Goal: Task Accomplishment & Management: Complete application form

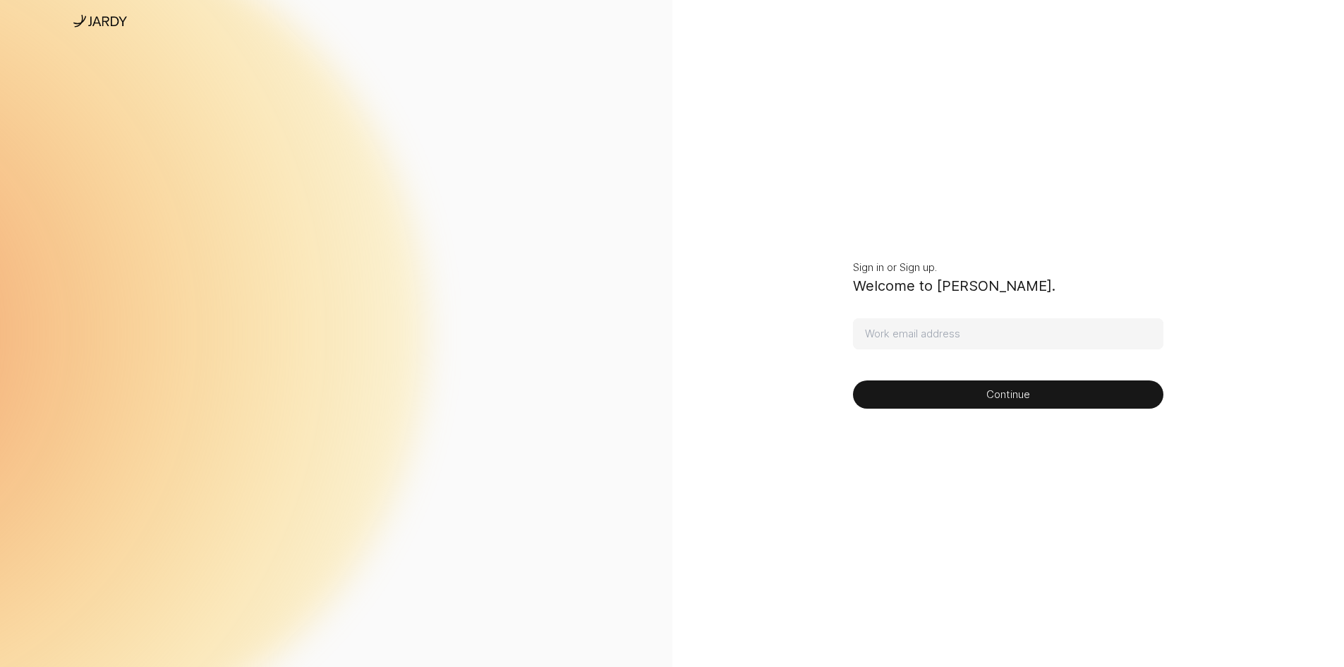
click at [907, 332] on input at bounding box center [1008, 333] width 310 height 31
type input "[EMAIL_ADDRESS][DOMAIN_NAME]"
click at [853, 380] on button "Continue" at bounding box center [1008, 394] width 310 height 28
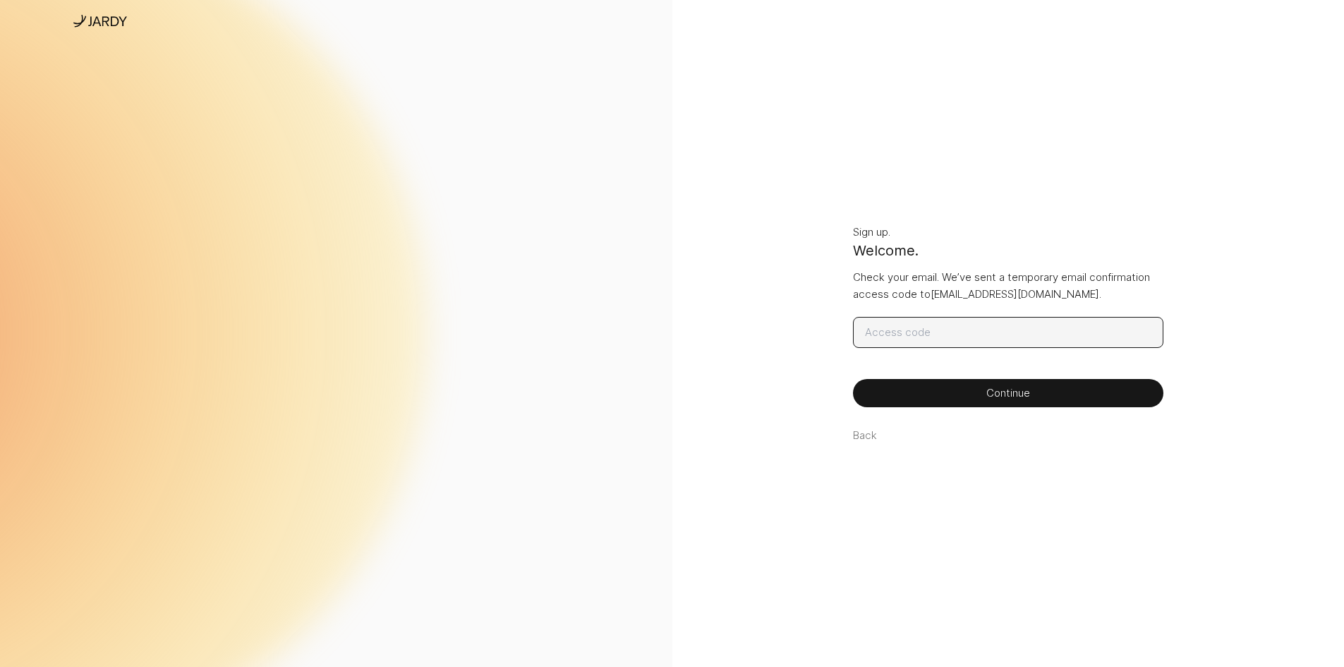
click at [934, 331] on input at bounding box center [1008, 332] width 310 height 31
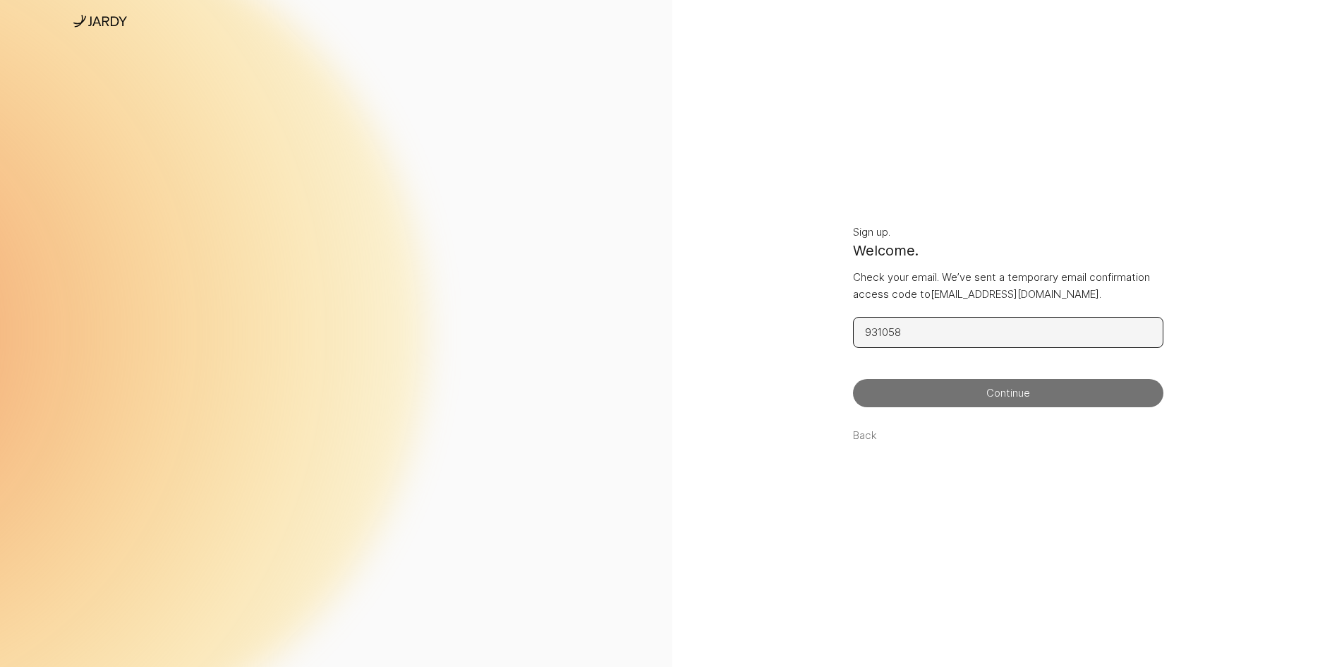
type input "931058"
click at [963, 386] on button "Continue" at bounding box center [1008, 393] width 310 height 28
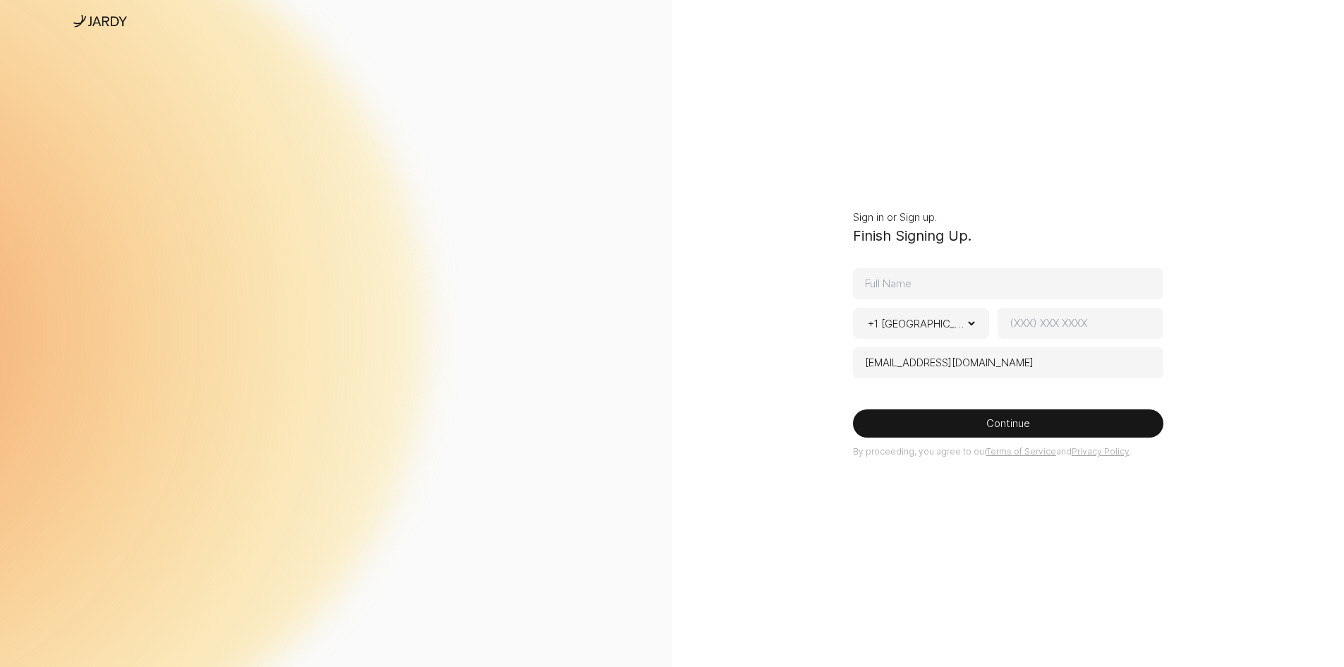
click at [904, 282] on input at bounding box center [1008, 283] width 310 height 31
type input "[PERSON_NAME]"
click at [934, 328] on select "+1 [GEOGRAPHIC_DATA] + 1 [GEOGRAPHIC_DATA] + 44 [GEOGRAPHIC_DATA] + 93 [GEOGRAP…" at bounding box center [921, 323] width 113 height 30
select select "[GEOGRAPHIC_DATA],92"
click at [865, 308] on select "+1 [GEOGRAPHIC_DATA] + 1 [GEOGRAPHIC_DATA] + 44 [GEOGRAPHIC_DATA] + 93 [GEOGRAP…" at bounding box center [921, 323] width 113 height 30
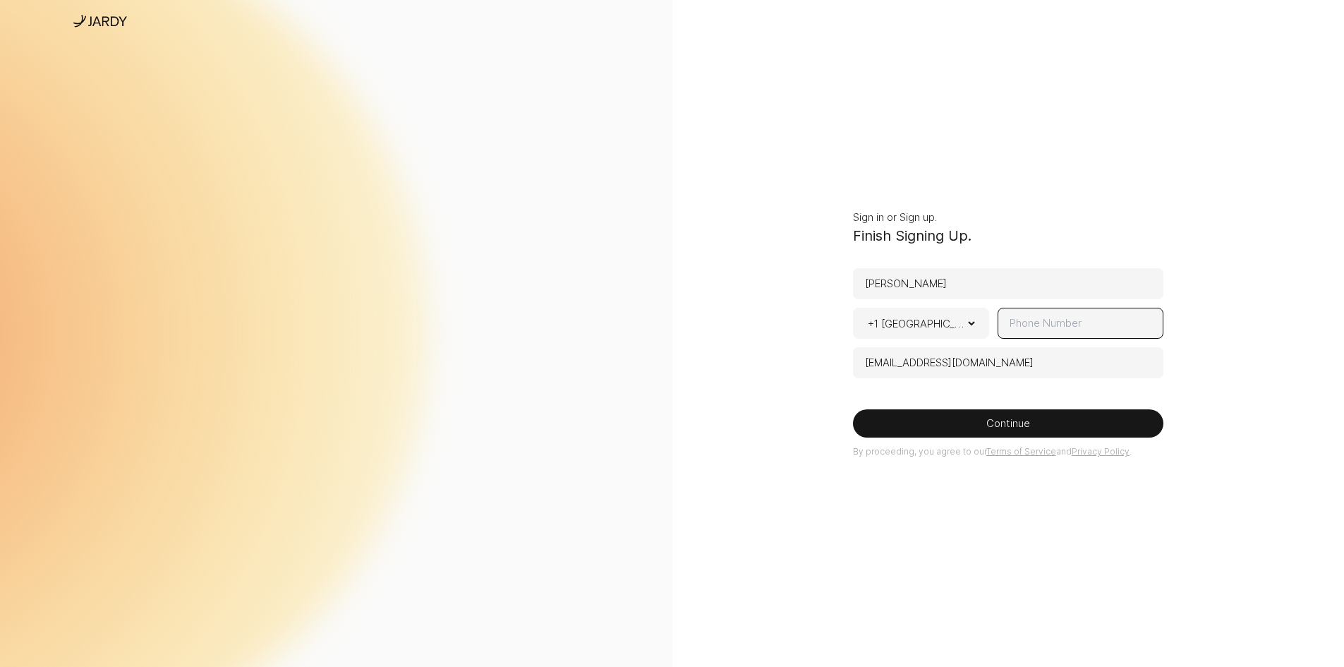
click at [1054, 309] on input at bounding box center [1080, 323] width 165 height 31
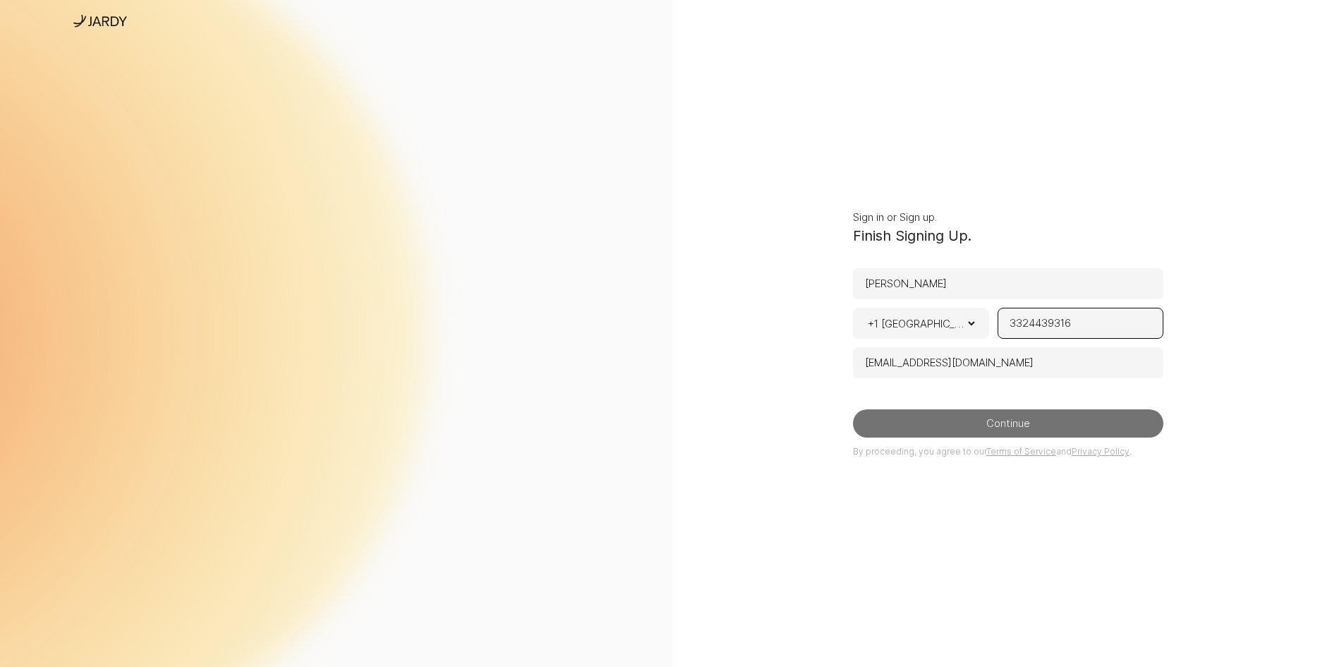
type input "3324439316"
click at [957, 430] on button "Continue" at bounding box center [1008, 423] width 310 height 28
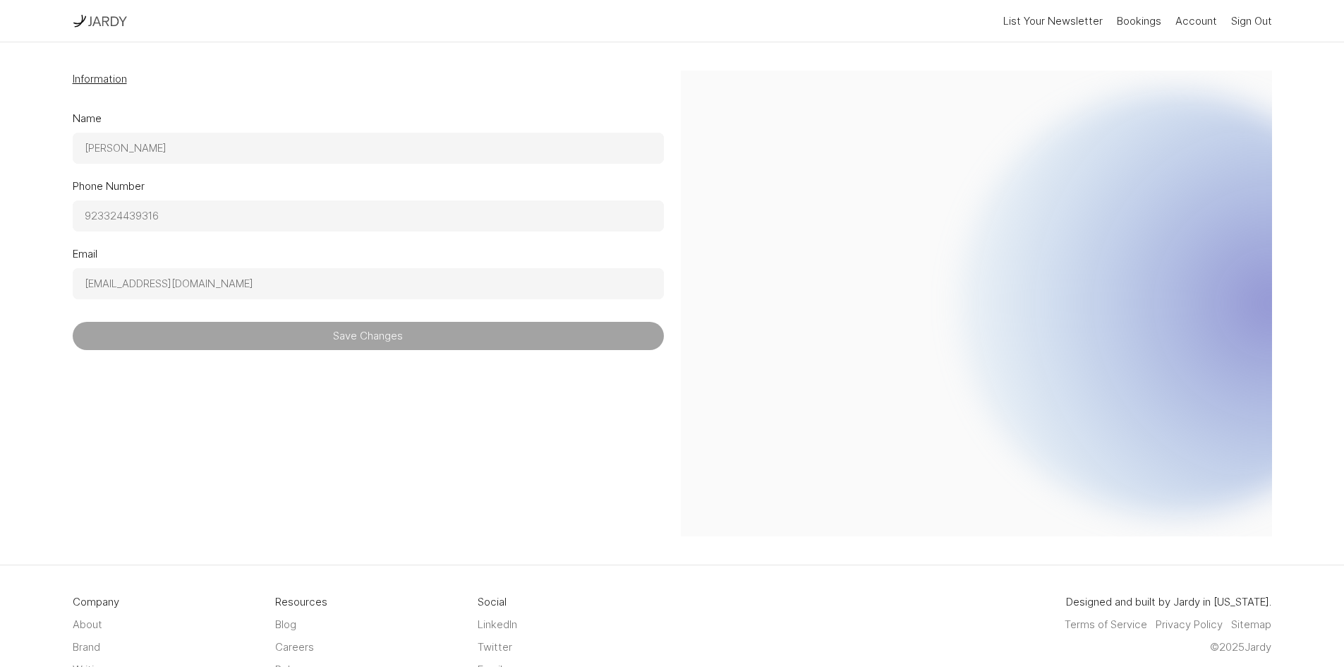
click at [104, 25] on img at bounding box center [107, 21] width 40 height 16
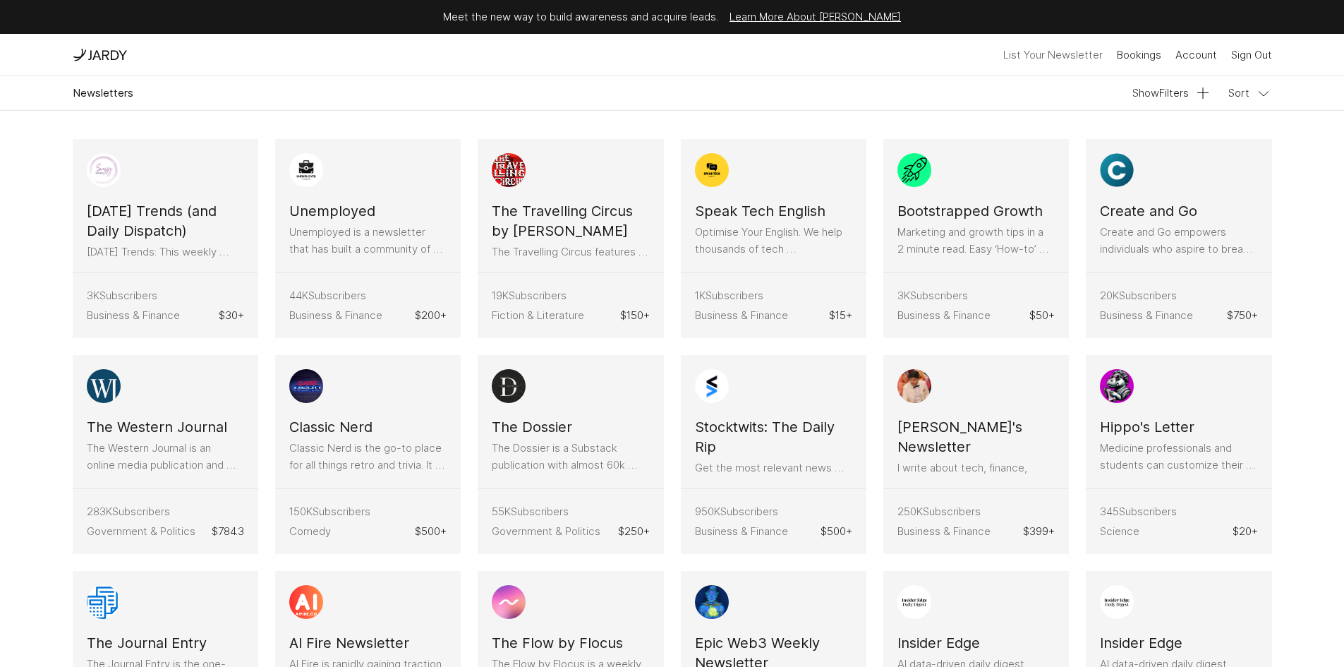
click at [1056, 61] on button "List Your Newsletter" at bounding box center [1052, 55] width 99 height 23
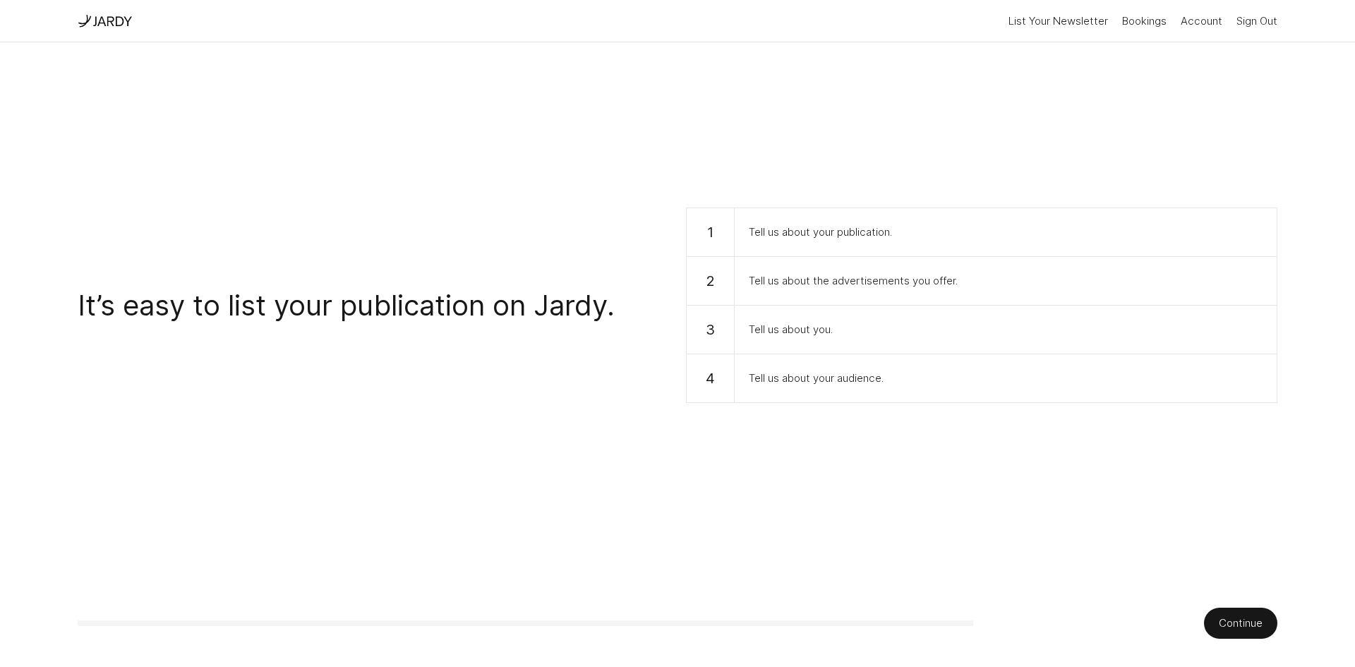
click at [1254, 620] on button "Continue" at bounding box center [1240, 622] width 73 height 31
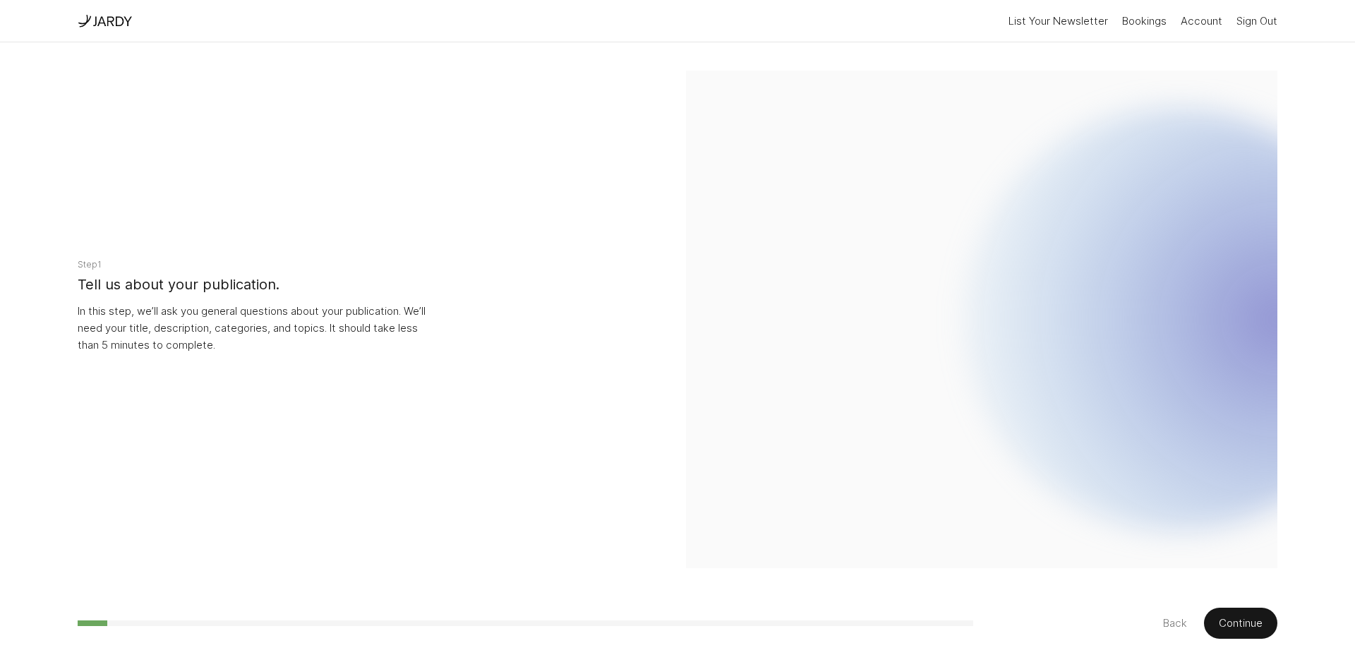
click at [1262, 624] on button "Continue" at bounding box center [1240, 622] width 73 height 31
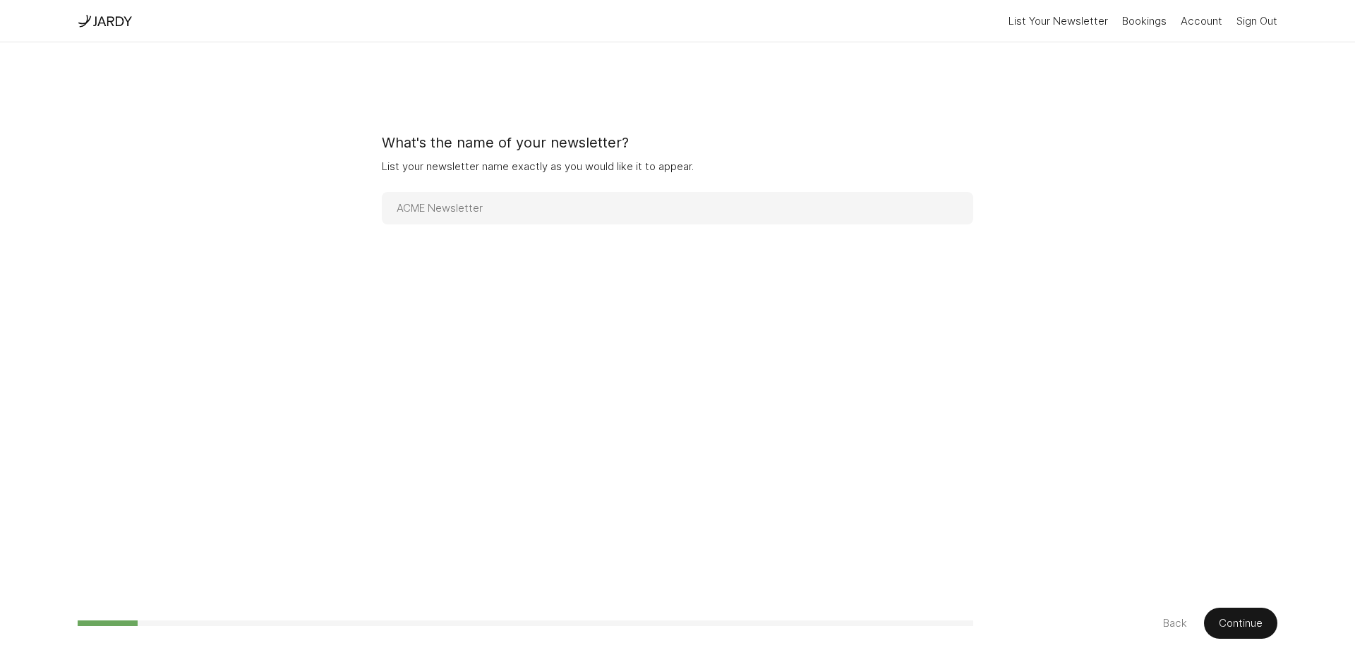
click at [649, 207] on input at bounding box center [677, 208] width 591 height 32
type input "[PERSON_NAME]"
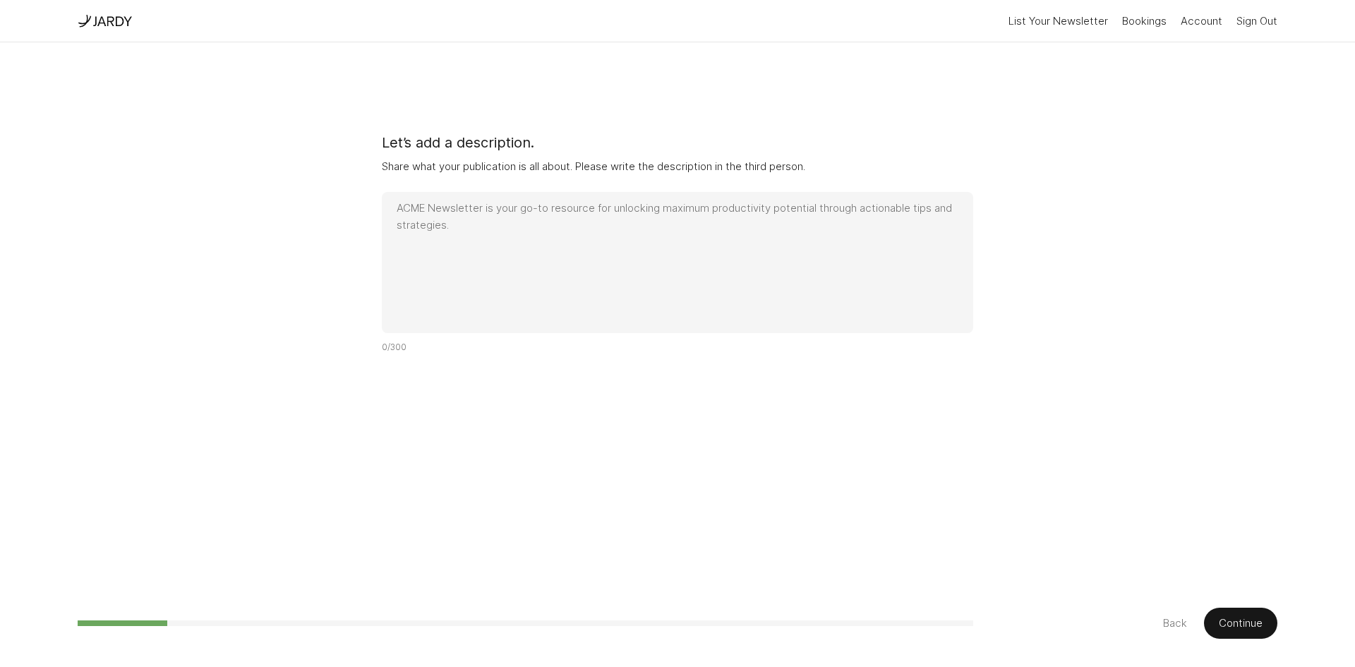
click at [622, 209] on textarea at bounding box center [677, 262] width 591 height 141
paste textarea "Build emotional & mental strength in just 5 minutes/week. [PERSON_NAME] reminde…"
click at [646, 201] on textarea "Build emotional & mental strength in just 5 minutes/week. [PERSON_NAME] reminde…" at bounding box center [677, 262] width 591 height 141
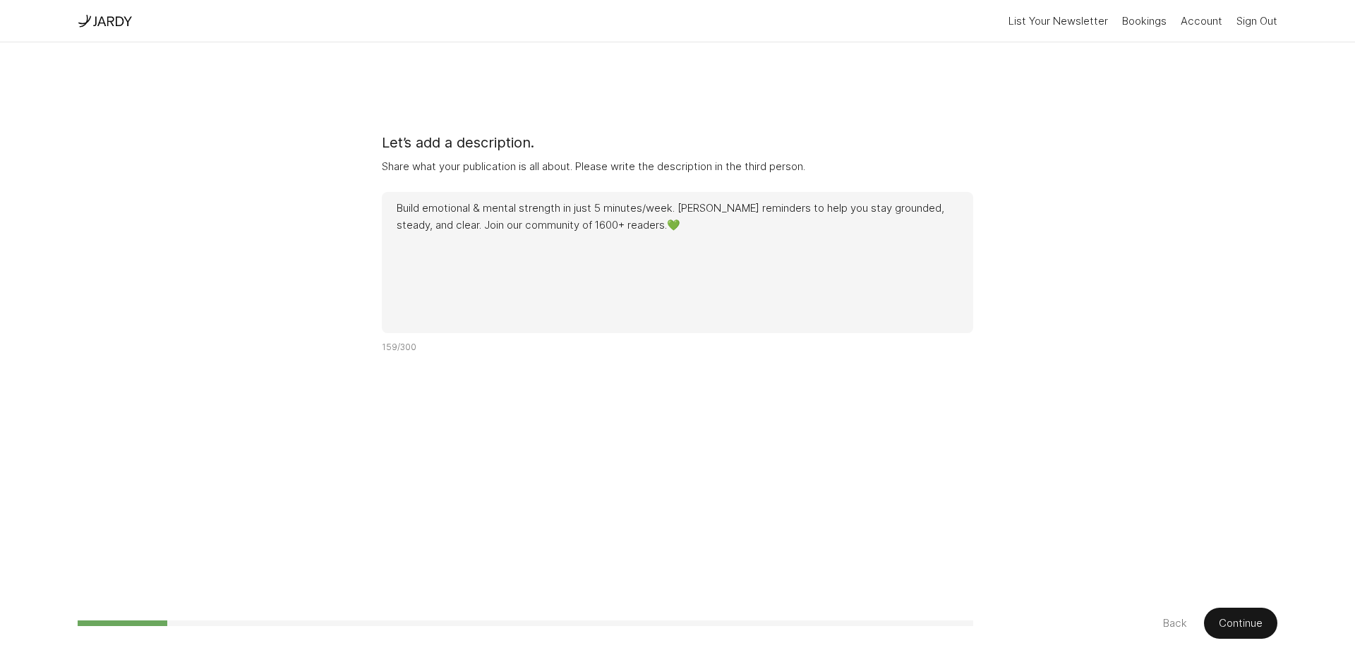
type textarea "Build emotional & mental strength in just 5 minutes/week. [PERSON_NAME] reminde…"
paste textarea
click at [578, 222] on textarea at bounding box center [677, 262] width 591 height 141
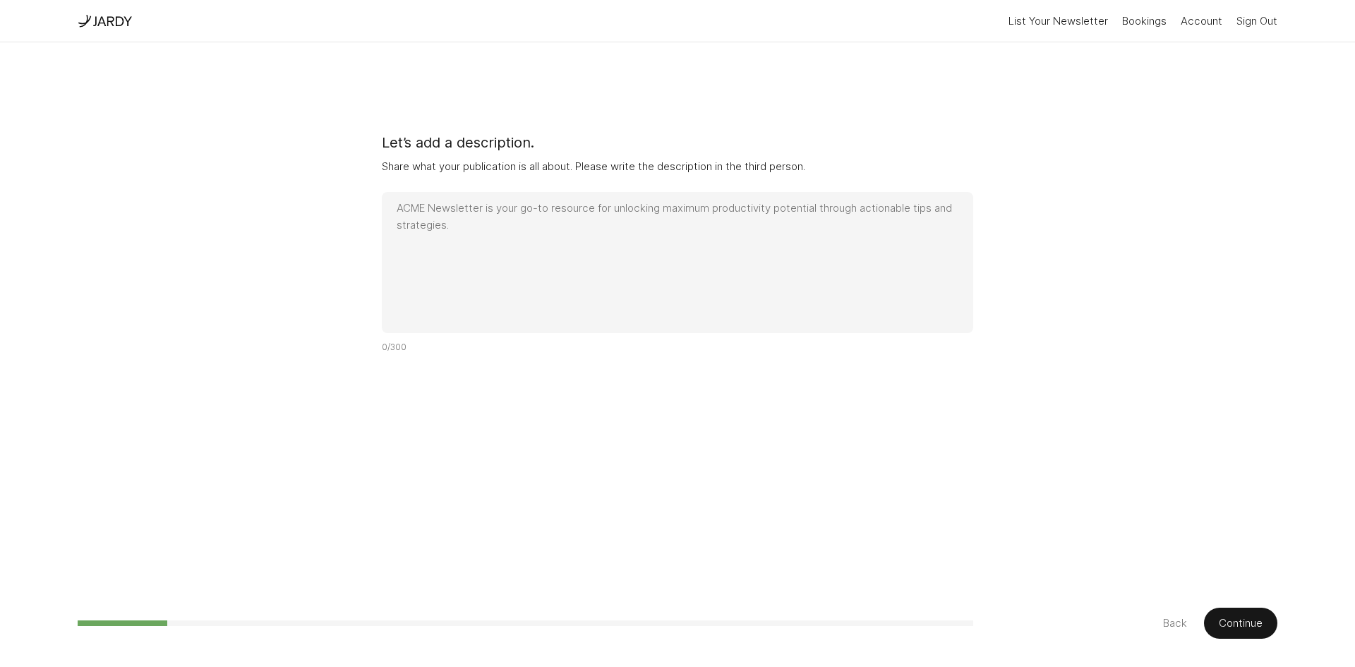
paste textarea
click at [633, 261] on textarea at bounding box center [677, 262] width 591 height 141
type textarea "v"
paste textarea "[PERSON_NAME] e [PERSON_NAME] is a weekly newsletter helping readers build emot…"
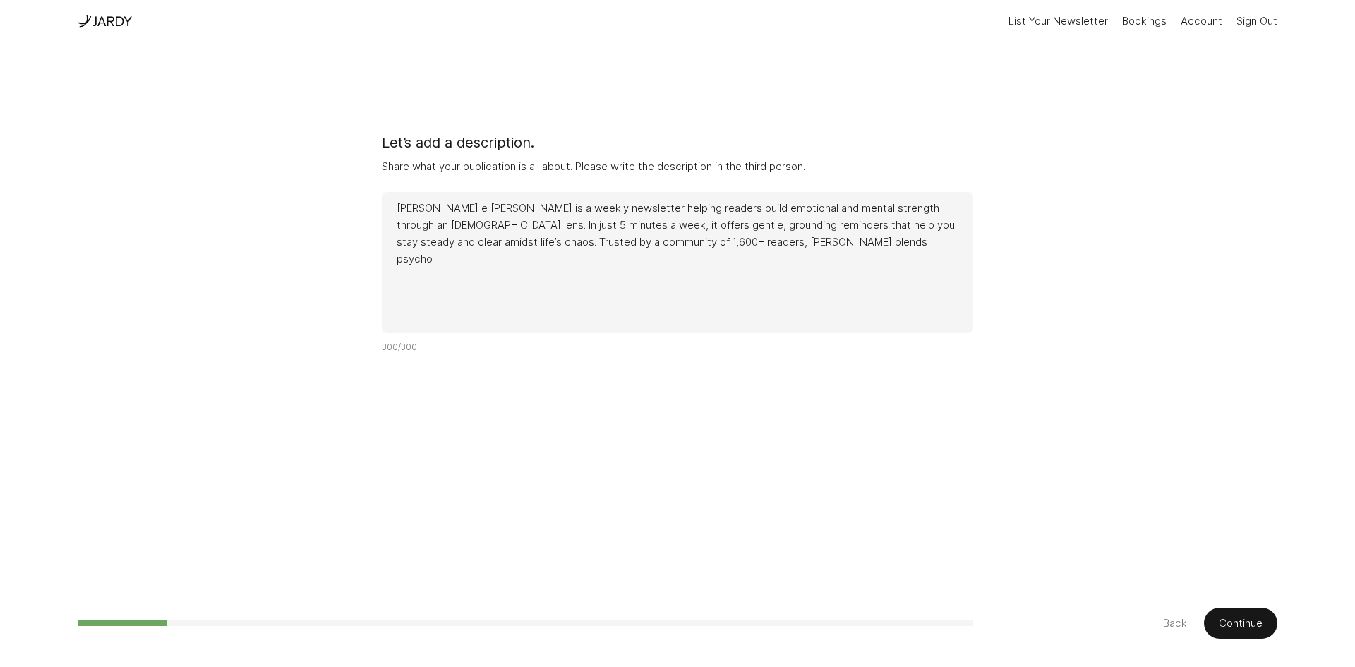
click at [541, 215] on textarea "[PERSON_NAME] e [PERSON_NAME] is a weekly newsletter helping readers build emot…" at bounding box center [677, 262] width 591 height 141
click at [601, 220] on textarea "[PERSON_NAME] e [PERSON_NAME] is a weekly newsletter helping readers build emot…" at bounding box center [677, 262] width 591 height 141
paste textarea "helps readers build emotional and mental strength through an [DEMOGRAPHIC_DATA]…"
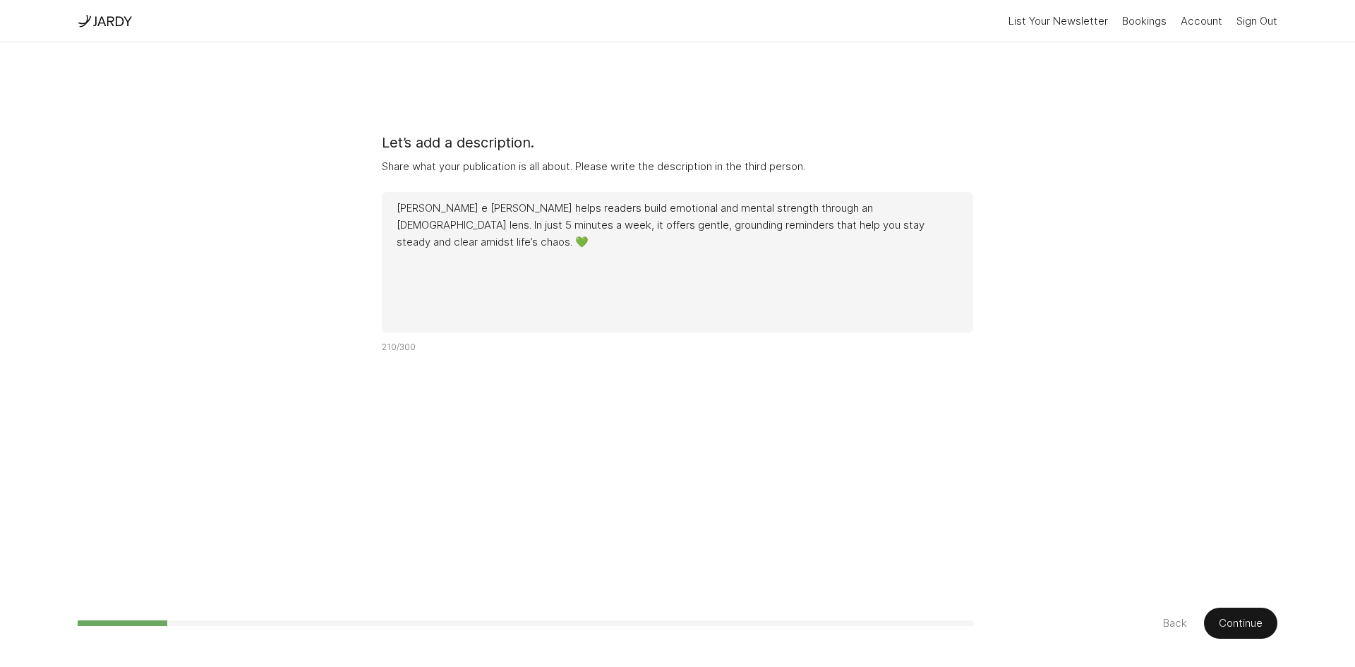
type textarea "[PERSON_NAME] e [PERSON_NAME] helps readers build emotional and mental strength…"
click at [1256, 626] on button "Continue" at bounding box center [1240, 622] width 73 height 31
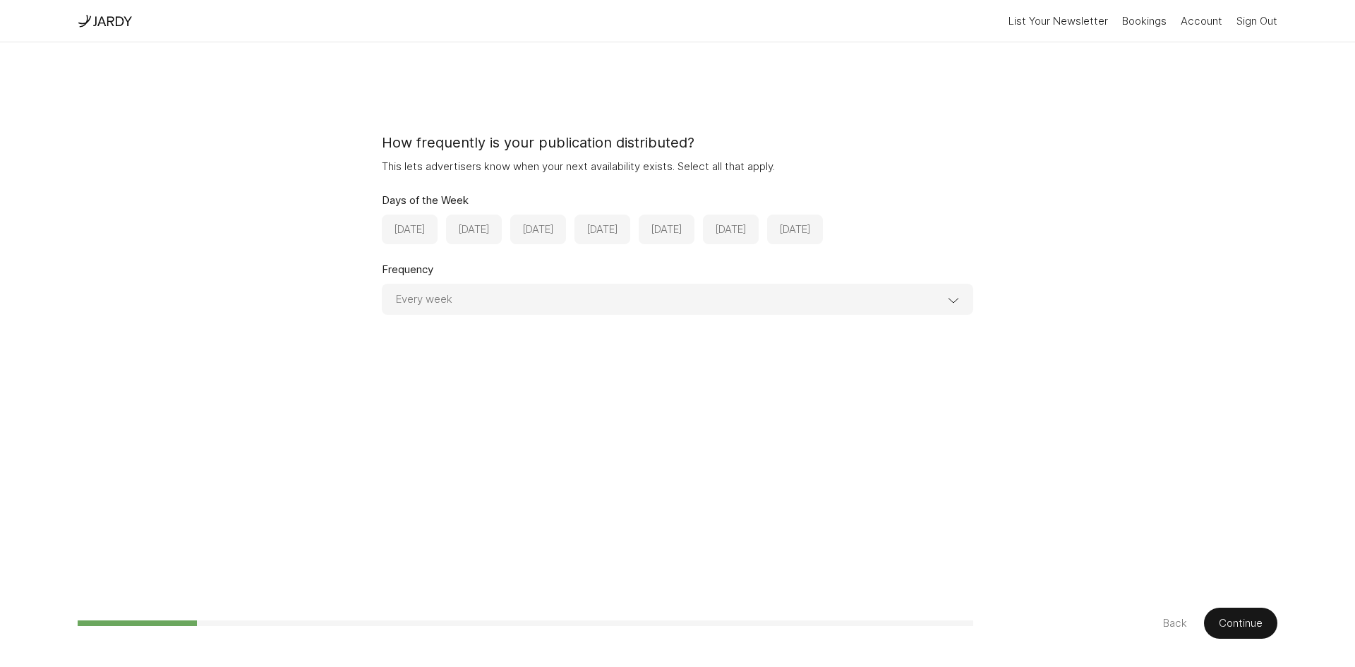
click at [492, 234] on button "[DATE]" at bounding box center [474, 229] width 56 height 30
click at [430, 225] on button "[DATE]" at bounding box center [410, 229] width 56 height 30
click at [491, 228] on button "[DATE]" at bounding box center [474, 229] width 56 height 30
click at [694, 222] on button "[DATE]" at bounding box center [666, 229] width 56 height 30
click at [600, 292] on select "Every week Every other week Once a month Every other month" at bounding box center [677, 299] width 591 height 31
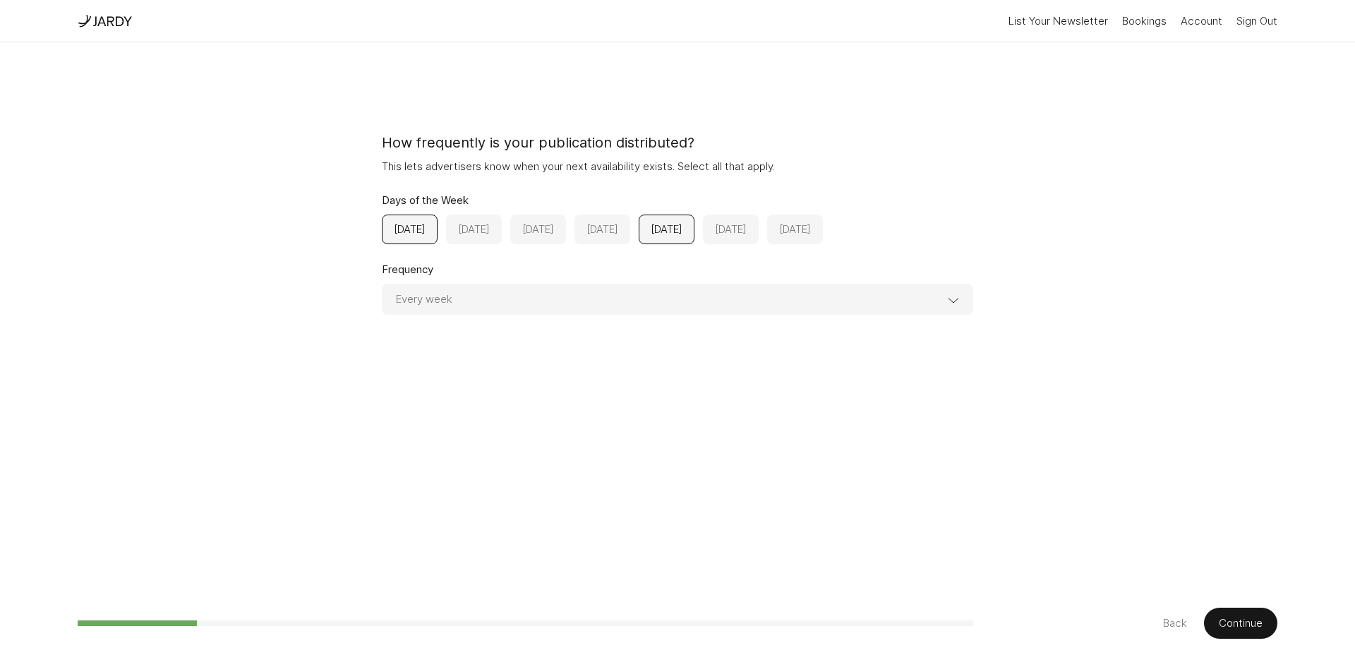
click at [600, 292] on select "Every week Every other week Once a month Every other month" at bounding box center [677, 299] width 591 height 31
click at [1218, 626] on button "Continue" at bounding box center [1240, 622] width 73 height 31
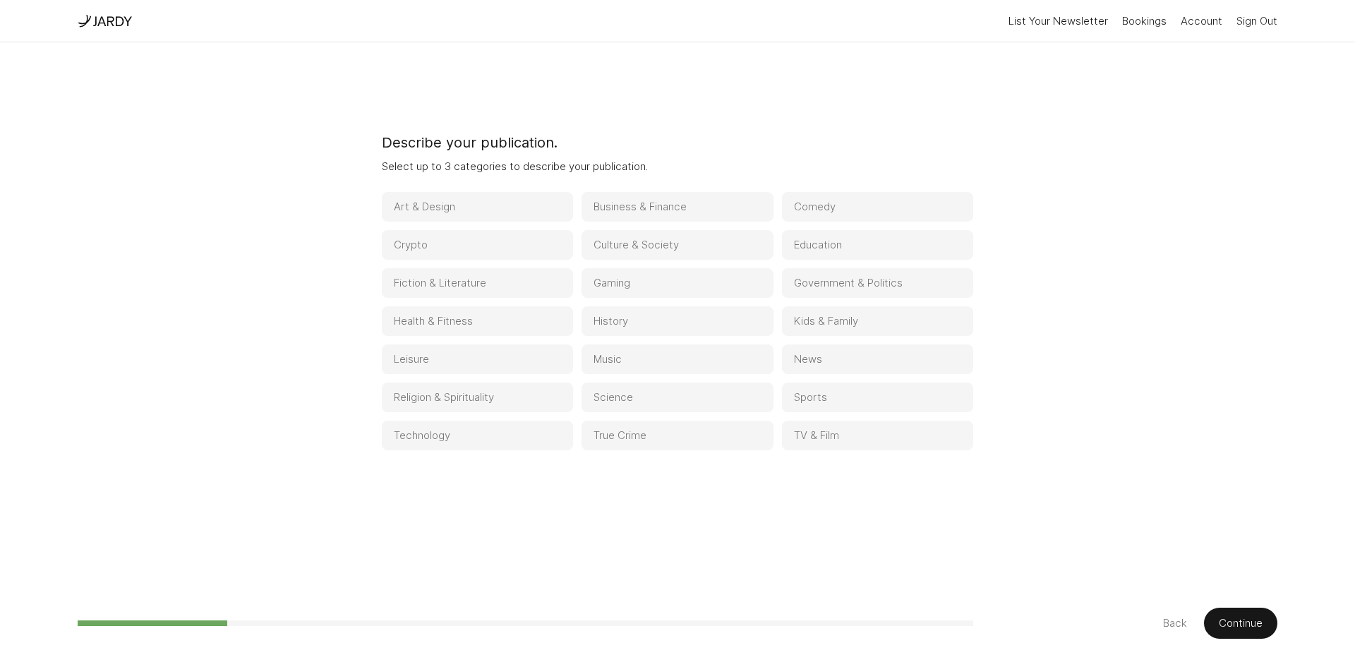
click at [518, 399] on button "Religion & Spirituality" at bounding box center [477, 397] width 191 height 30
click at [667, 241] on button "Culture & Society" at bounding box center [676, 245] width 191 height 30
click at [863, 250] on button "Education" at bounding box center [877, 245] width 191 height 30
click at [847, 323] on button "Kids & Family" at bounding box center [877, 321] width 191 height 30
click at [846, 332] on button "Kids & Family" at bounding box center [877, 321] width 191 height 30
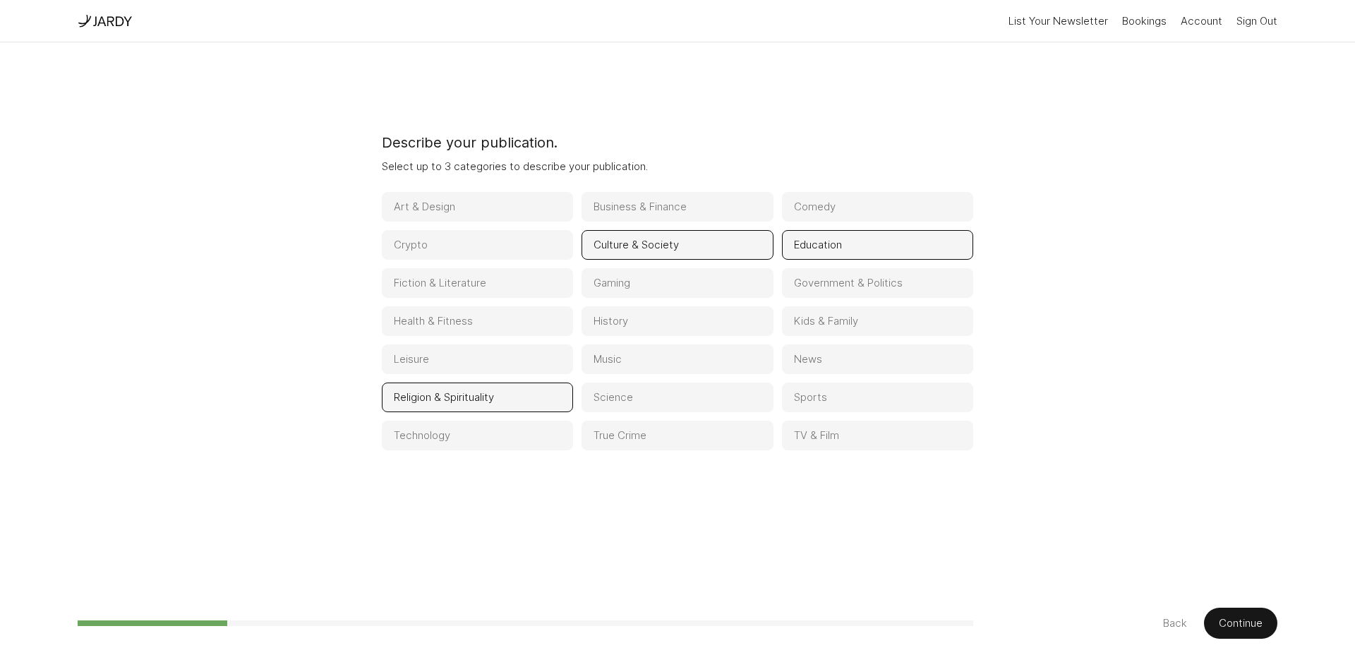
click at [827, 324] on button "Kids & Family" at bounding box center [877, 321] width 191 height 30
click at [811, 238] on button "Education" at bounding box center [877, 245] width 191 height 30
click at [831, 320] on button "Kids & Family" at bounding box center [877, 321] width 191 height 30
click at [626, 252] on button "Culture & Society" at bounding box center [676, 245] width 191 height 30
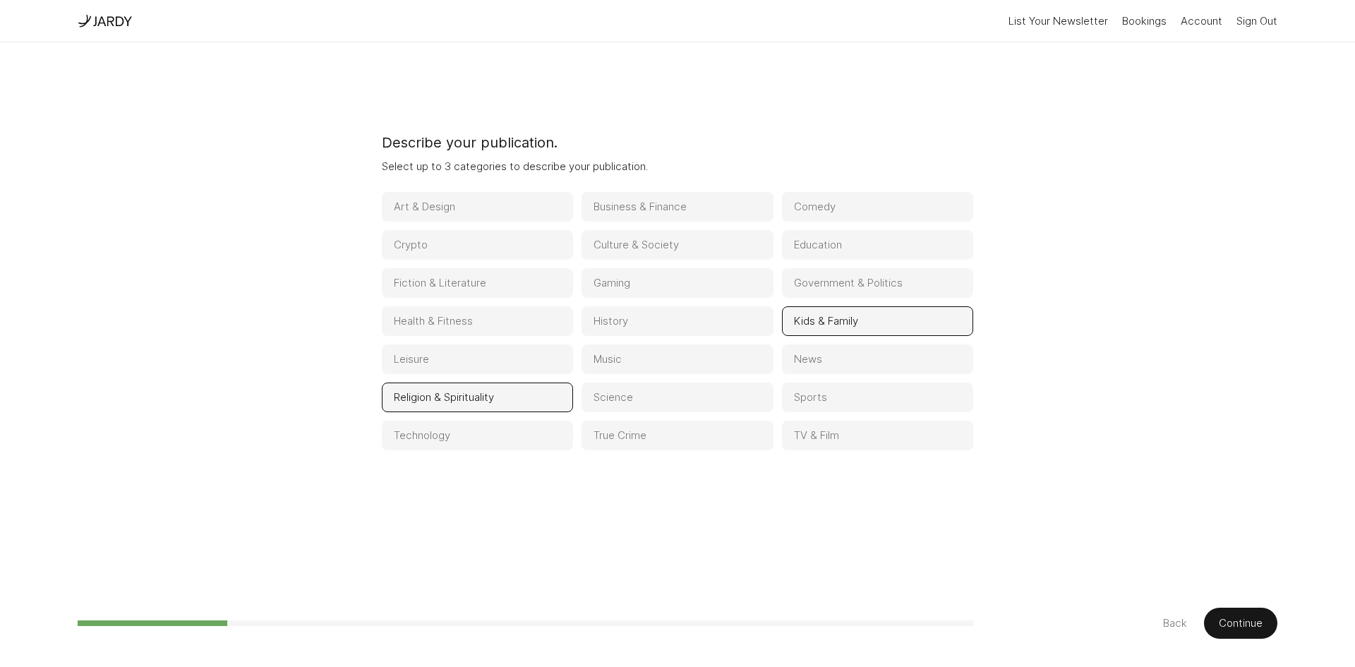
click at [505, 323] on button "Health & Fitness" at bounding box center [477, 321] width 191 height 30
click at [842, 321] on button "Kids & Family" at bounding box center [877, 321] width 191 height 30
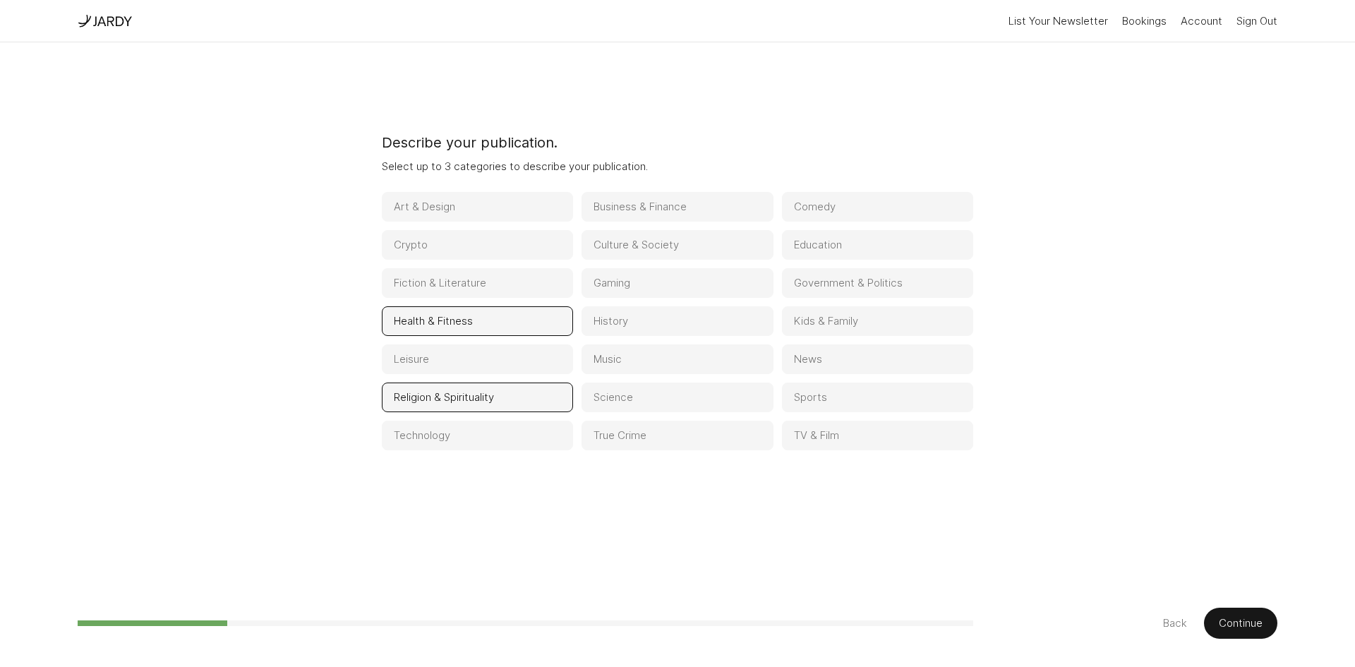
click at [691, 243] on button "Culture & Society" at bounding box center [676, 245] width 191 height 30
click at [690, 234] on button "Culture & Society" at bounding box center [676, 245] width 191 height 30
click at [873, 316] on button "Kids & Family" at bounding box center [877, 321] width 191 height 30
click at [1221, 617] on button "Continue" at bounding box center [1240, 622] width 73 height 31
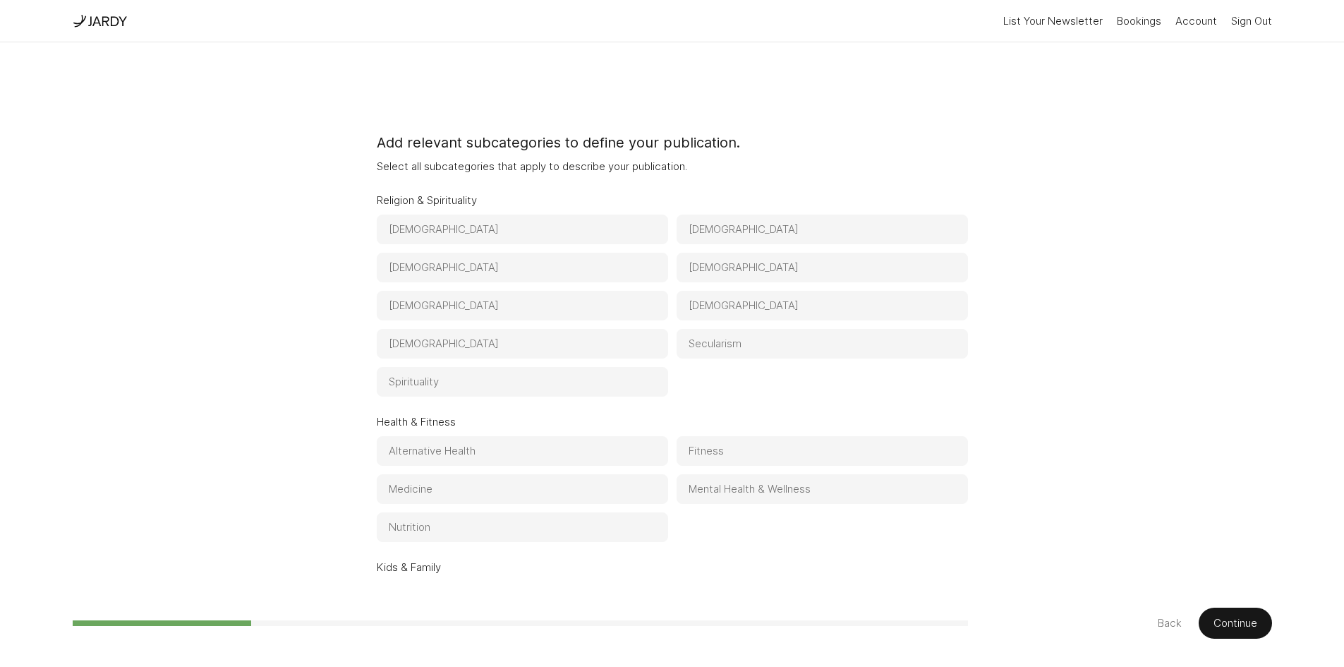
click at [717, 263] on button "[DEMOGRAPHIC_DATA]" at bounding box center [822, 268] width 291 height 30
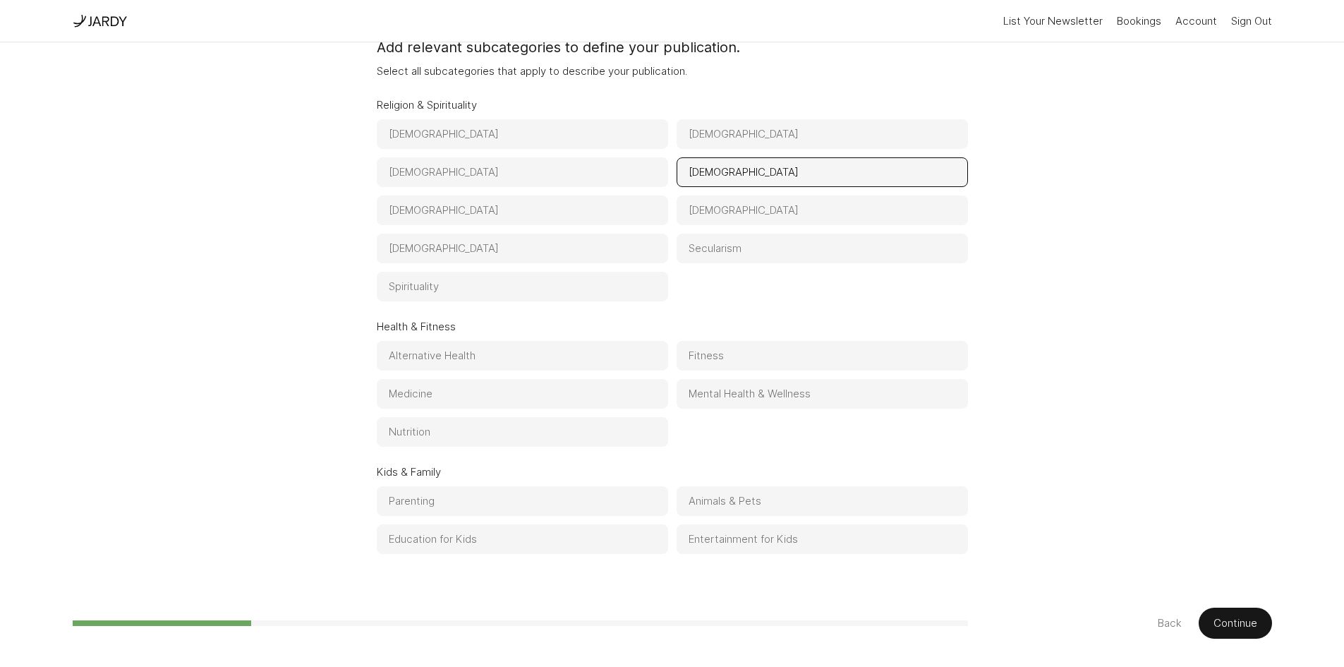
click at [729, 359] on button "Fitness" at bounding box center [822, 356] width 291 height 30
click at [744, 390] on button "Mental Health & Wellness" at bounding box center [822, 394] width 291 height 30
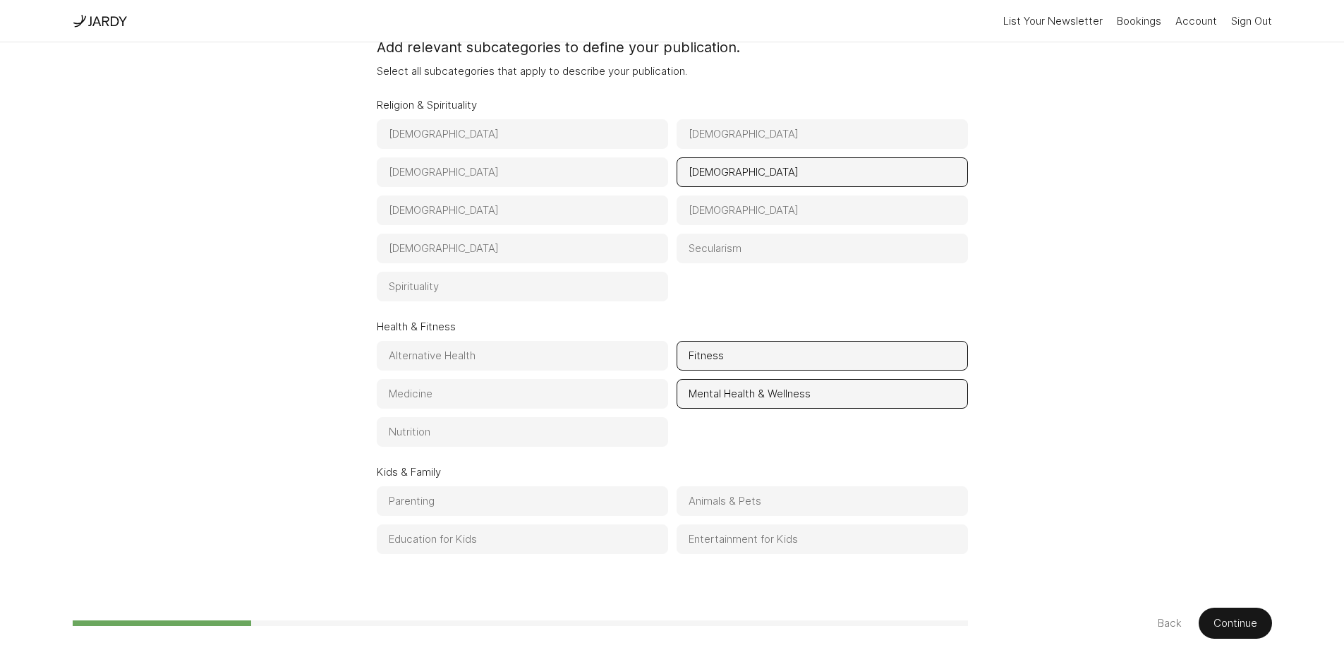
click at [538, 434] on button "Nutrition" at bounding box center [522, 432] width 291 height 30
click at [531, 509] on button "Parenting" at bounding box center [522, 501] width 291 height 30
click at [1263, 630] on button "Continue" at bounding box center [1235, 622] width 73 height 31
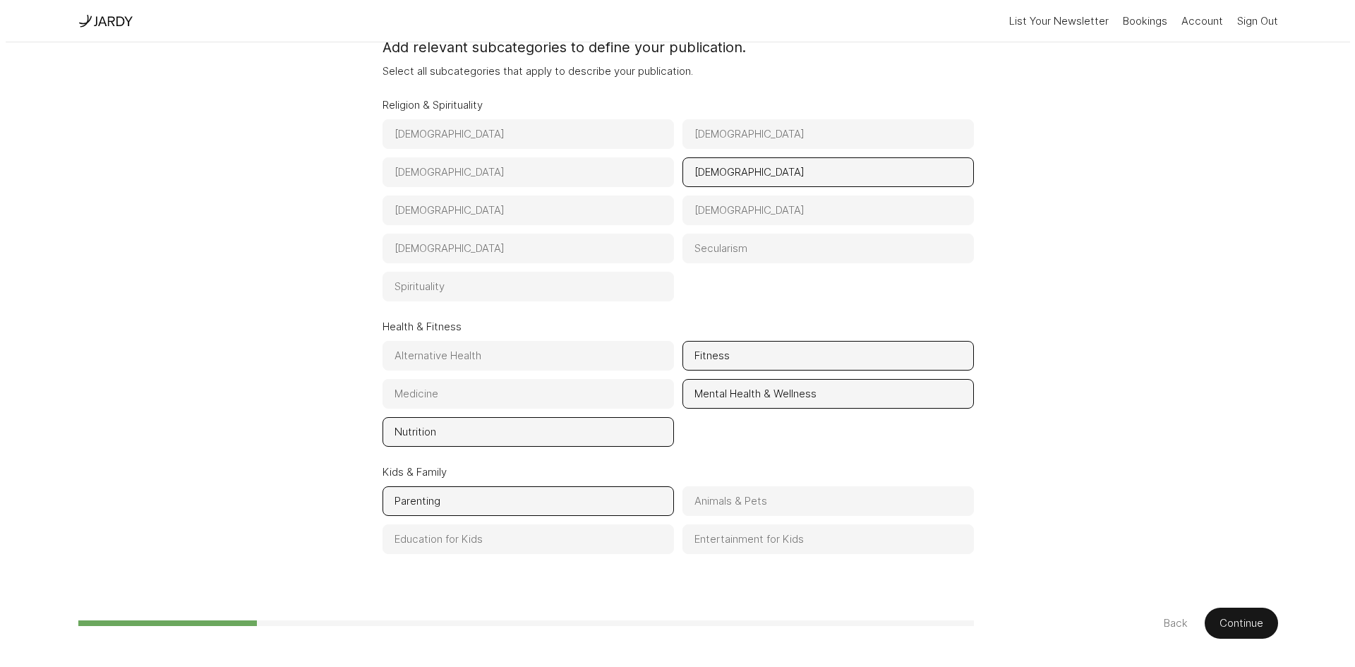
scroll to position [0, 0]
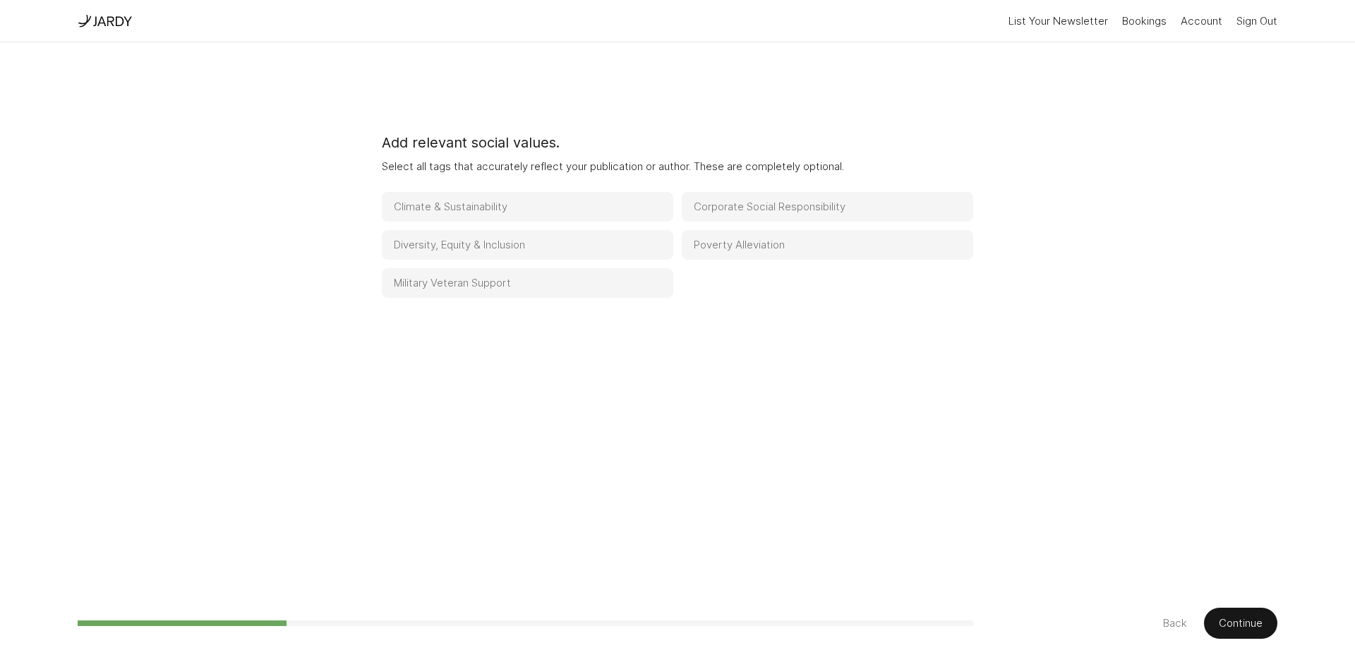
click at [564, 213] on button "Climate & Sustainability" at bounding box center [527, 207] width 291 height 30
click at [1211, 615] on button "Continue" at bounding box center [1240, 622] width 73 height 31
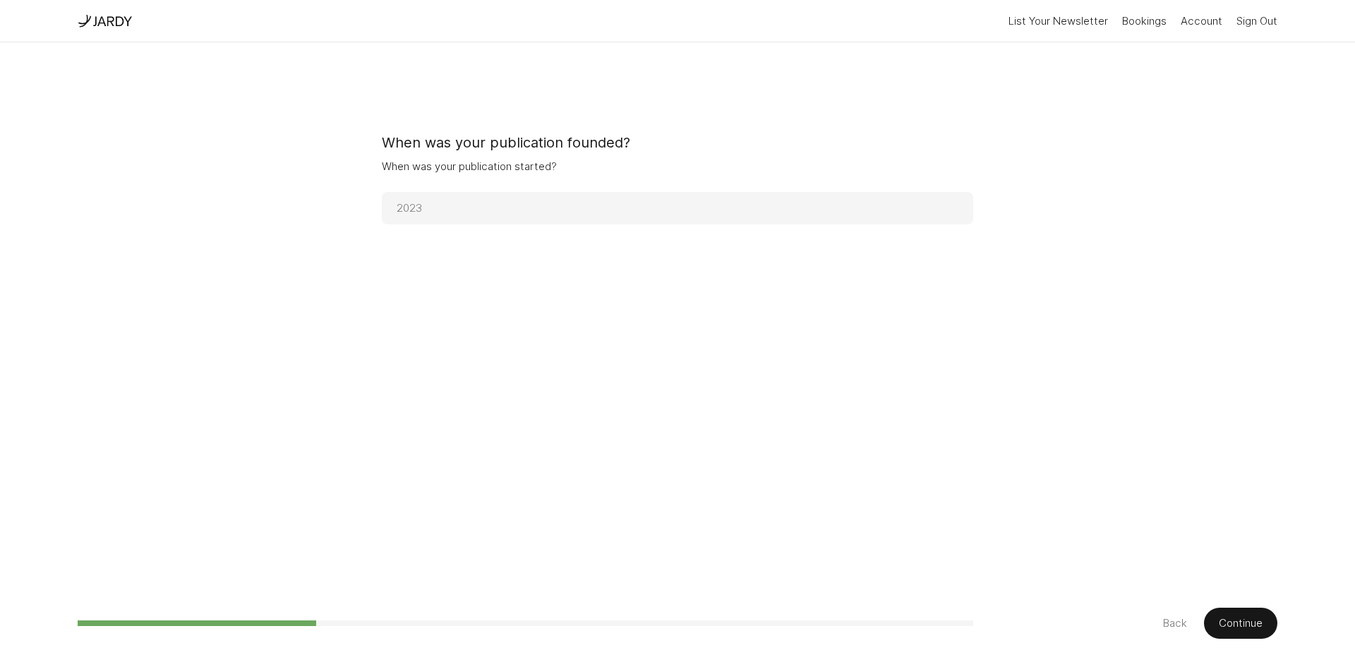
click at [593, 191] on form "When was your publication founded? When was your publication started?" at bounding box center [677, 305] width 591 height 526
click at [605, 208] on input "number" at bounding box center [677, 208] width 591 height 32
type input "2024"
click at [1233, 626] on button "Continue" at bounding box center [1240, 622] width 73 height 31
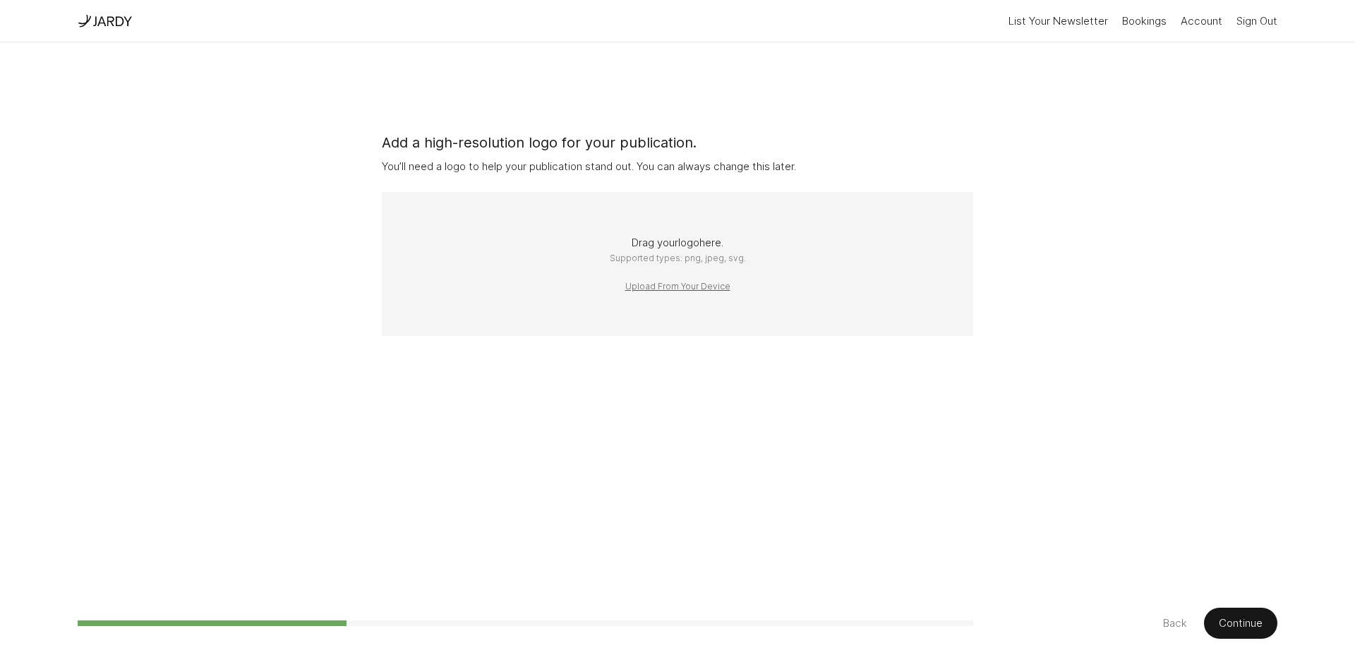
click at [696, 286] on button "Upload From Your Device" at bounding box center [677, 286] width 105 height 14
click at [1229, 625] on button "Continue" at bounding box center [1240, 622] width 73 height 31
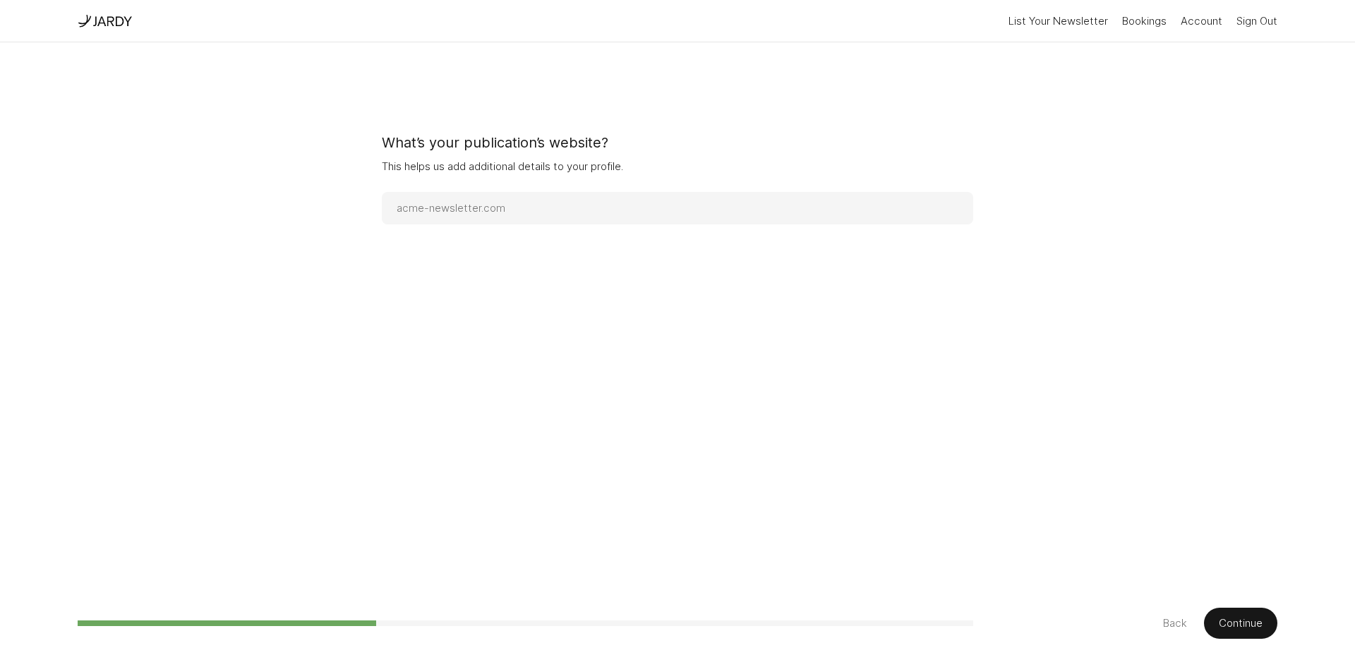
click at [709, 197] on input "url" at bounding box center [677, 208] width 591 height 32
type input "[DOMAIN_NAME]"
type input "v"
paste input "[DOMAIN_NAME]"
type input "[DOMAIN_NAME]"
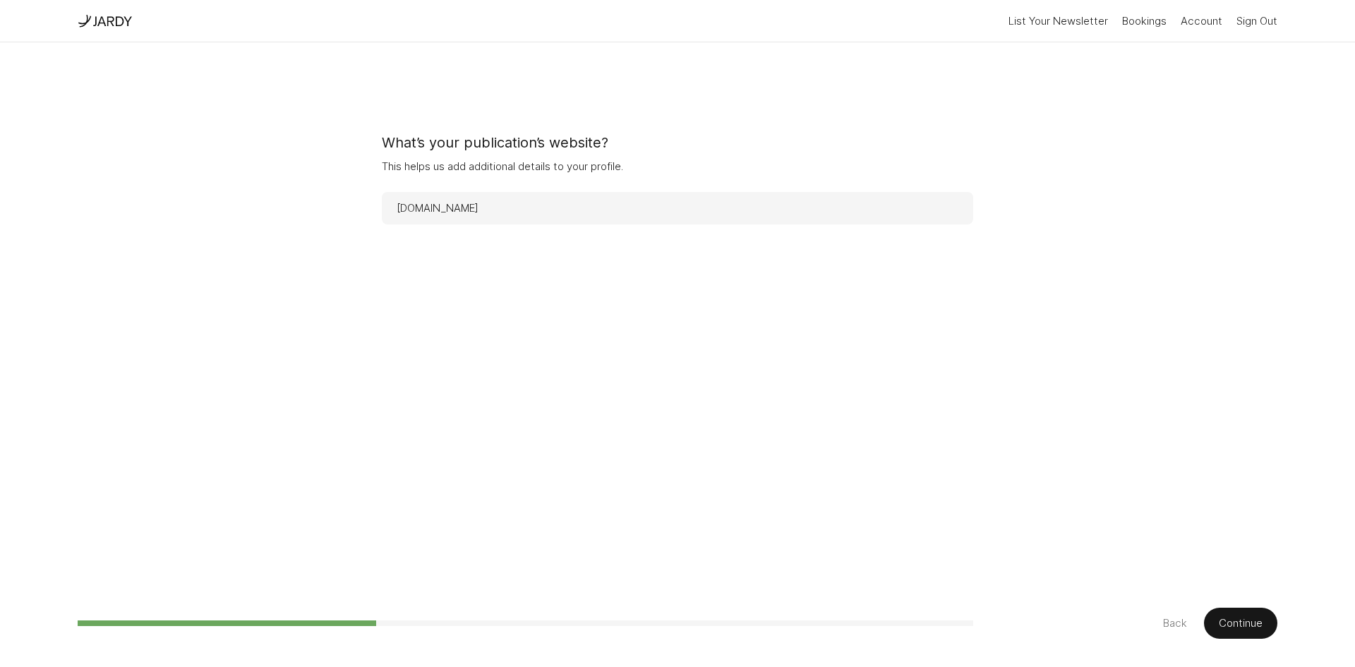
click at [1247, 619] on button "Continue" at bounding box center [1240, 622] width 73 height 31
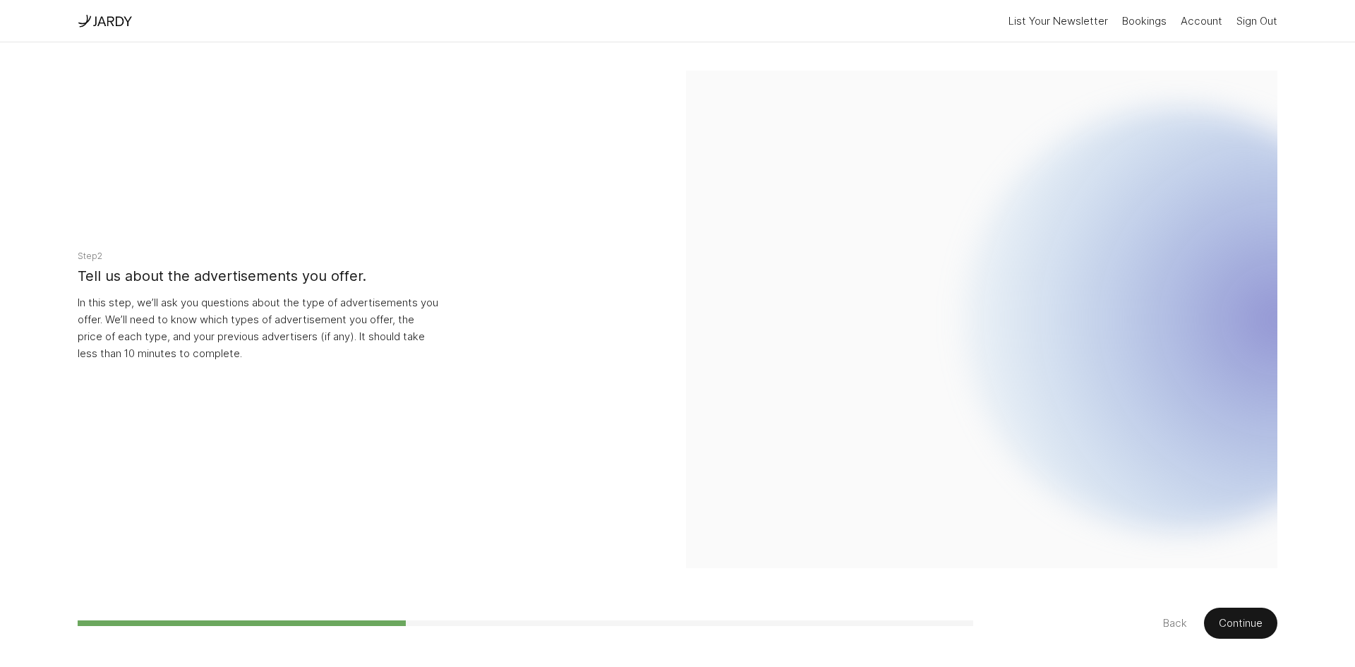
click at [1245, 617] on button "Continue" at bounding box center [1240, 622] width 73 height 31
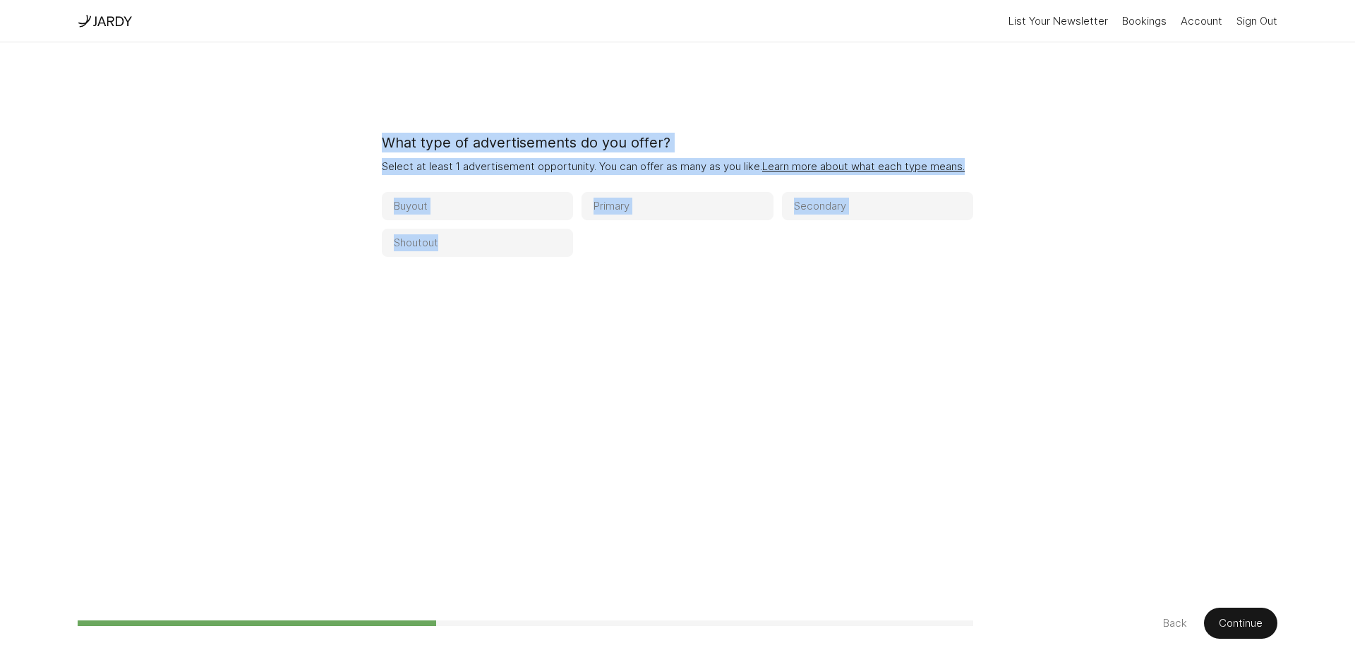
drag, startPoint x: 347, startPoint y: 146, endPoint x: 533, endPoint y: 271, distance: 223.6
click at [533, 271] on div "What type of advertisements do you offer? Select at least 1 advertisement oppor…" at bounding box center [677, 305] width 1199 height 526
copy div "What type of advertisements do you offer? Select at least 1 advertisement oppor…"
click at [491, 220] on button "Buyout" at bounding box center [477, 206] width 191 height 28
click at [504, 257] on button "Shoutout" at bounding box center [477, 243] width 191 height 28
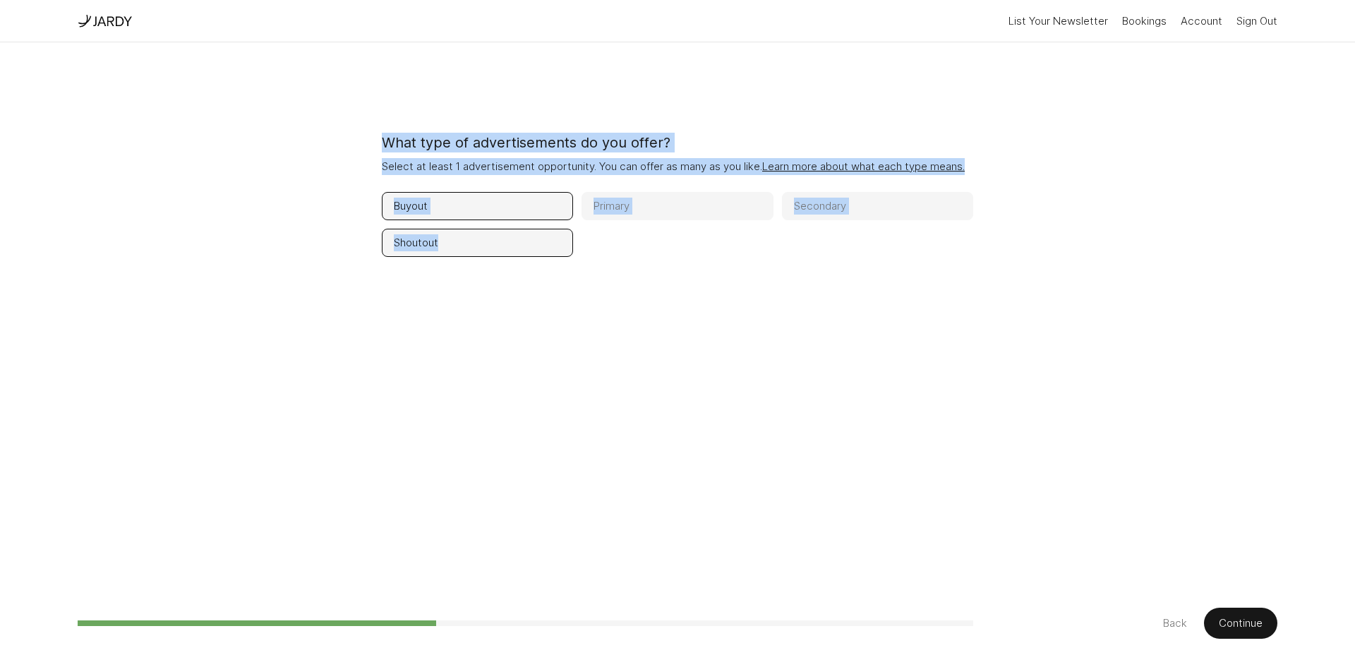
click at [901, 212] on button "Secondary" at bounding box center [877, 206] width 191 height 28
click at [740, 218] on button "Primary" at bounding box center [676, 206] width 191 height 28
click at [1055, 461] on div "What type of advertisements do you offer? Select at least 1 advertisement oppor…" at bounding box center [677, 305] width 1199 height 526
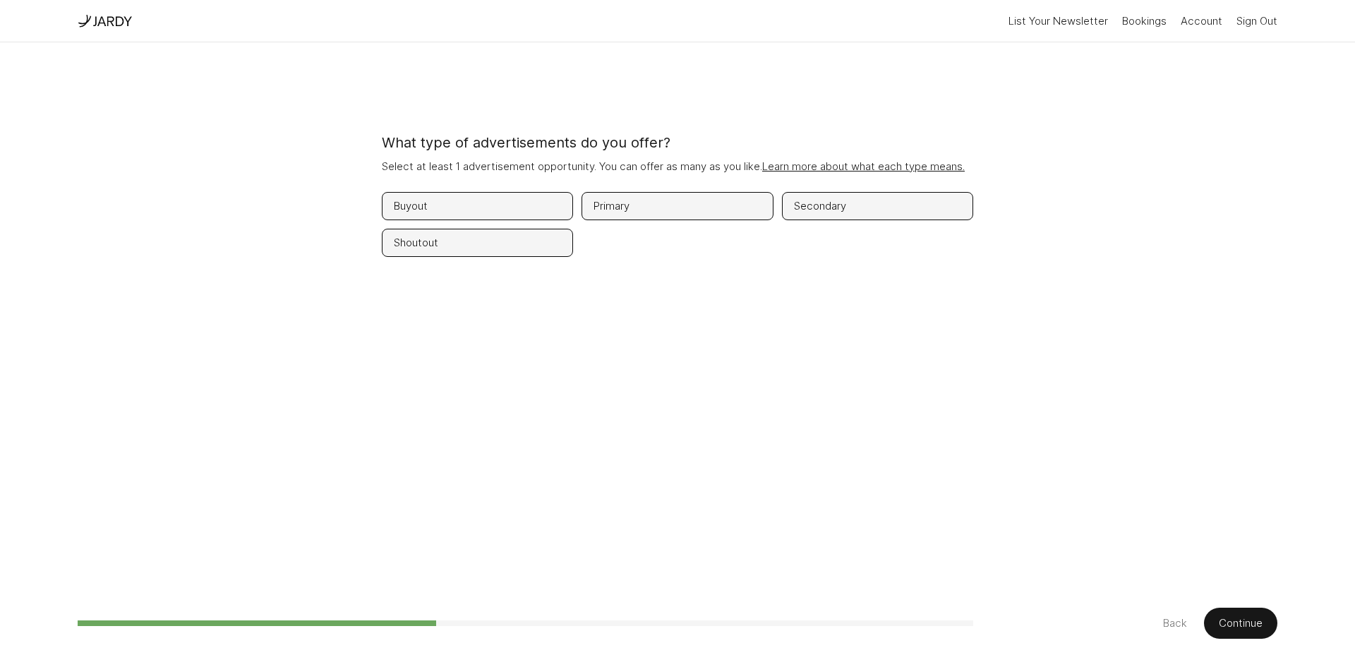
click at [1242, 621] on button "Continue" at bounding box center [1240, 622] width 73 height 31
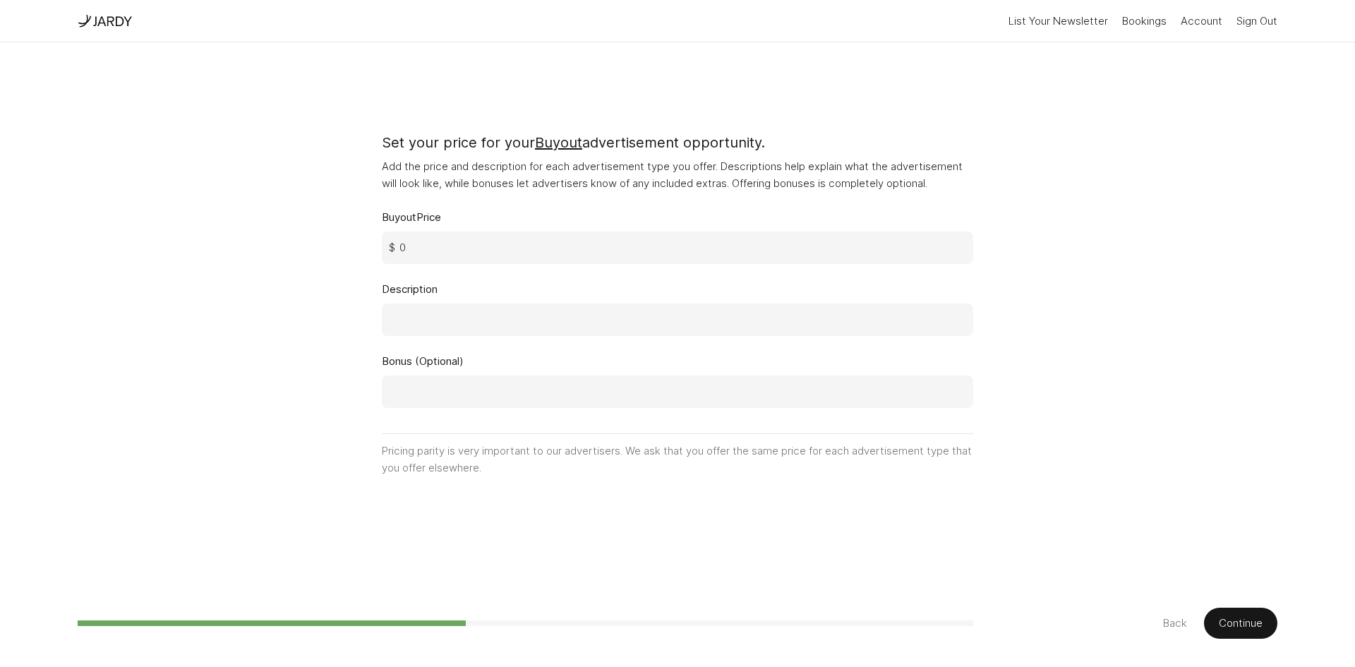
click at [513, 237] on input "0" at bounding box center [677, 247] width 591 height 32
type input "0"
type input "50"
click at [1177, 618] on button "Back" at bounding box center [1175, 622] width 24 height 17
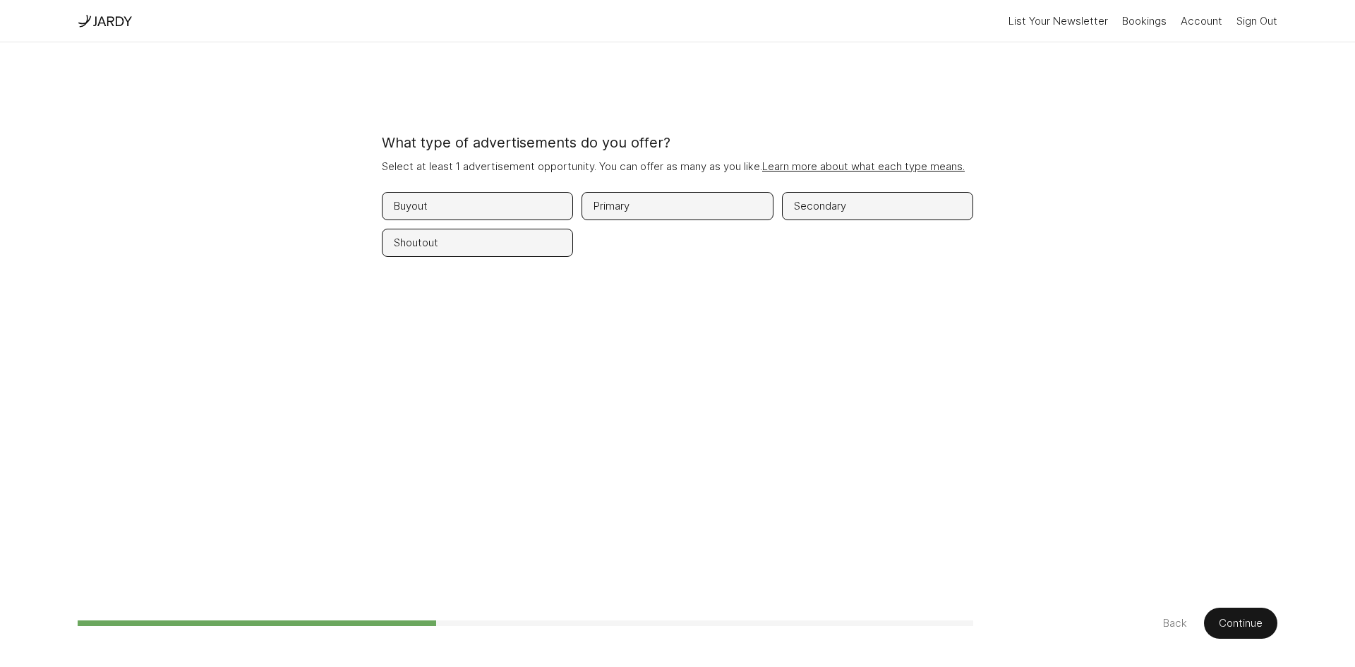
click at [1177, 618] on button "Back" at bounding box center [1175, 622] width 24 height 17
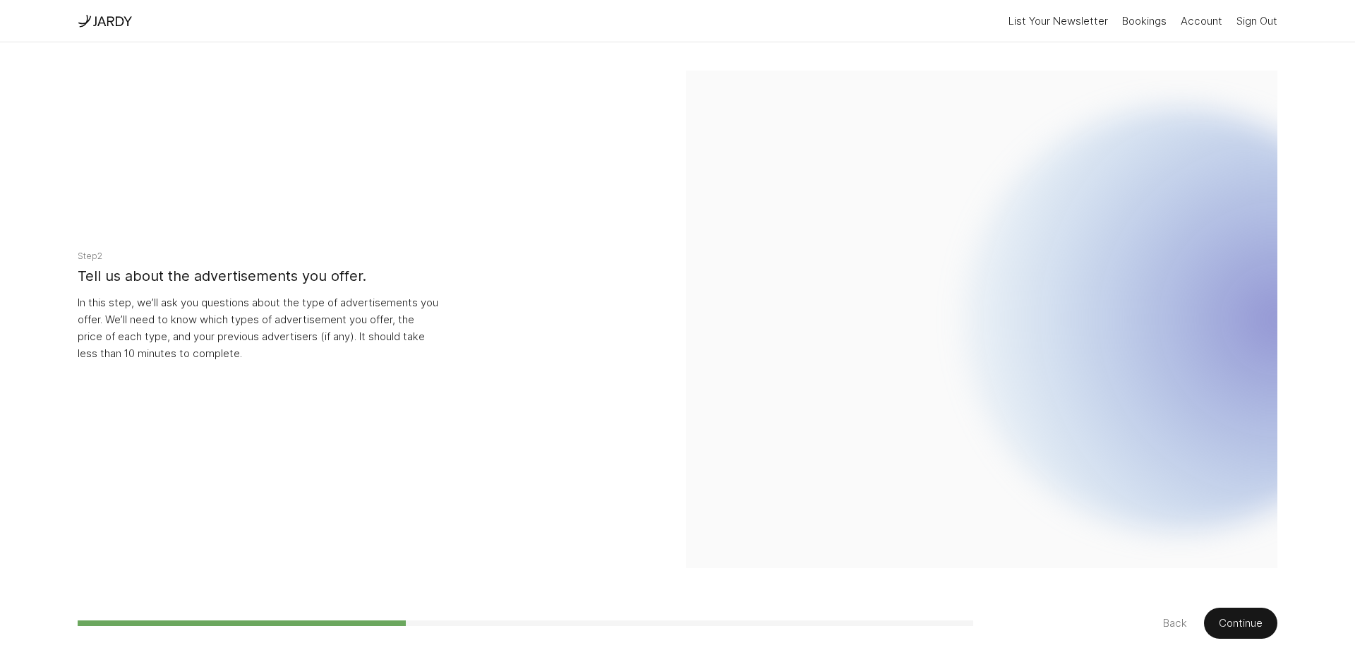
click at [1177, 618] on button "Back" at bounding box center [1175, 622] width 24 height 17
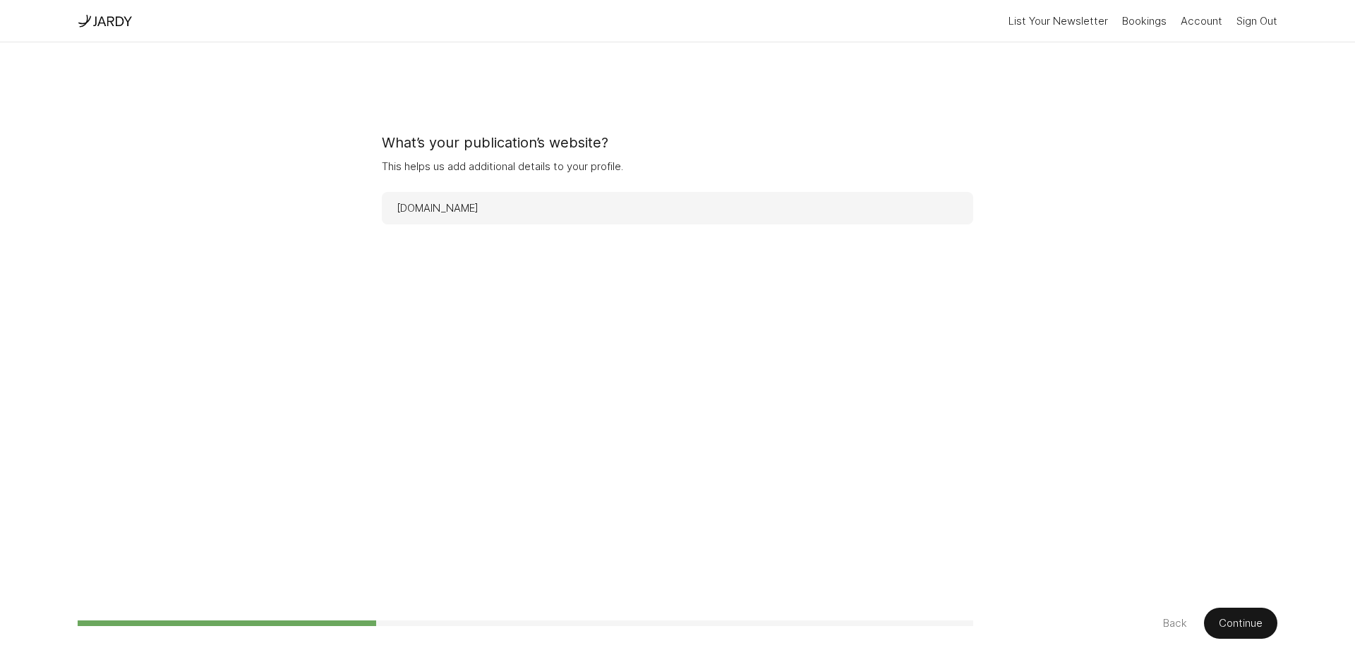
click at [1177, 618] on button "Back" at bounding box center [1175, 622] width 24 height 17
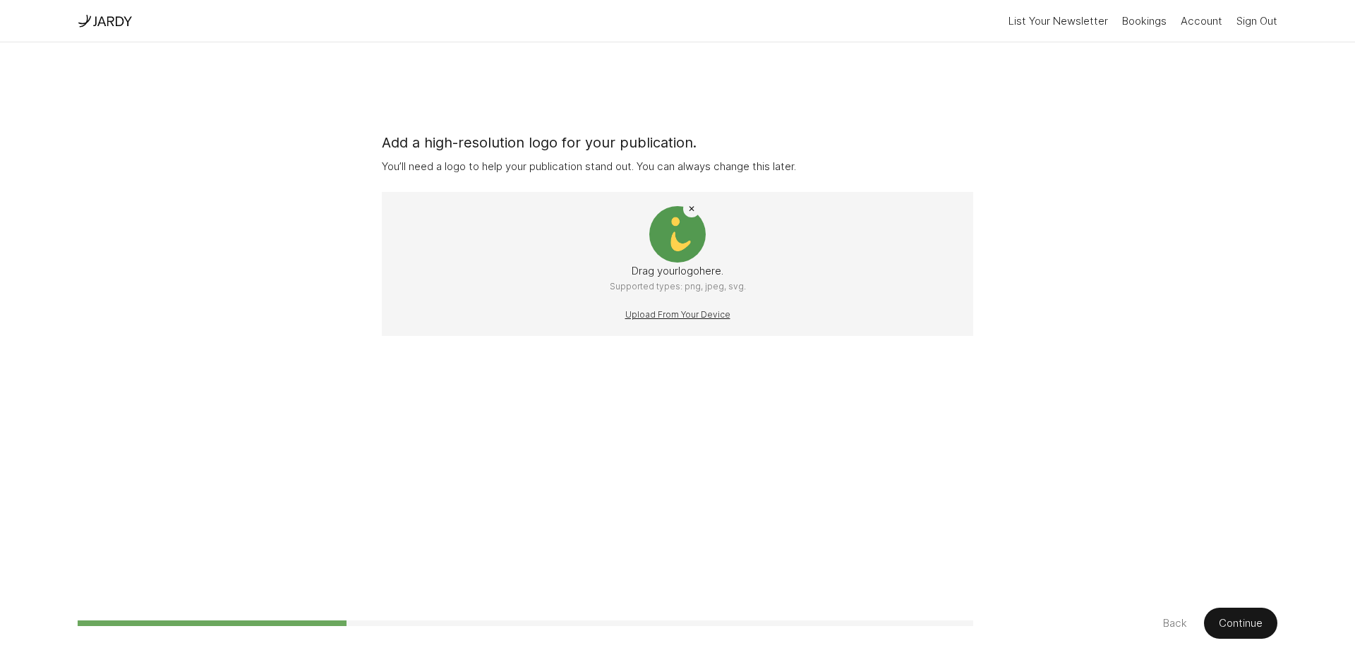
click at [1177, 618] on button "Back" at bounding box center [1175, 622] width 24 height 17
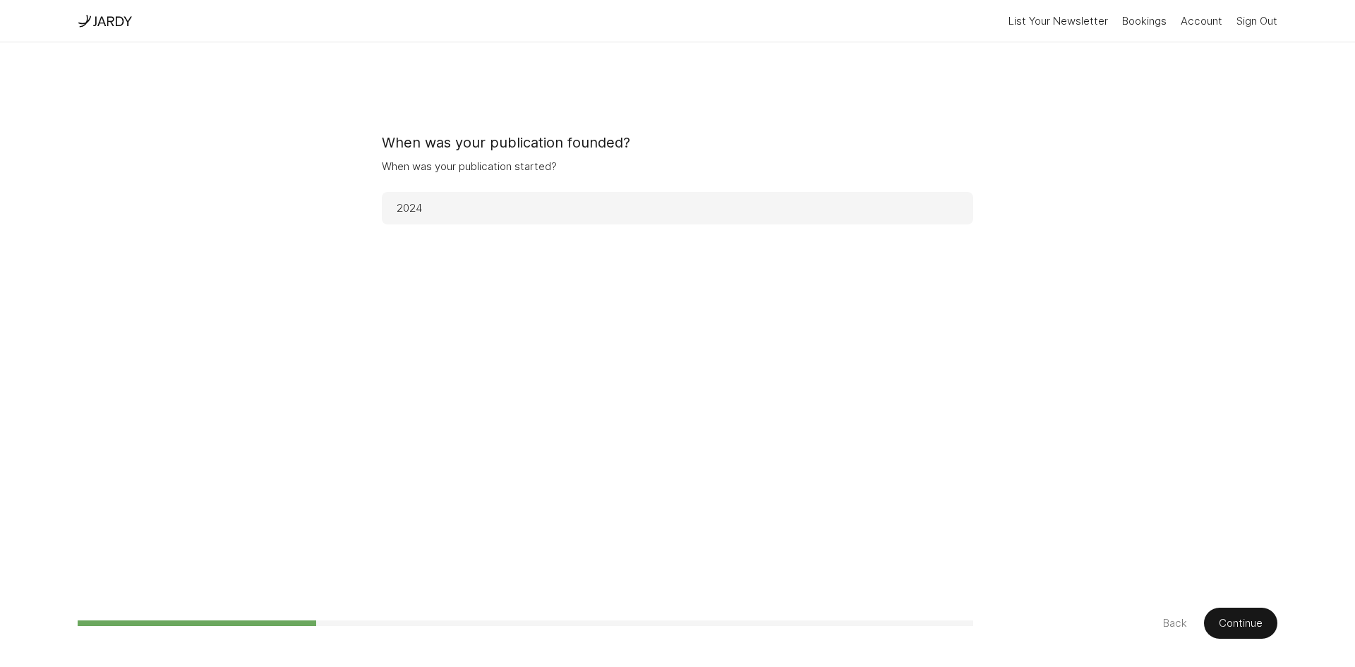
click at [1177, 618] on button "Back" at bounding box center [1175, 622] width 24 height 17
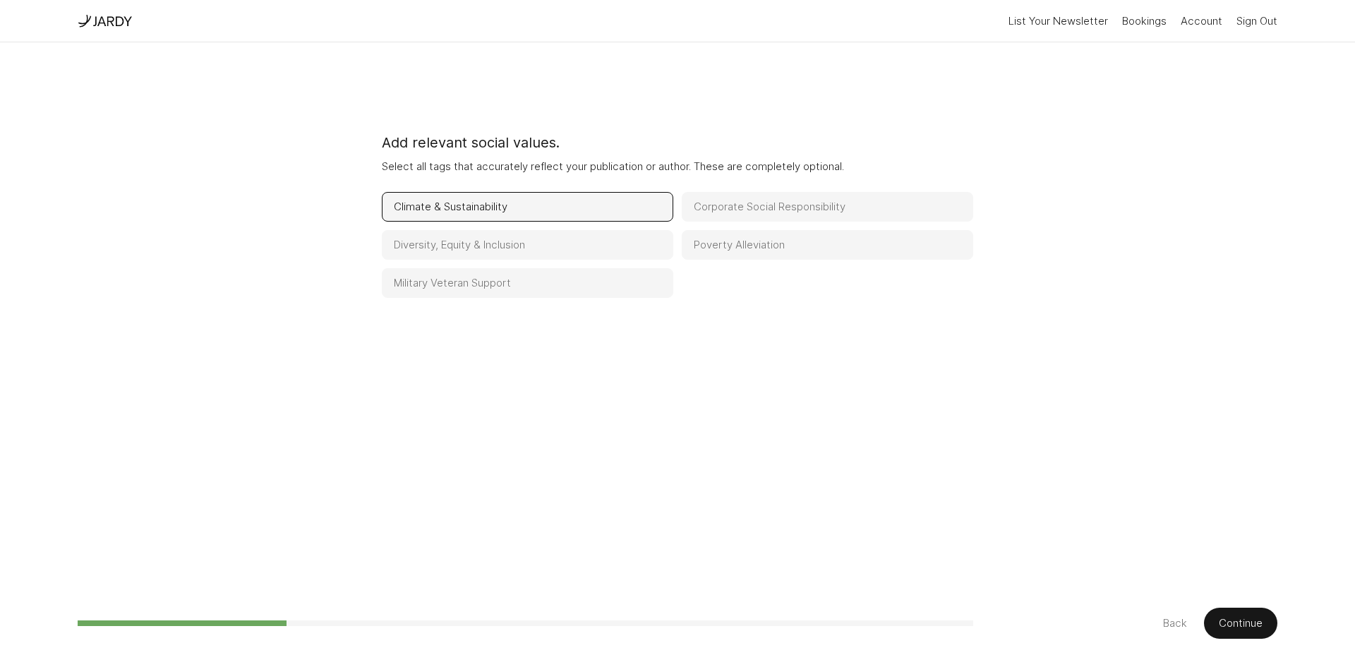
click at [1177, 618] on button "Back" at bounding box center [1175, 622] width 24 height 17
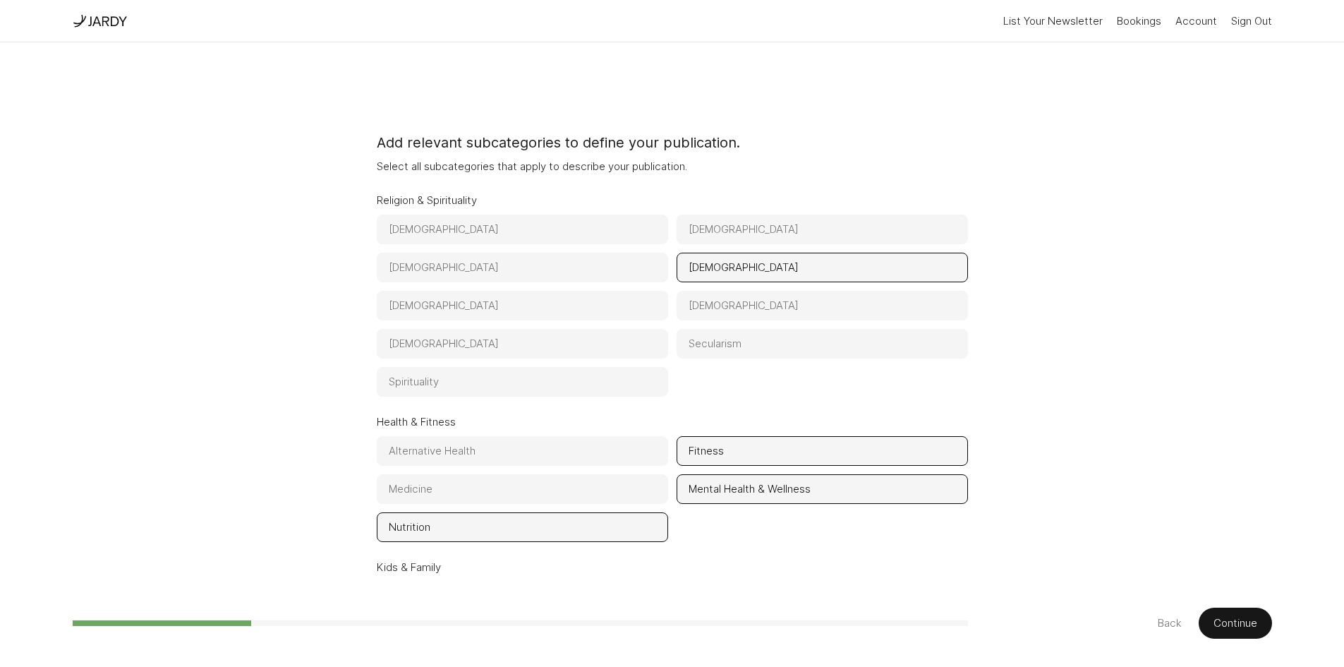
click at [1177, 618] on button "Back" at bounding box center [1170, 622] width 24 height 17
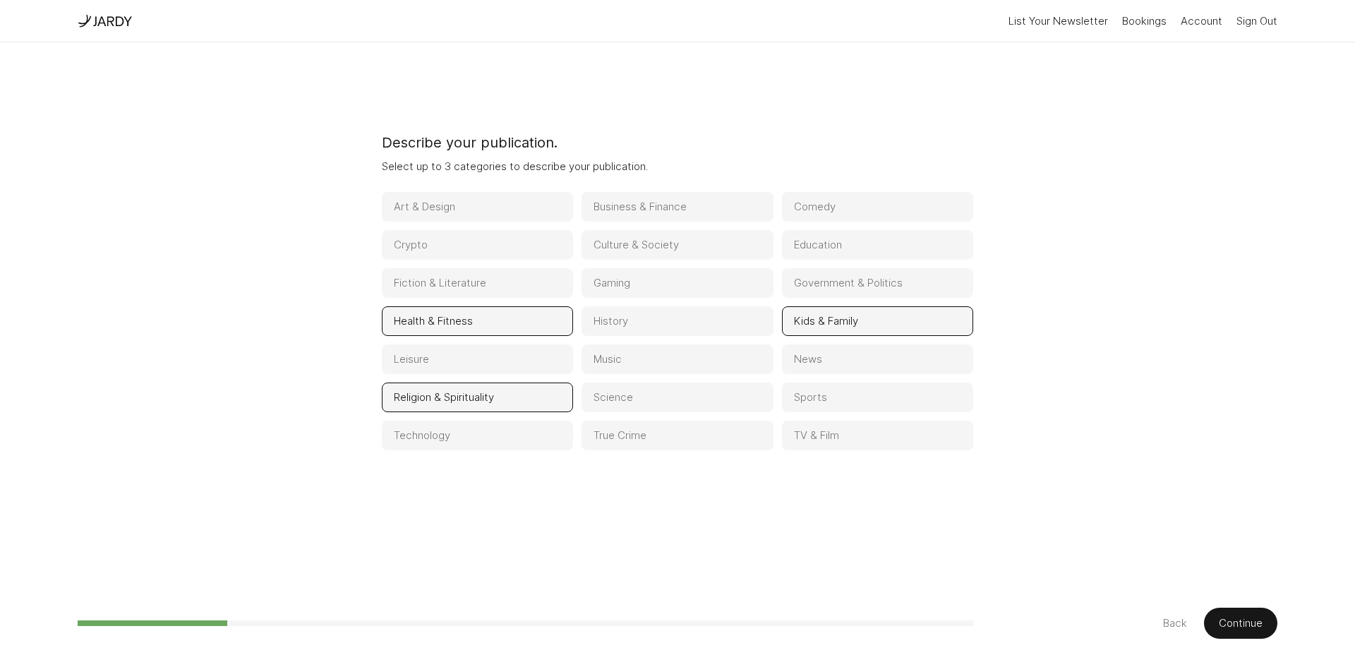
click at [1177, 618] on button "Back" at bounding box center [1175, 622] width 24 height 17
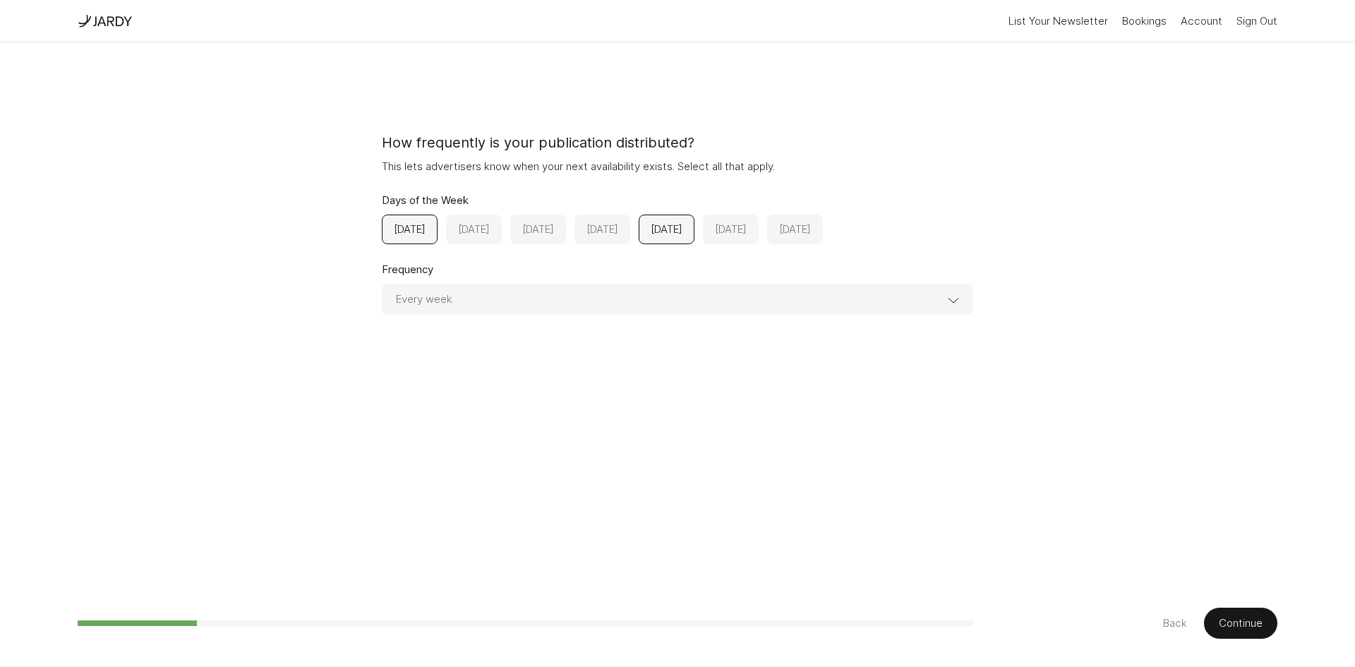
click at [1177, 618] on button "Back" at bounding box center [1175, 622] width 24 height 17
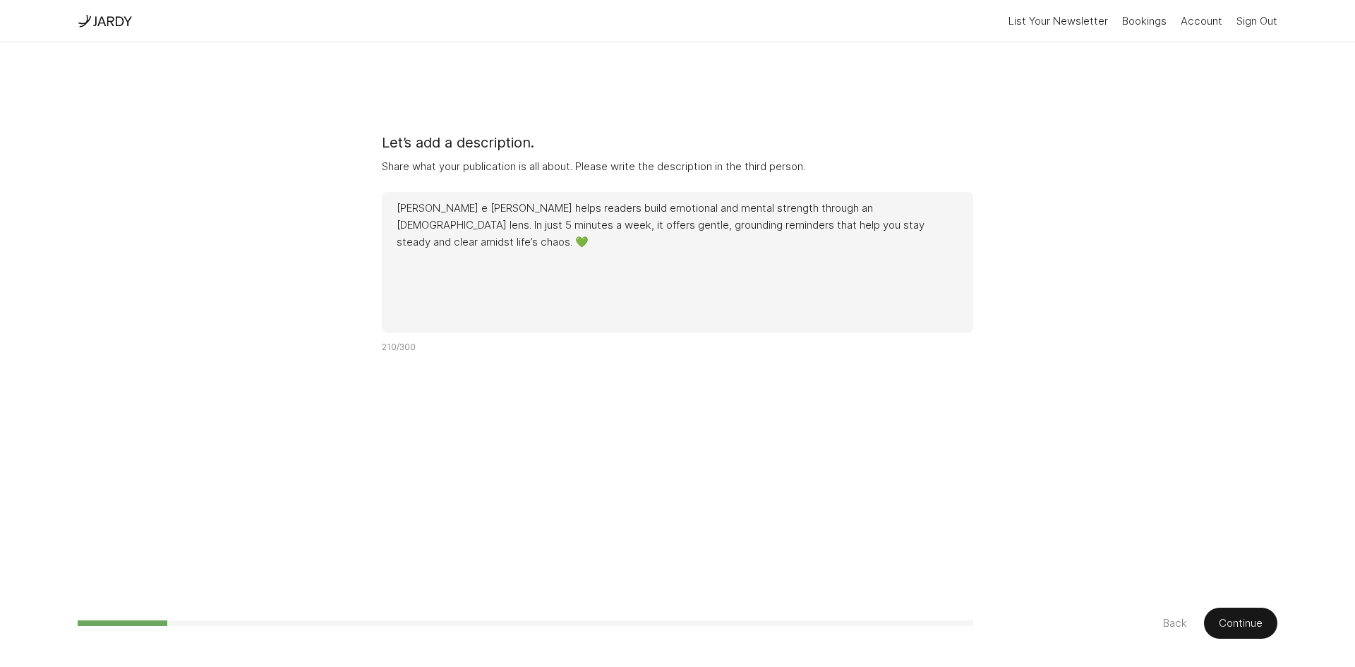
click at [818, 201] on textarea "[PERSON_NAME] e [PERSON_NAME] helps readers build emotional and mental strength…" at bounding box center [677, 262] width 591 height 141
click at [1211, 619] on button "Continue" at bounding box center [1240, 622] width 73 height 31
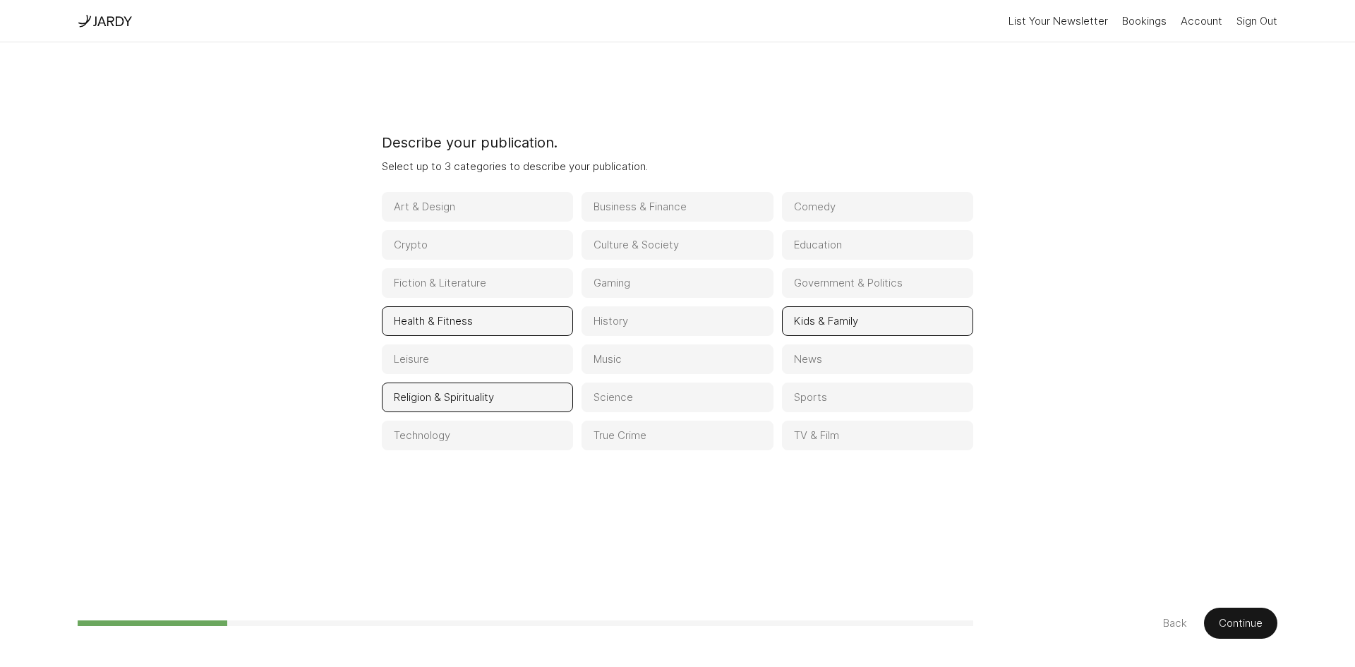
click at [1211, 619] on button "Continue" at bounding box center [1240, 622] width 73 height 31
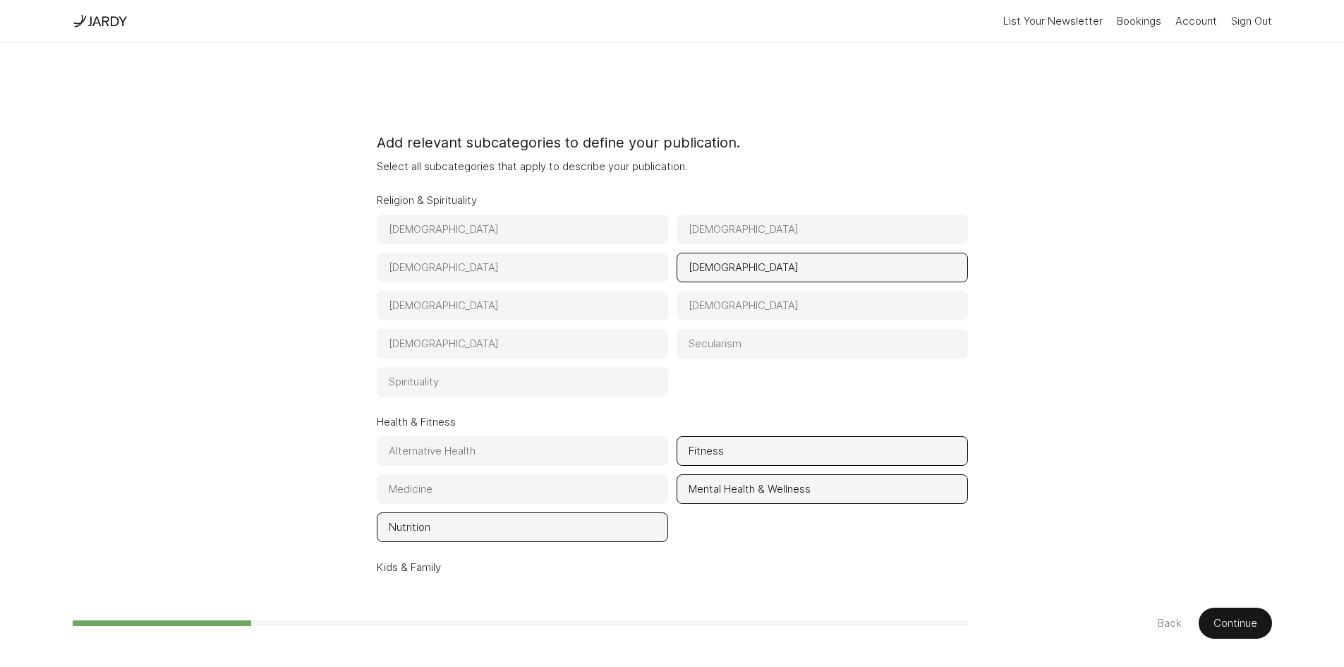
click at [1211, 619] on button "Continue" at bounding box center [1235, 622] width 73 height 31
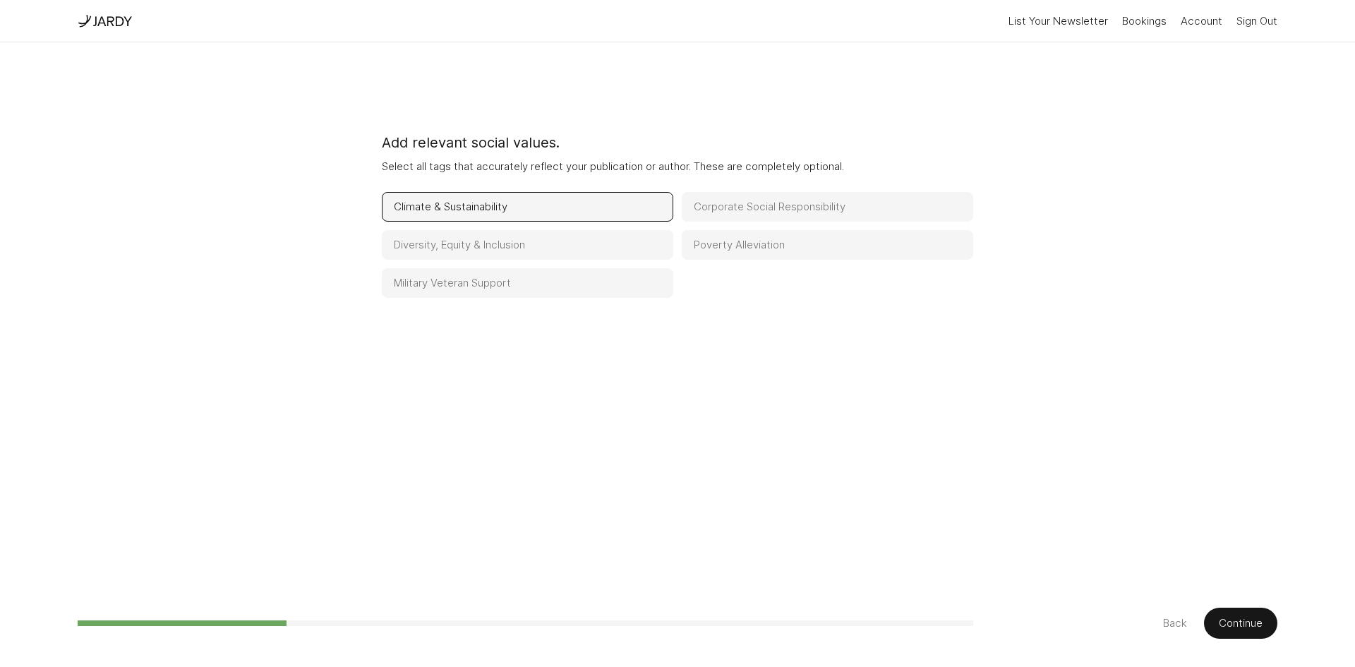
click at [1211, 619] on button "Continue" at bounding box center [1240, 622] width 73 height 31
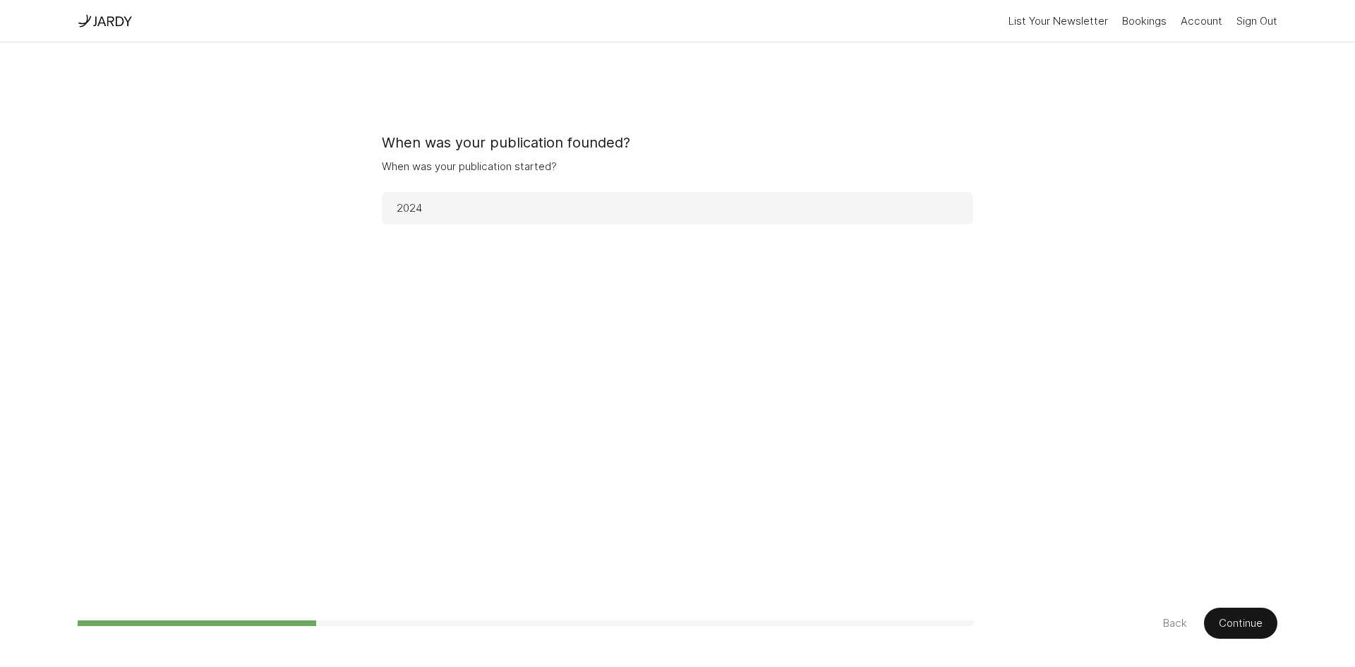
click at [1211, 619] on button "Continue" at bounding box center [1240, 622] width 73 height 31
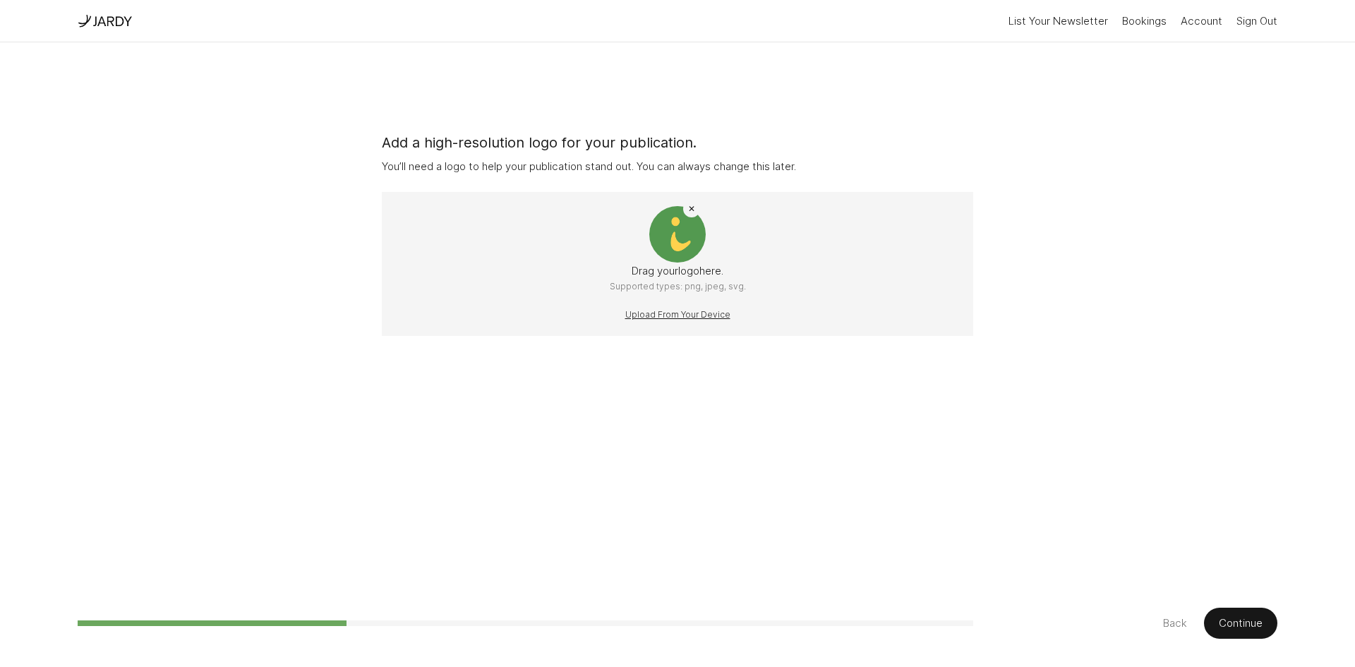
click at [1211, 619] on button "Continue" at bounding box center [1240, 622] width 73 height 31
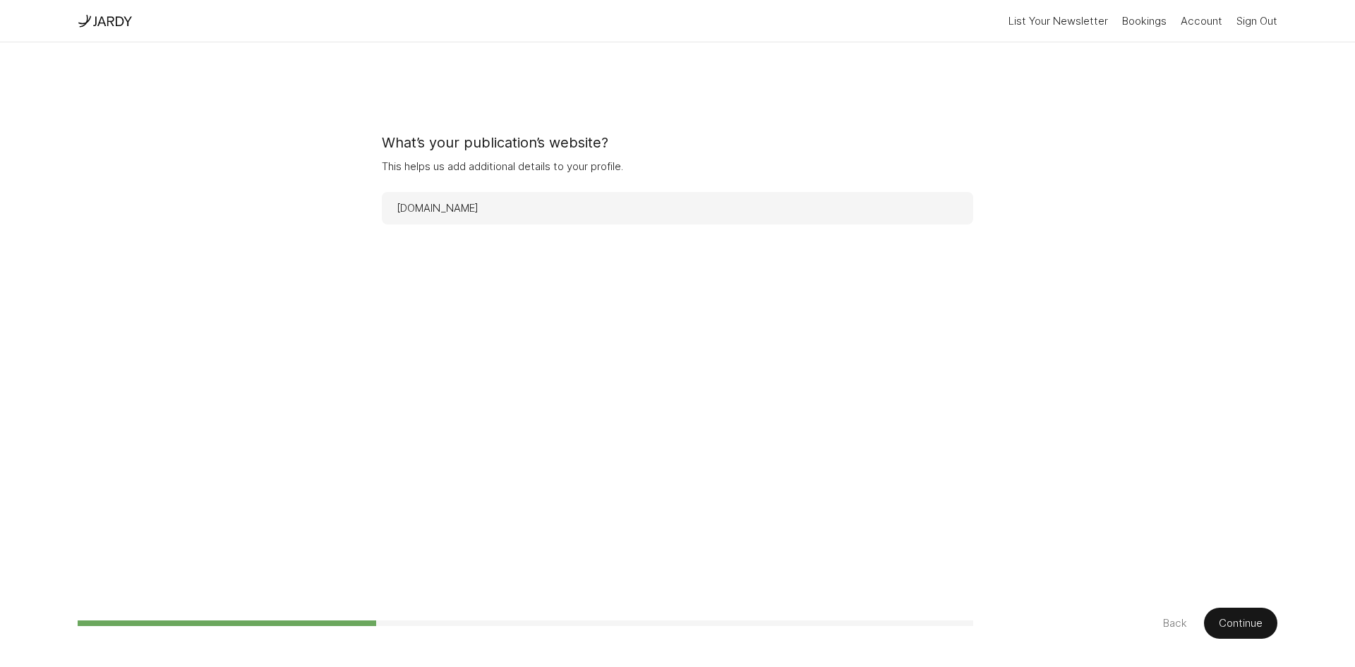
click at [1211, 619] on button "Continue" at bounding box center [1240, 622] width 73 height 31
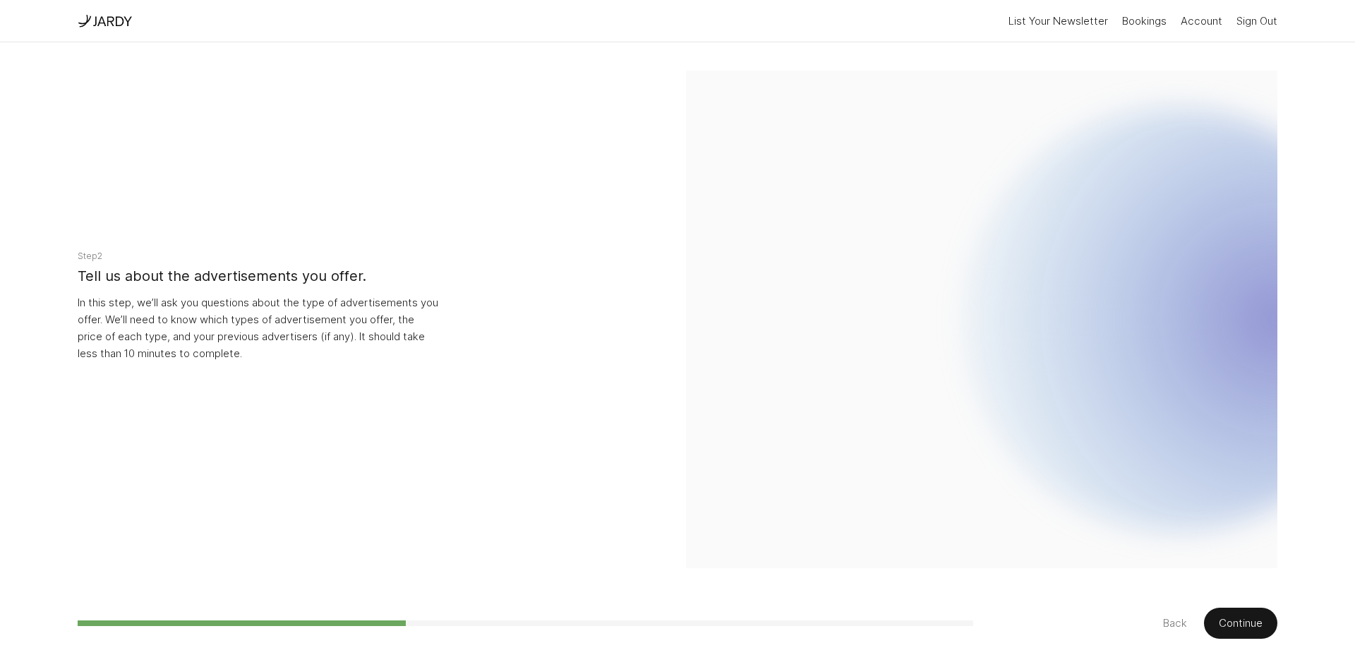
click at [1211, 619] on button "Continue" at bounding box center [1240, 622] width 73 height 31
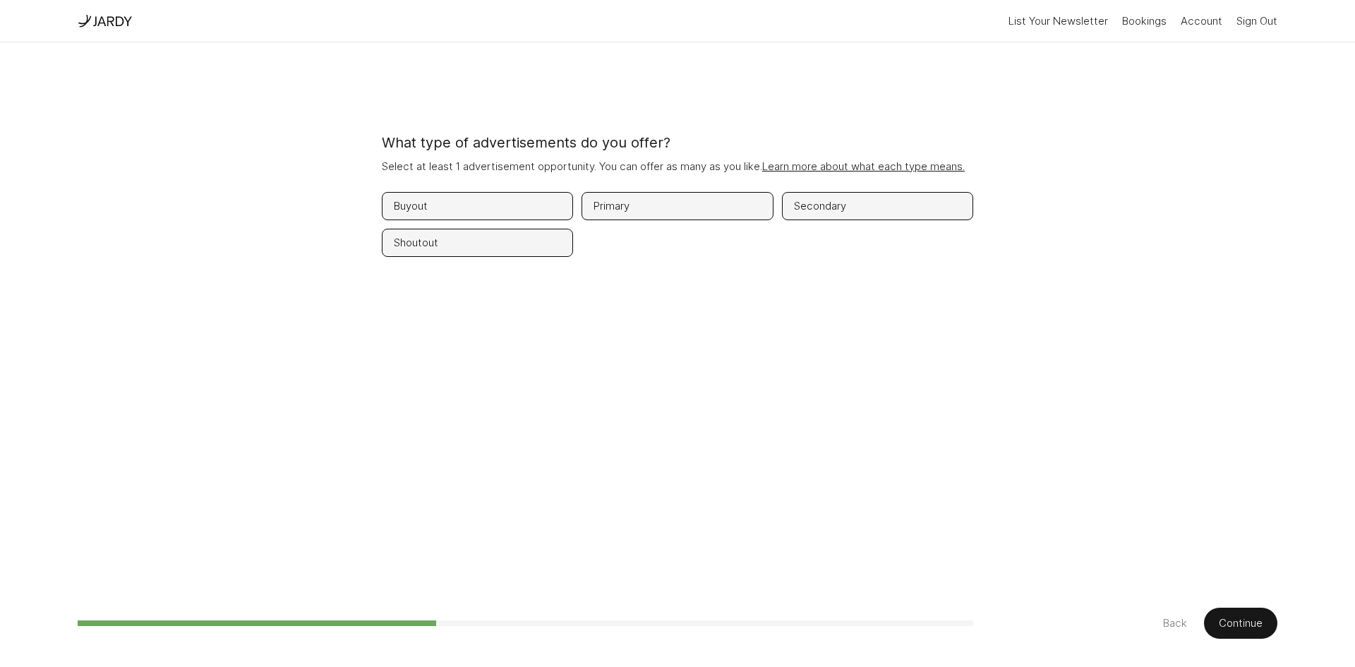
click at [1211, 619] on button "Continue" at bounding box center [1240, 622] width 73 height 31
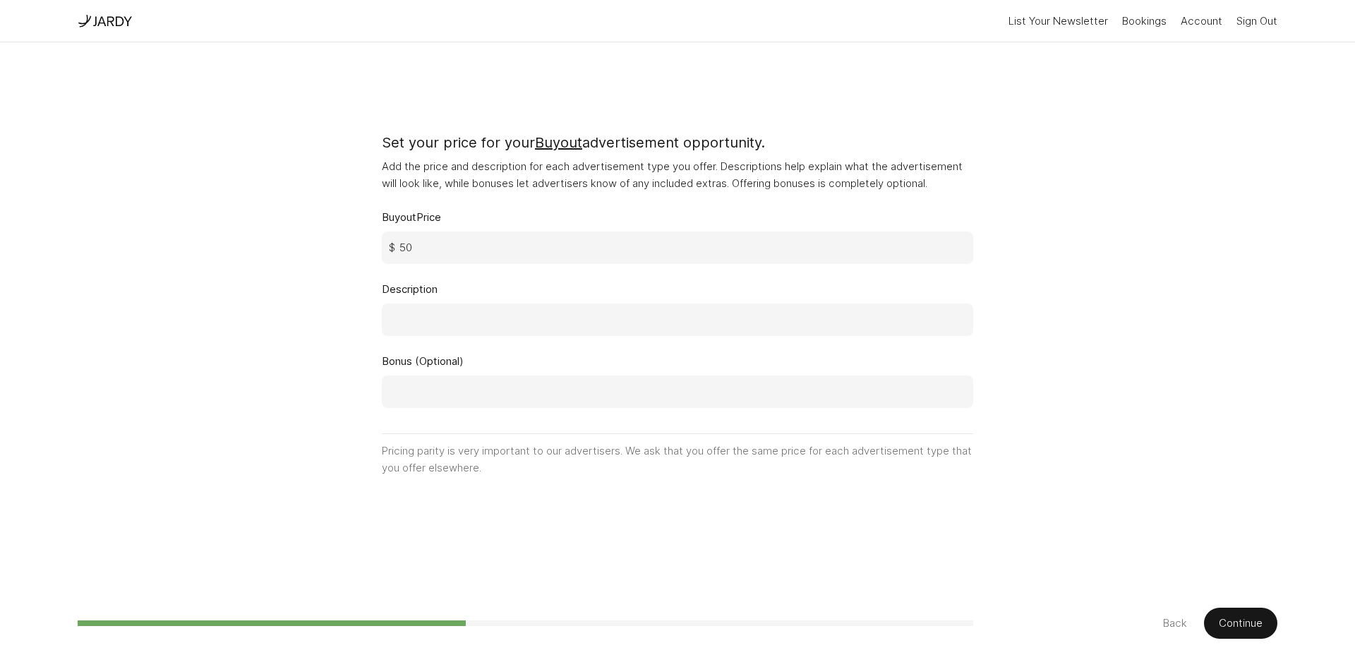
click at [513, 319] on input at bounding box center [677, 319] width 591 height 32
type input "Logo at the start of newsletter ([DATE] edition is sponsored by...) + title, gr…"
click at [1244, 625] on button "Continue" at bounding box center [1240, 622] width 73 height 31
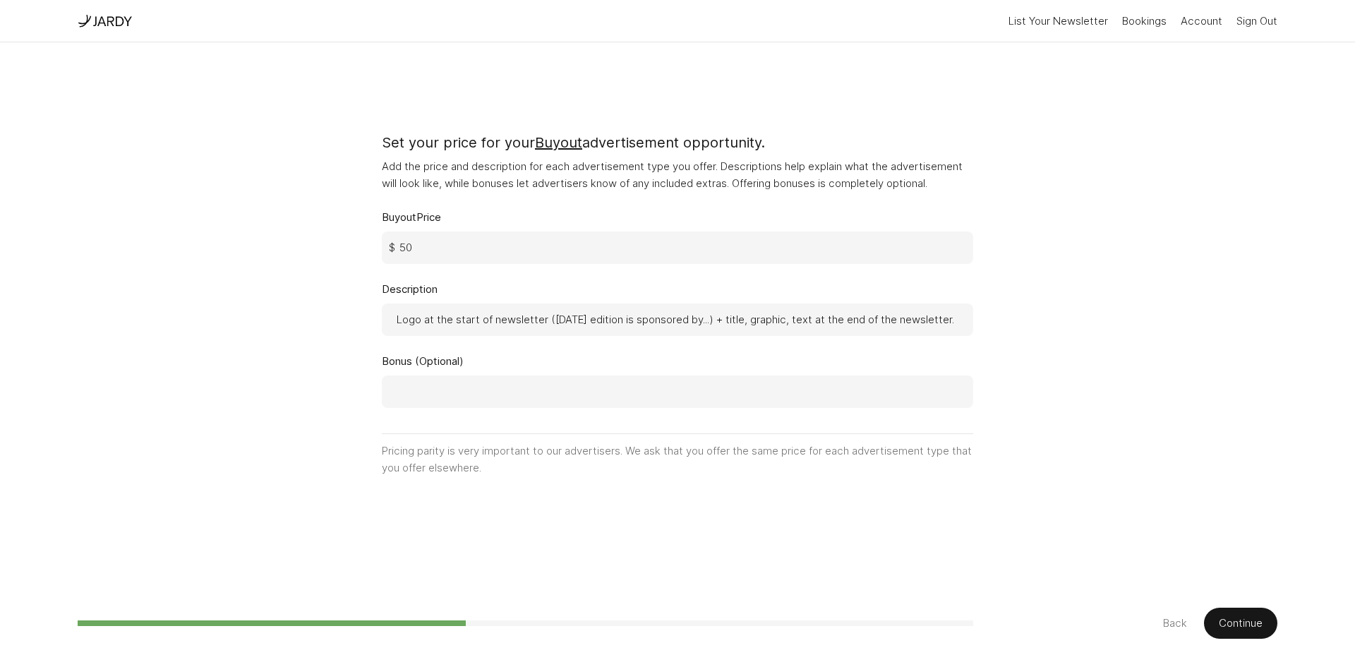
type input "0"
click at [655, 236] on input "0" at bounding box center [677, 247] width 591 height 32
type input "0"
type input "30"
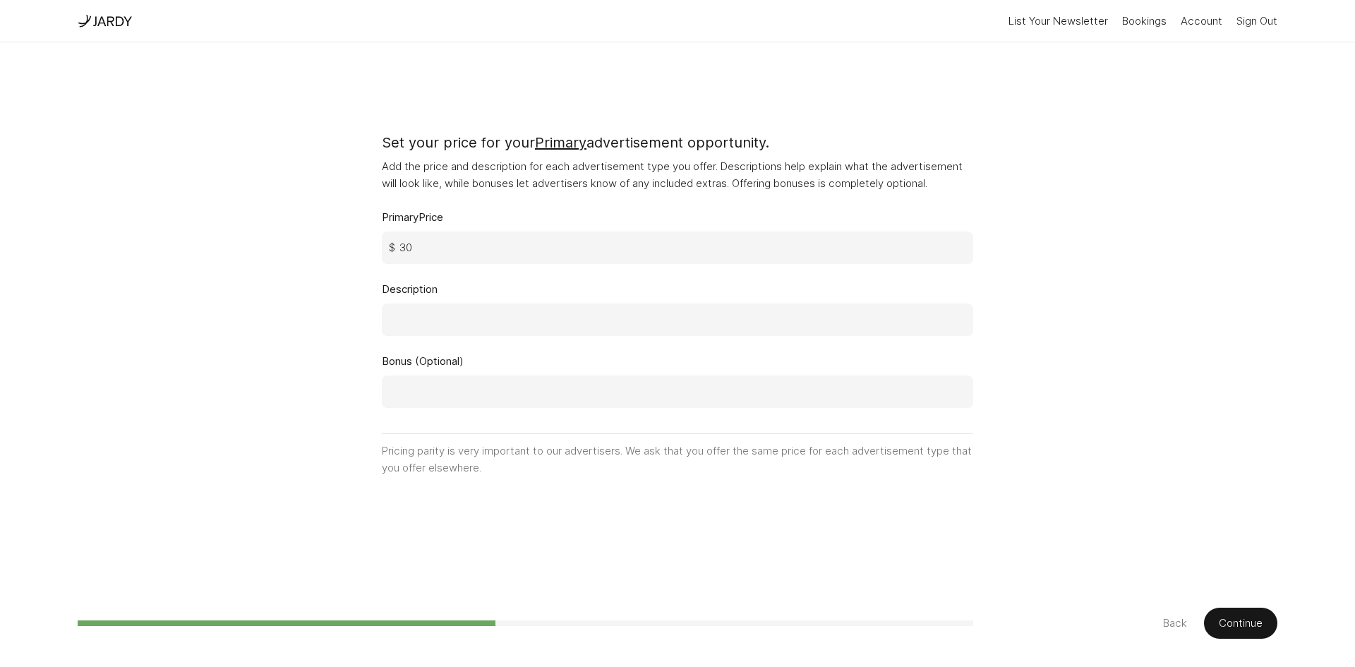
click at [508, 325] on input at bounding box center [677, 319] width 591 height 32
paste input "Feature your brand prominently within the newsletter. Includes a short sponsore…"
click at [488, 318] on input "Feature your brand prominently within the newsletter. Includes a short sponsore…" at bounding box center [677, 319] width 591 height 32
type input "Feature your brand prominently within the newsletter. Includes a short sponsore…"
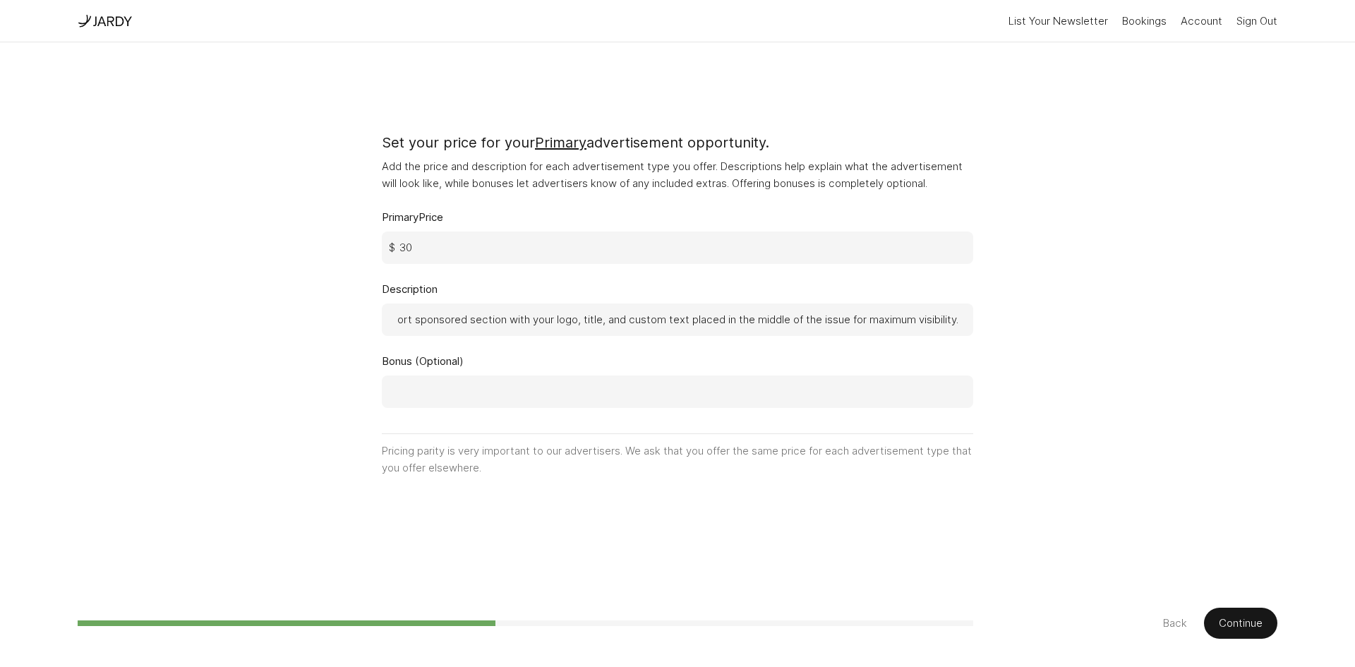
scroll to position [0, 0]
click at [1248, 632] on button "Continue" at bounding box center [1240, 622] width 73 height 31
type input "0"
click at [499, 322] on input at bounding box center [677, 319] width 591 height 32
click at [430, 242] on input "0" at bounding box center [677, 247] width 591 height 32
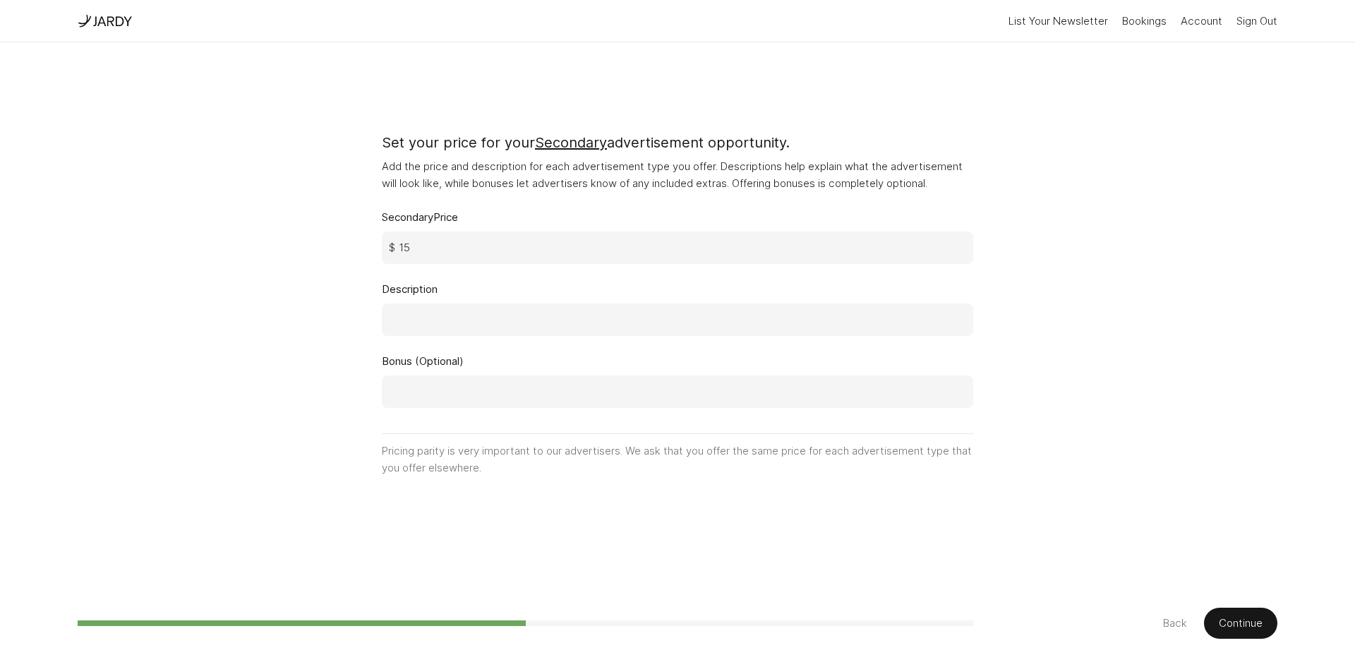
type input "15"
click at [477, 324] on input at bounding box center [677, 319] width 591 height 32
paste input "A smaller placement that keeps your brand visible to engaged readers. Includes …"
type input "A smaller placement that keeps your brand visible to engaged readers. Includes …"
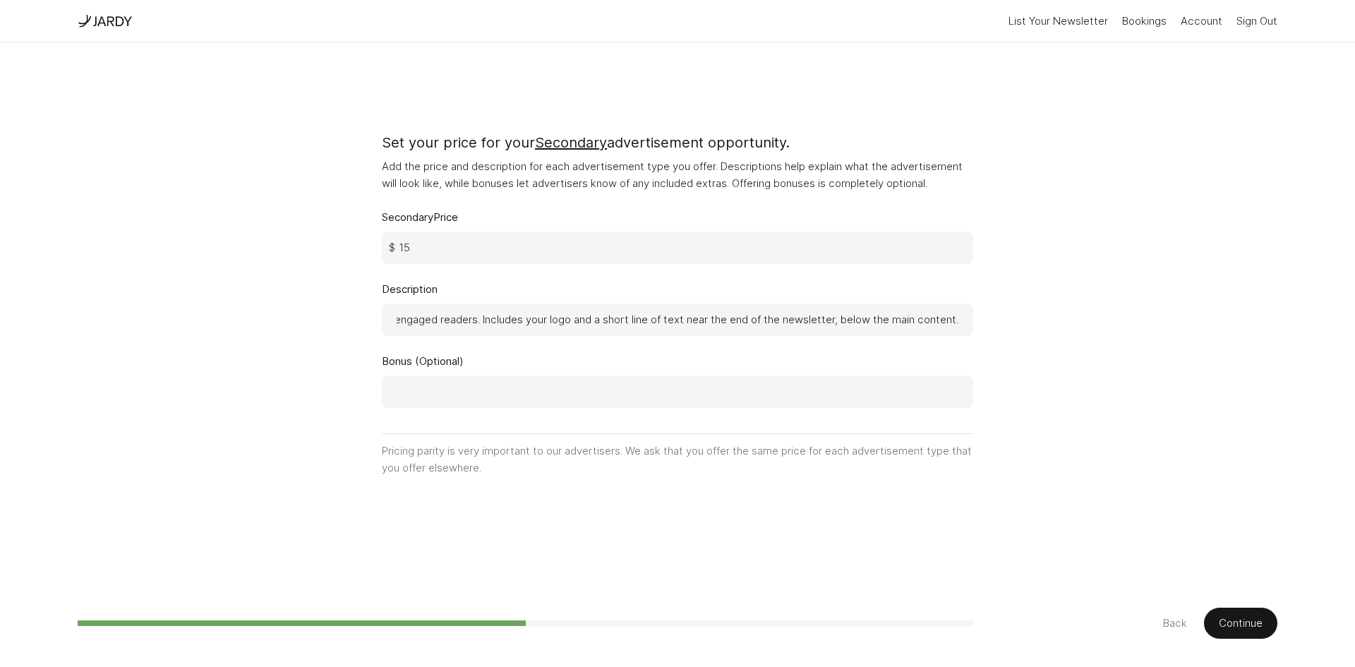
scroll to position [0, 0]
click at [1246, 624] on button "Continue" at bounding box center [1240, 622] width 73 height 31
type input "0"
click at [495, 259] on input "0" at bounding box center [677, 247] width 591 height 32
type input "10"
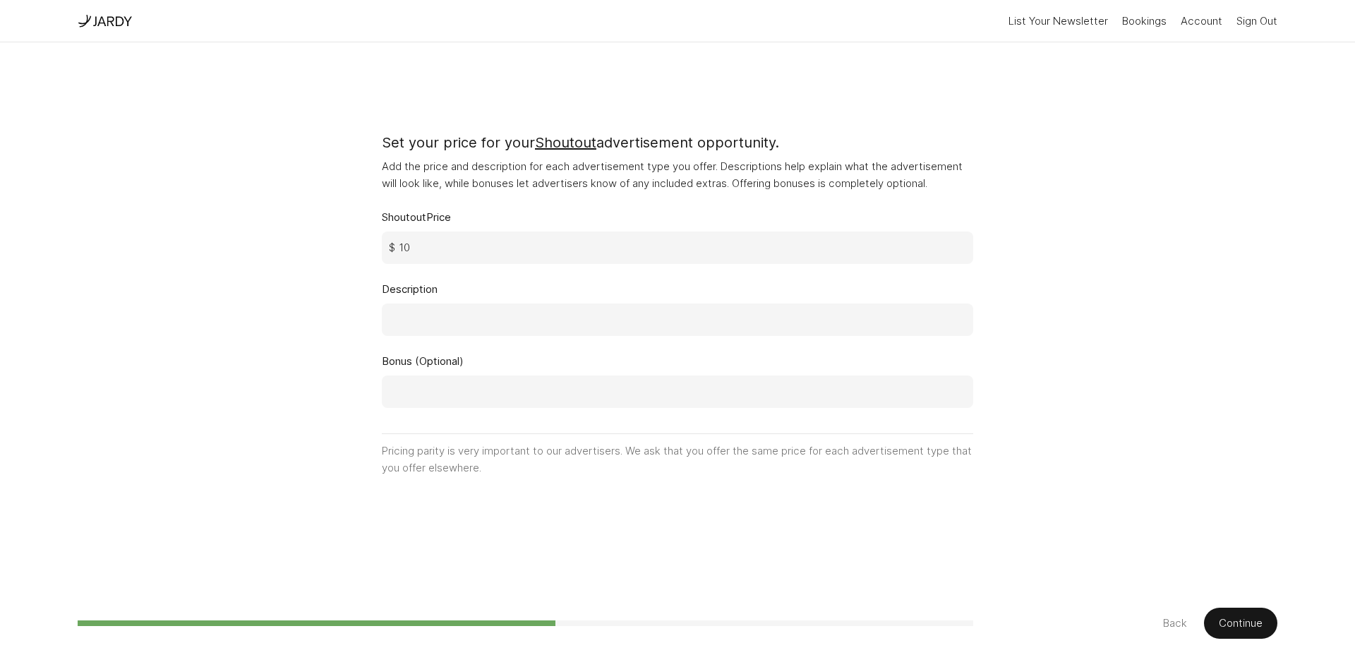
drag, startPoint x: 480, startPoint y: 336, endPoint x: 473, endPoint y: 327, distance: 11.2
click at [473, 327] on div "Shoutout Price 10 $ Description Bonus (Optional) Pricing parity is very importa…" at bounding box center [677, 342] width 591 height 267
click at [473, 327] on input at bounding box center [677, 319] width 591 height 32
paste input "A simple, conversational mention of your brand or product — usually one sentenc…"
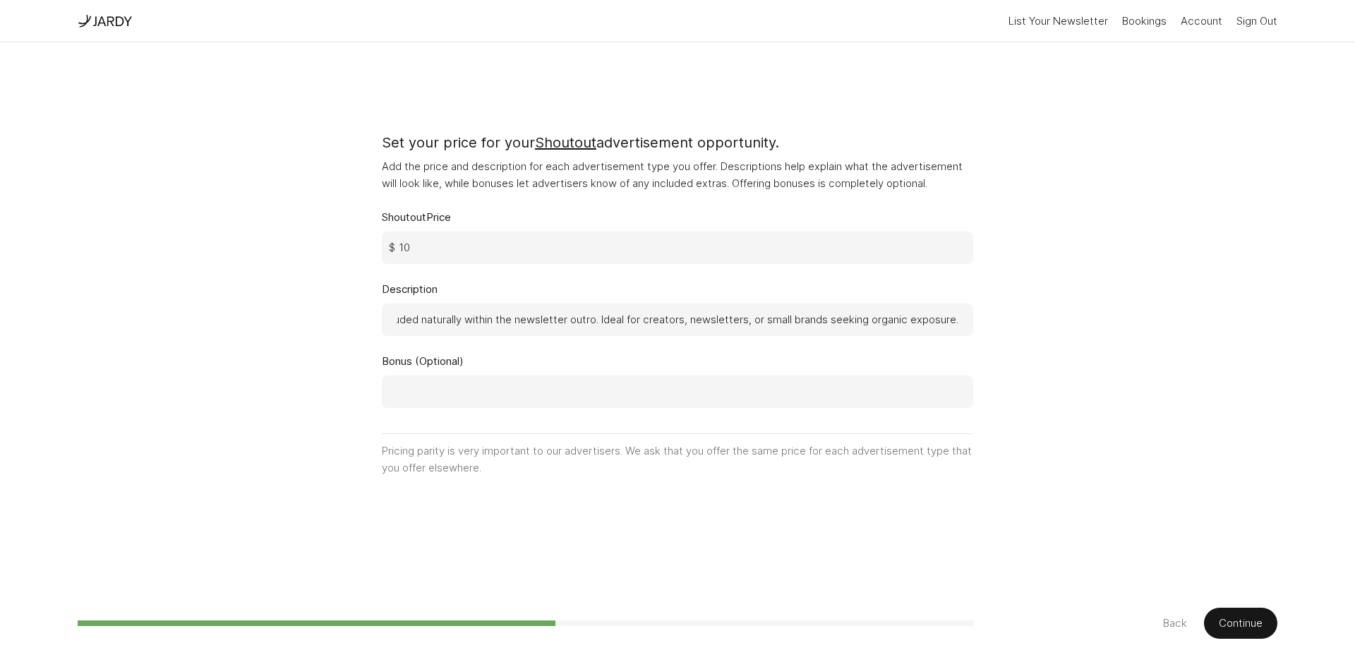
type input "A simple, conversational mention of your brand or product (usually one sentence…"
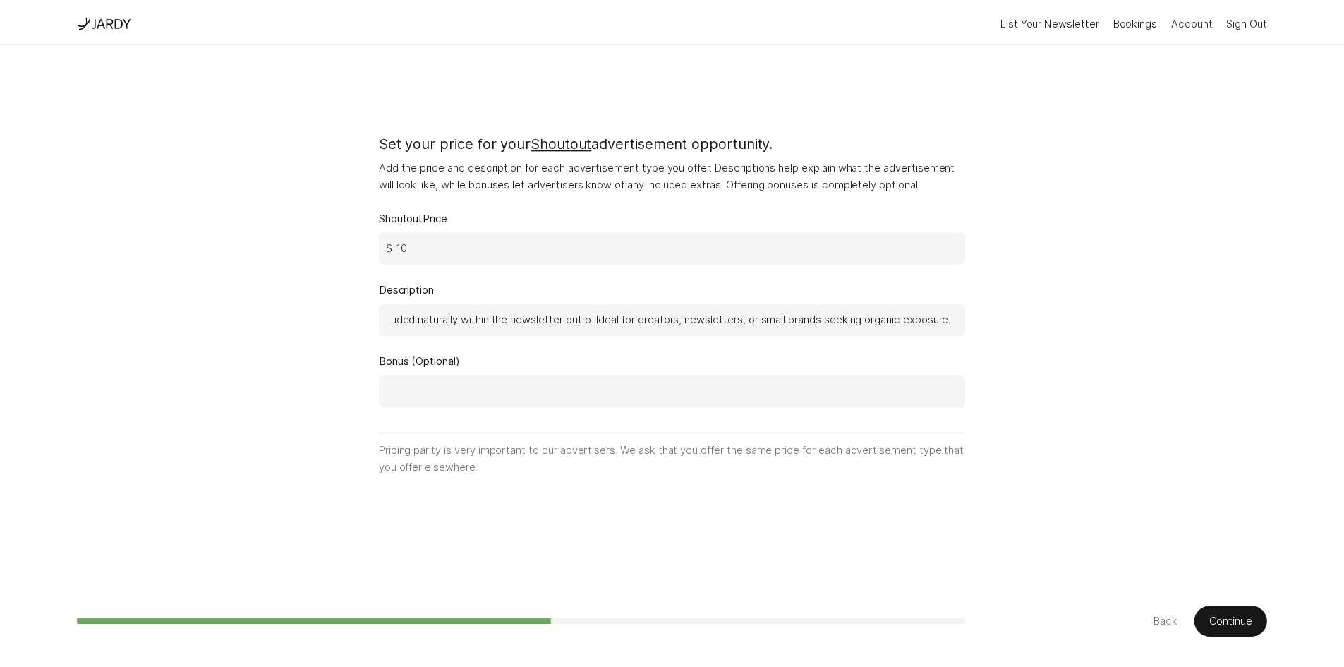
scroll to position [0, 0]
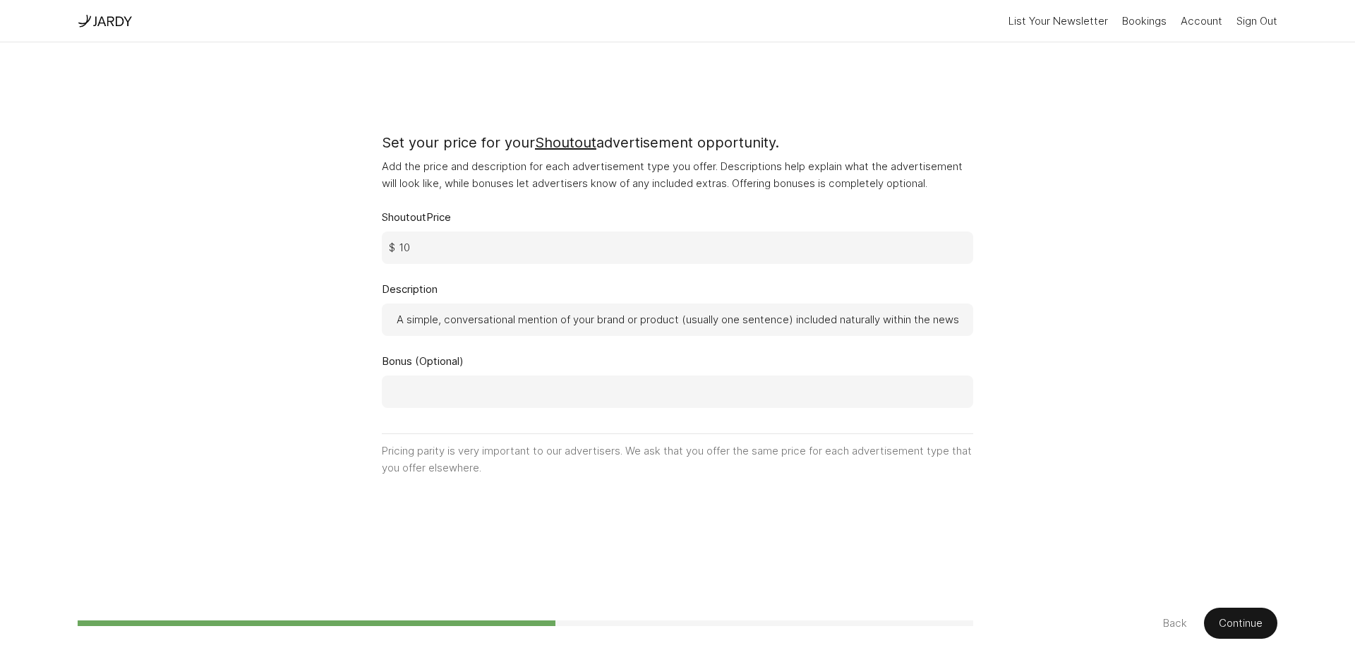
click at [1274, 622] on button "Continue" at bounding box center [1240, 622] width 73 height 31
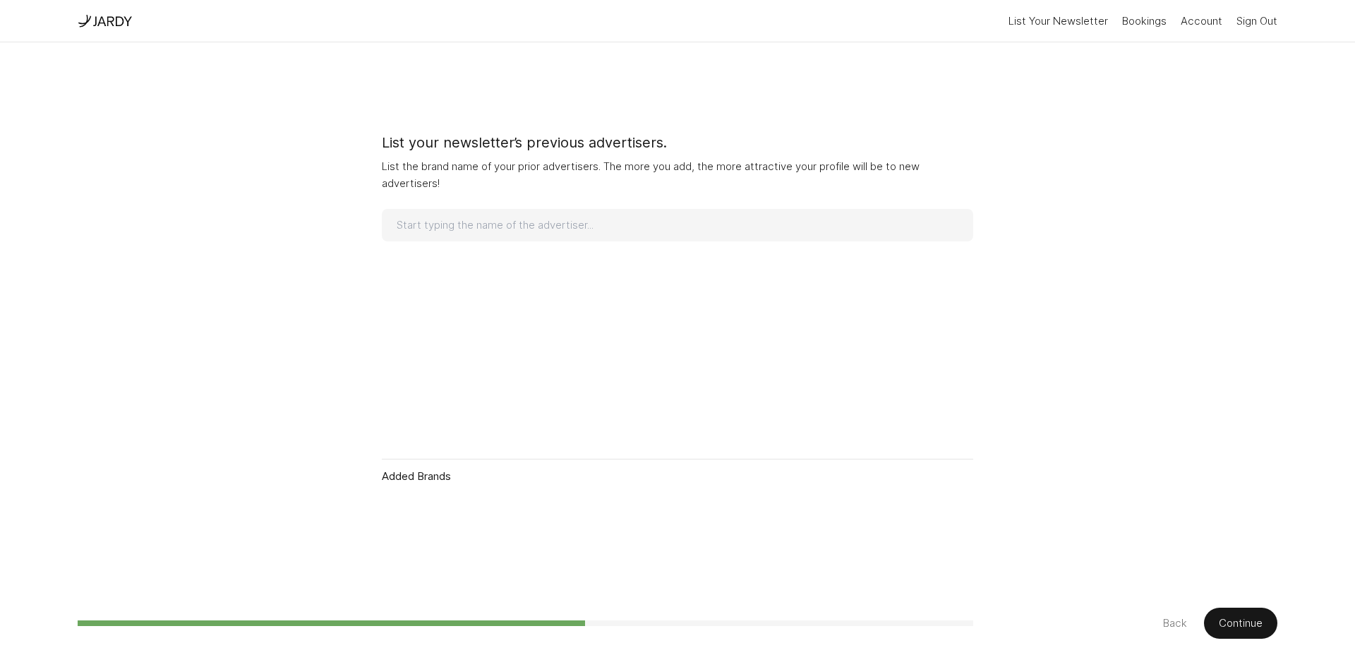
click at [677, 229] on input at bounding box center [677, 225] width 591 height 32
type input "The Deep View"
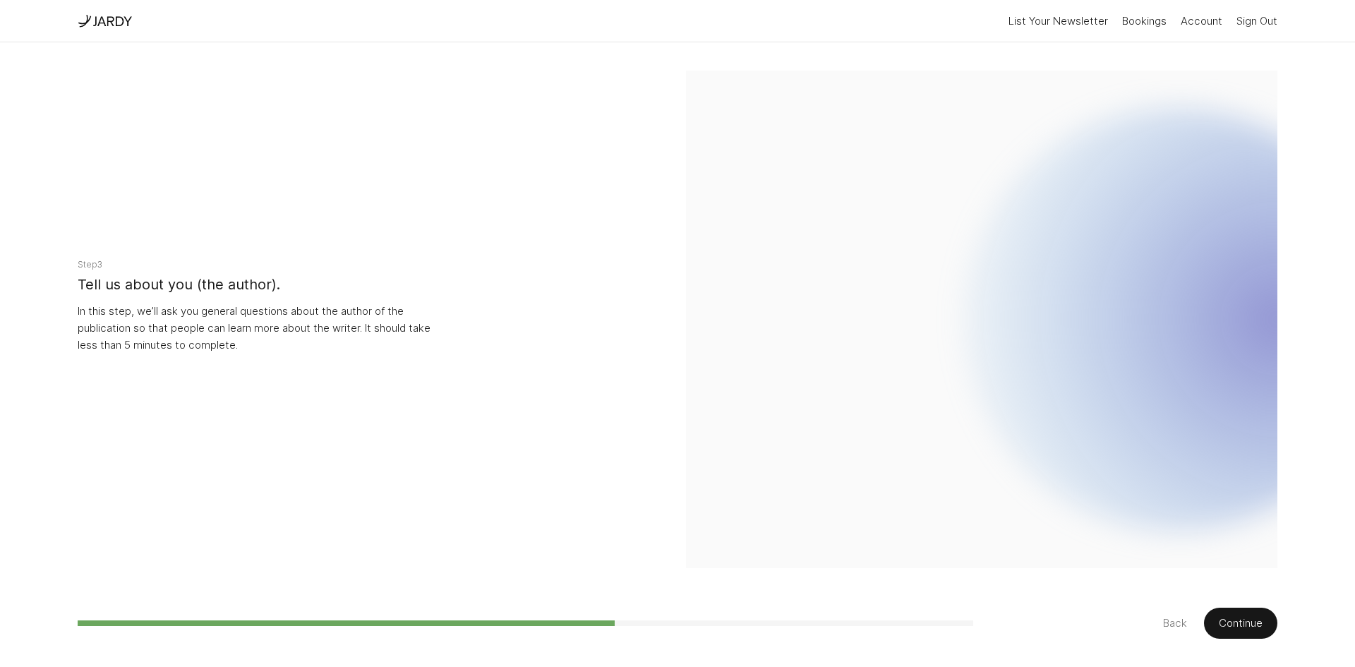
click at [1165, 626] on button "Back" at bounding box center [1175, 622] width 24 height 17
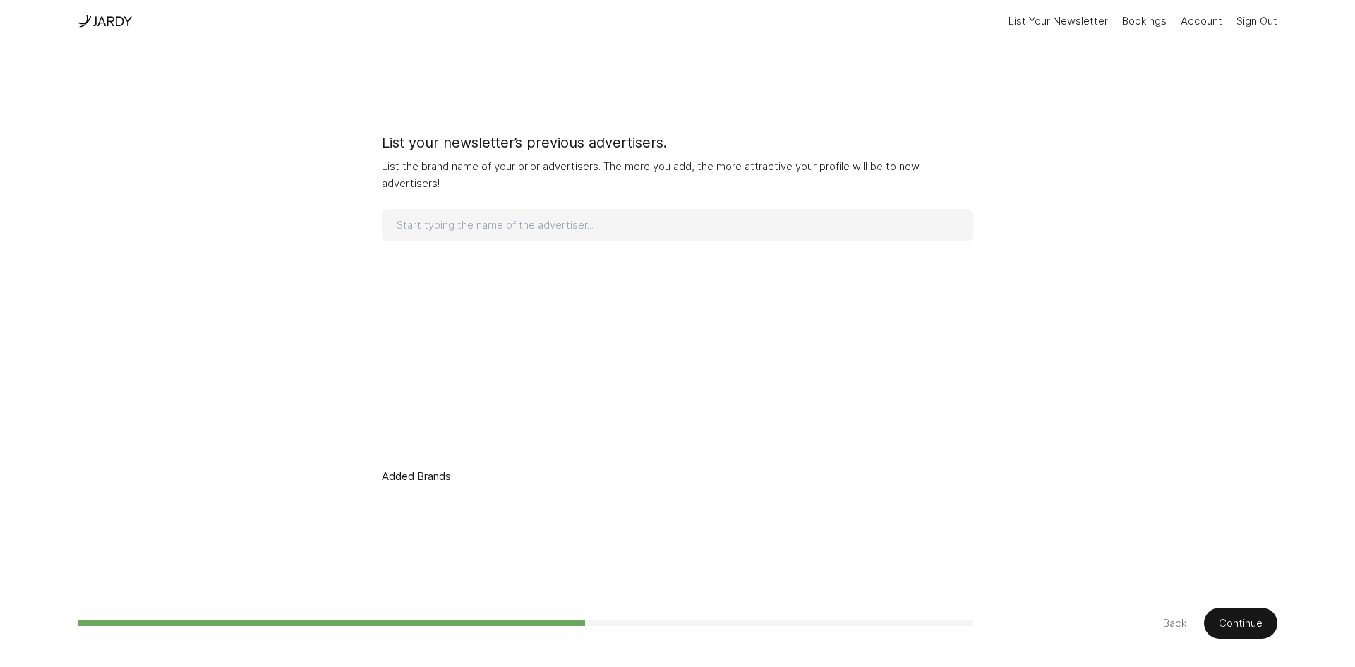
click at [436, 468] on div "Added Brands" at bounding box center [677, 480] width 591 height 43
click at [438, 475] on div "Added Brands" at bounding box center [677, 480] width 591 height 43
click at [466, 232] on input at bounding box center [677, 225] width 591 height 32
type input "Goog"
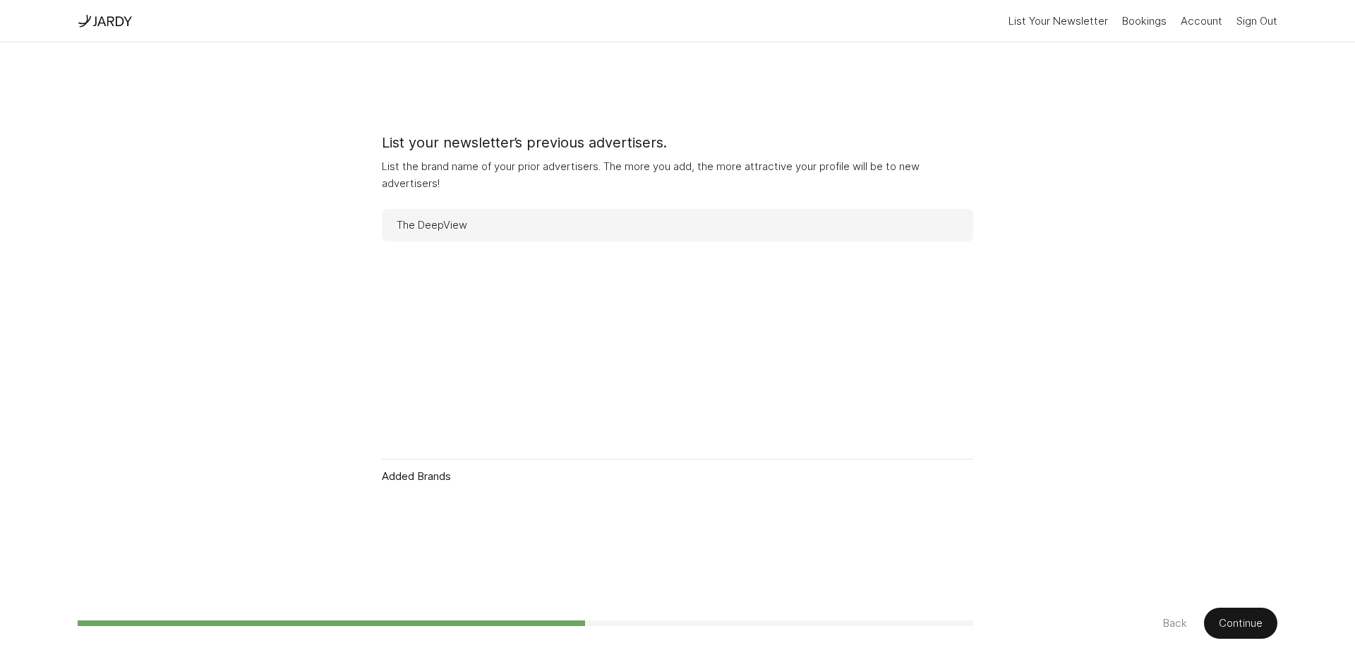
type input "TheDeepView"
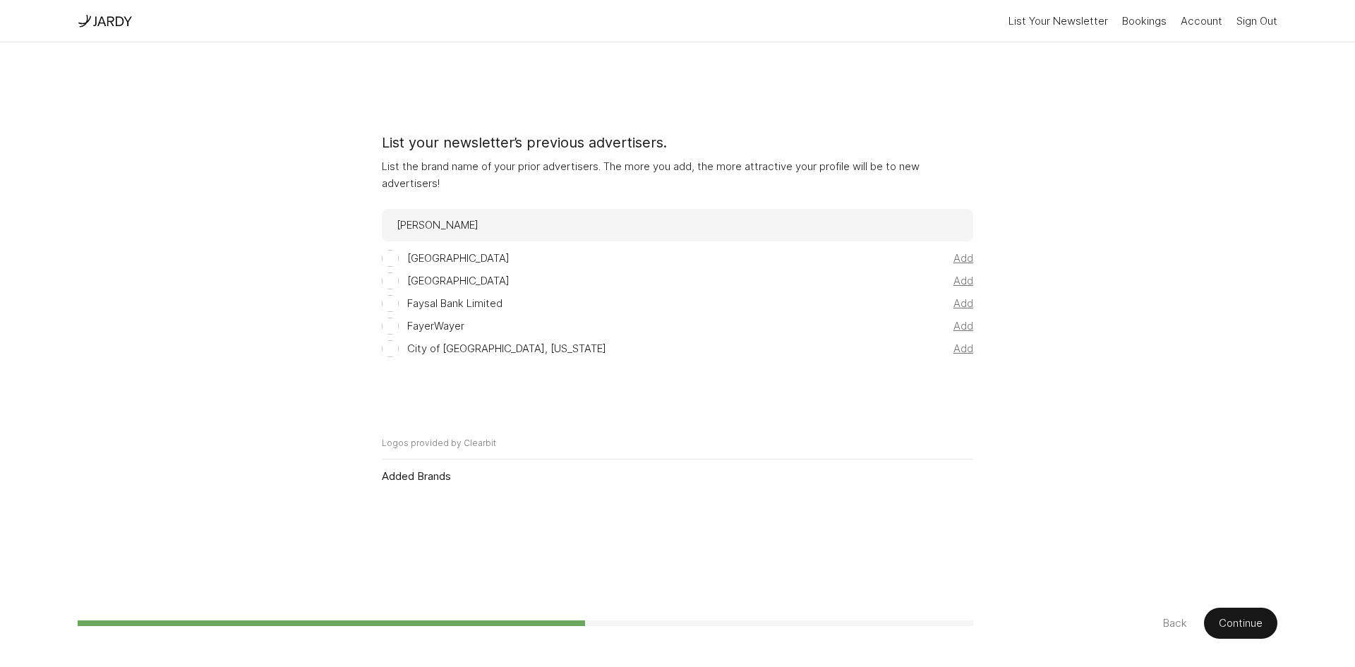
type input "[PERSON_NAME]"
click at [1246, 622] on button "Continue" at bounding box center [1240, 622] width 73 height 31
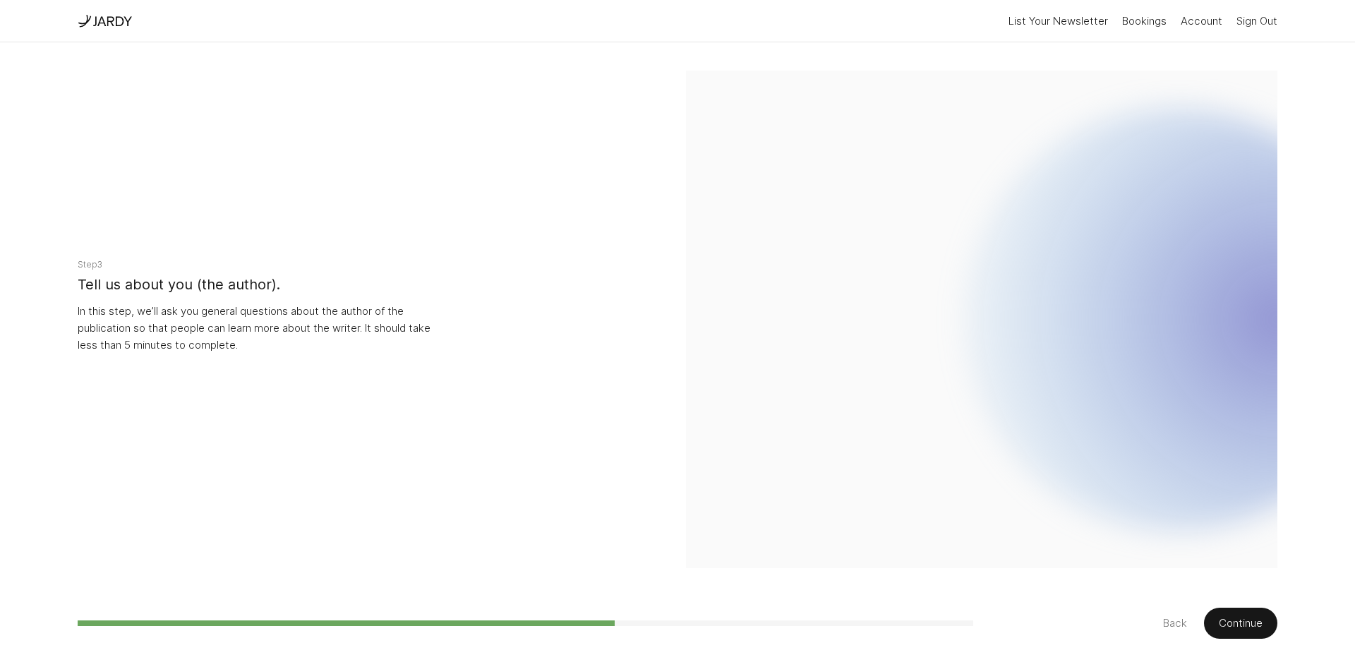
click at [1230, 615] on button "Continue" at bounding box center [1240, 622] width 73 height 31
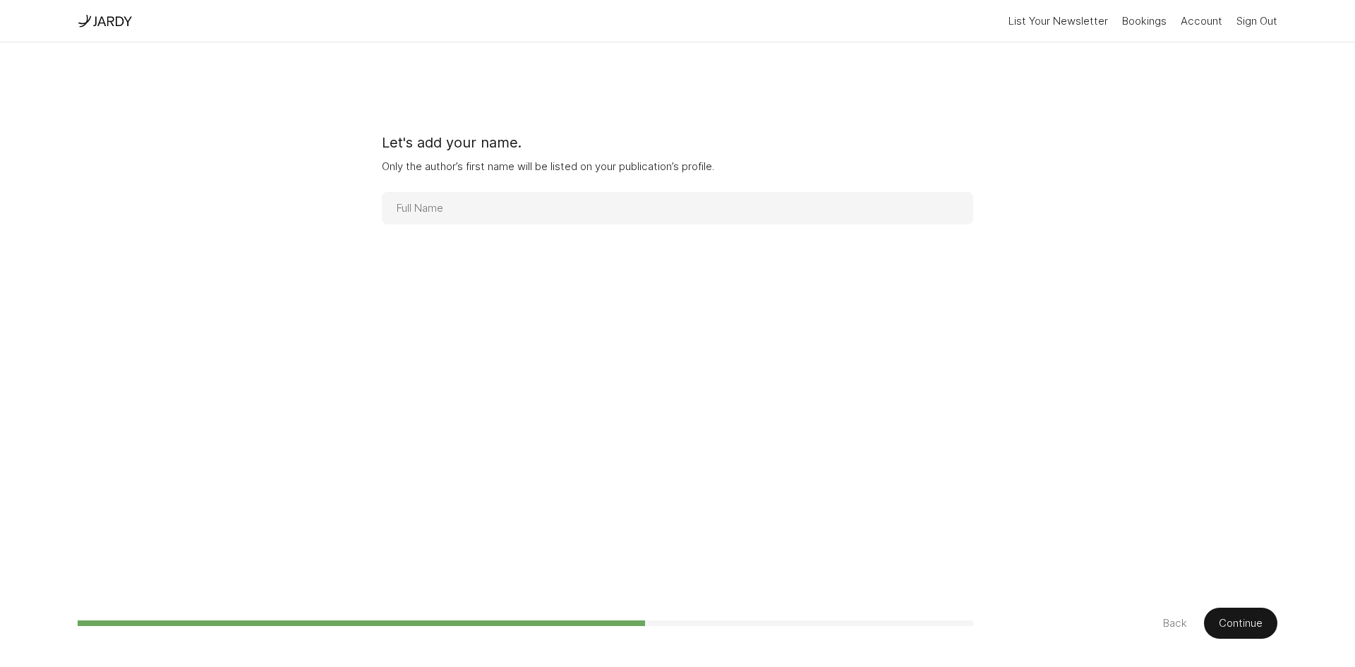
click at [581, 213] on input at bounding box center [677, 208] width 591 height 32
type input "[PERSON_NAME]"
click at [760, 356] on form "Let's add your name. Only the author’s first name will be listed on your public…" at bounding box center [677, 305] width 591 height 526
click at [1216, 611] on button "Continue" at bounding box center [1240, 622] width 73 height 31
click at [756, 195] on input at bounding box center [677, 208] width 591 height 32
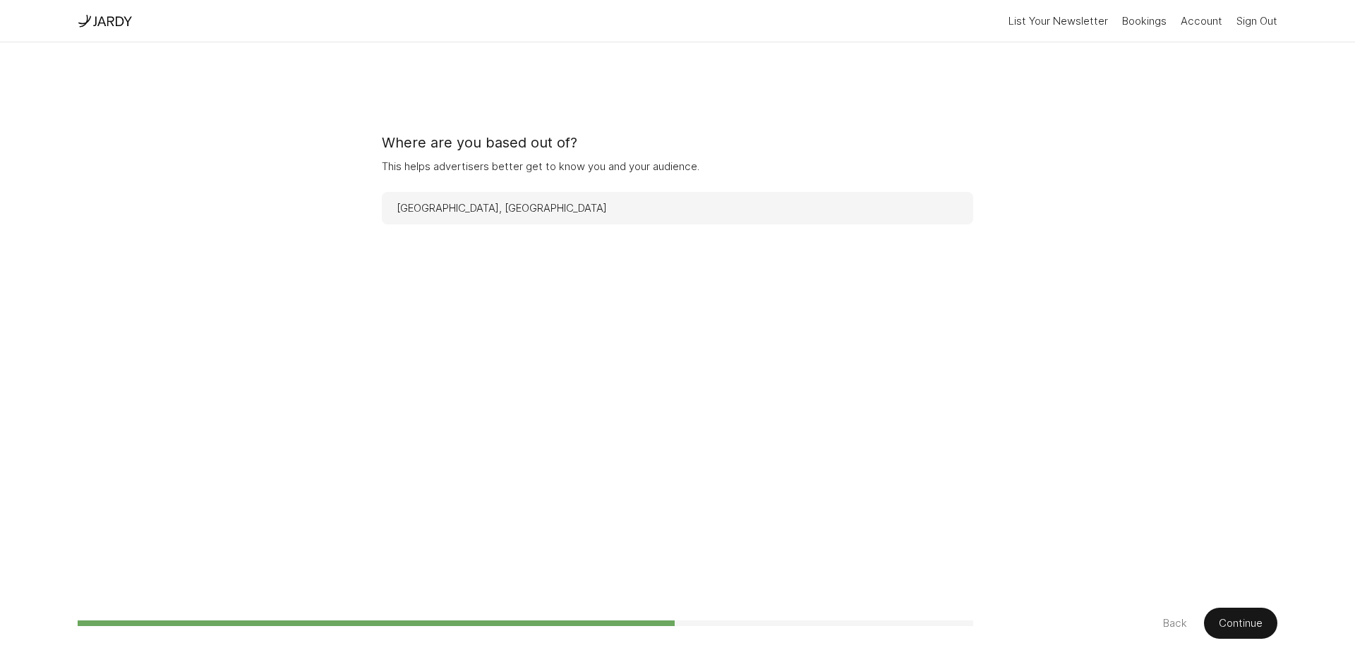
click at [660, 201] on input "[GEOGRAPHIC_DATA], [GEOGRAPHIC_DATA]" at bounding box center [677, 208] width 591 height 32
type input "[GEOGRAPHIC_DATA], [GEOGRAPHIC_DATA]"
click at [1261, 630] on button "Continue" at bounding box center [1240, 622] width 73 height 31
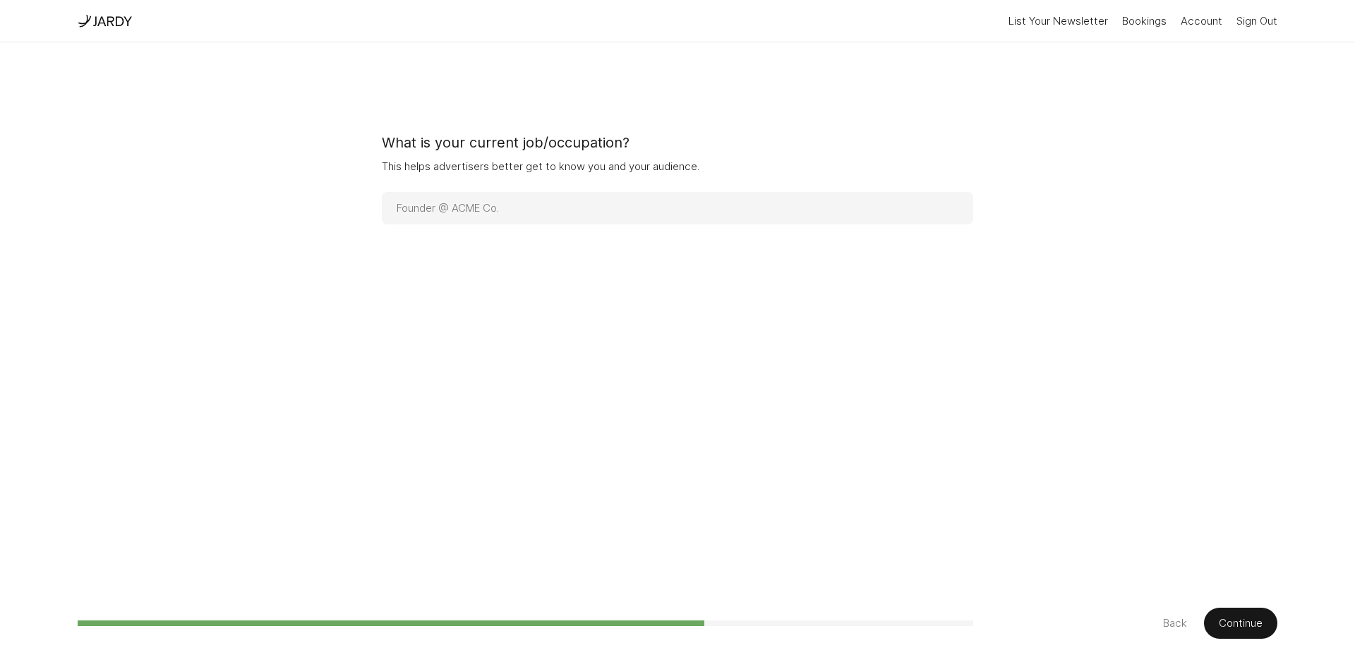
click at [584, 210] on input at bounding box center [677, 208] width 591 height 32
type input "Digital Brand Strategist @ Addo AI"
click at [1247, 615] on button "Continue" at bounding box center [1240, 622] width 73 height 31
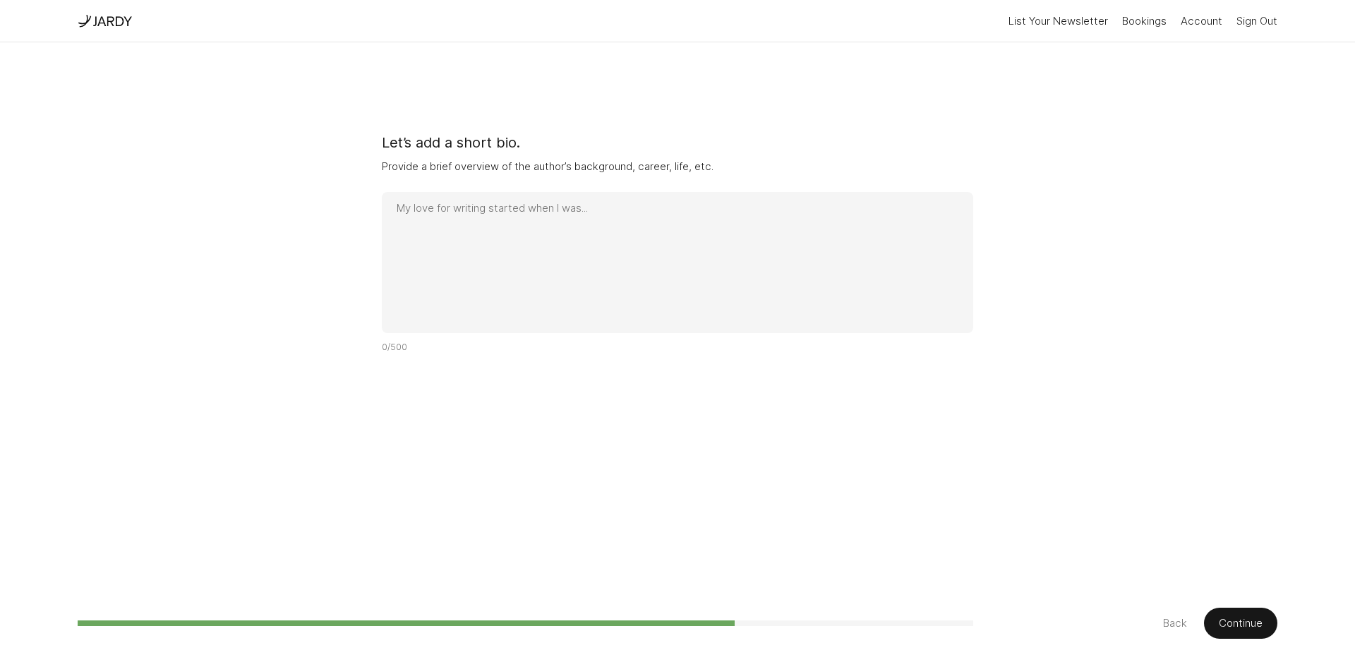
click at [1252, 624] on button "Continue" at bounding box center [1240, 622] width 73 height 31
click at [505, 213] on textarea at bounding box center [677, 262] width 591 height 141
paste textarea "I’m Safi — a digital brand strategist and writer. I manage [PERSON_NAME] 150K+ …"
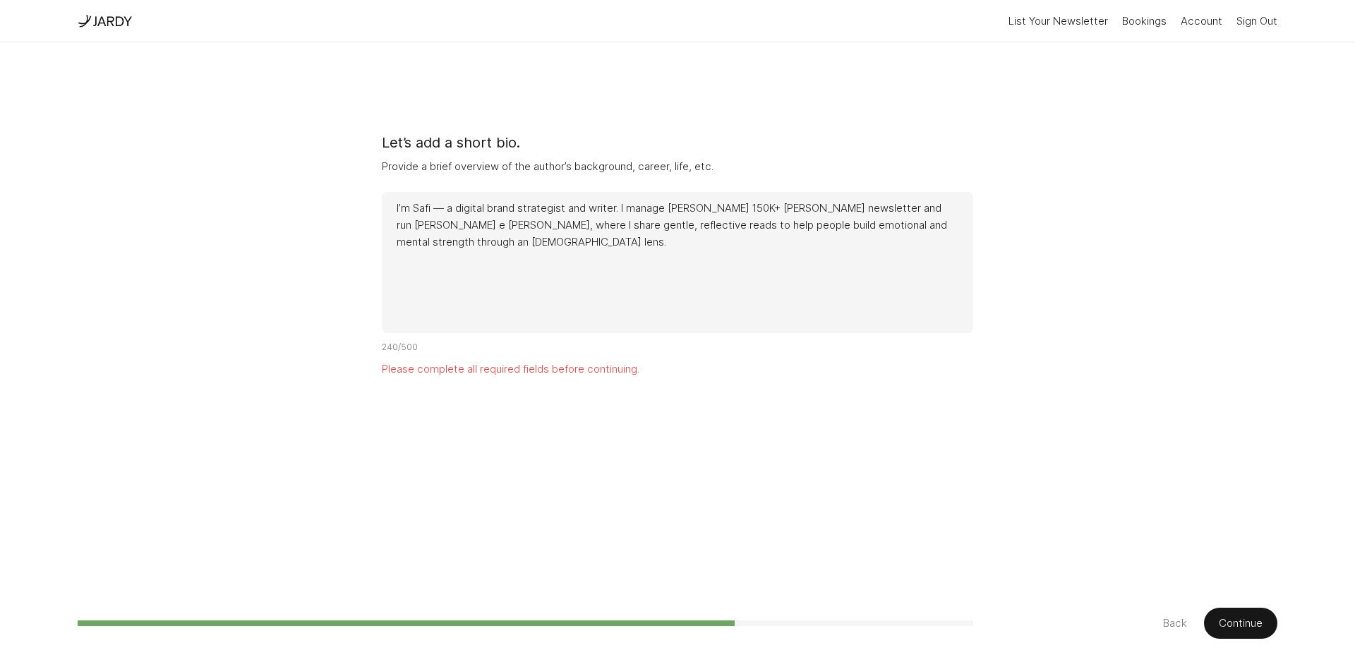
click at [557, 218] on textarea "I’m Safi — a digital brand strategist and writer. I manage [PERSON_NAME] 150K+ …" at bounding box center [677, 262] width 591 height 141
type textarea "I’m Safi — a digital brand strategist and writer. I manage [PERSON_NAME] 150K+ …"
click at [1251, 615] on button "Continue" at bounding box center [1240, 622] width 73 height 31
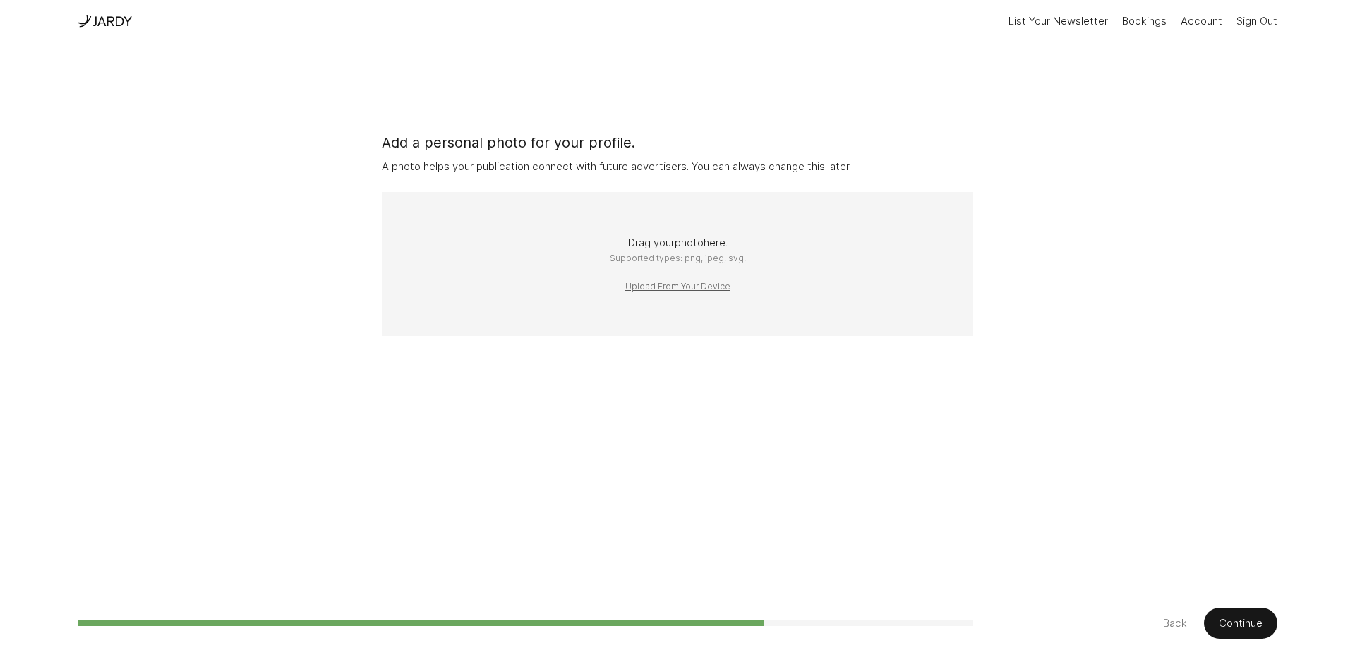
click at [719, 284] on button "Upload From Your Device" at bounding box center [677, 286] width 105 height 14
click at [658, 219] on img at bounding box center [677, 234] width 56 height 56
click at [1232, 626] on button "Continue" at bounding box center [1240, 622] width 73 height 31
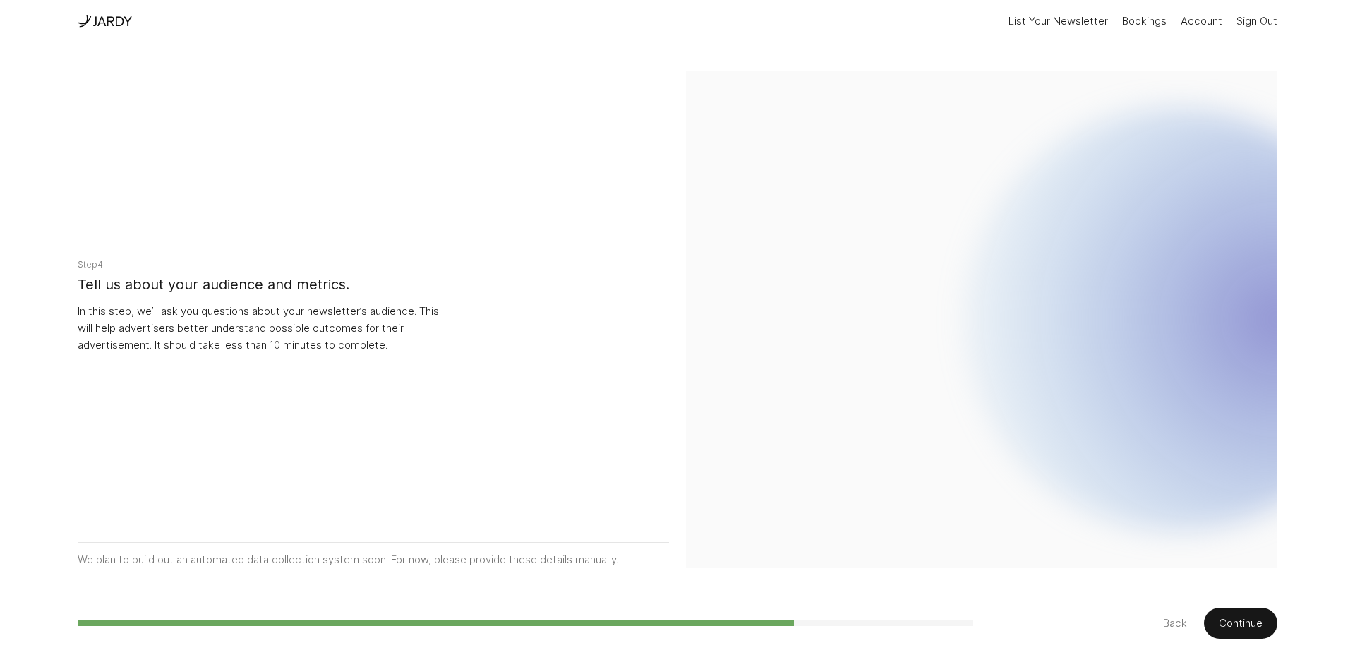
click at [1234, 619] on button "Continue" at bounding box center [1240, 622] width 73 height 31
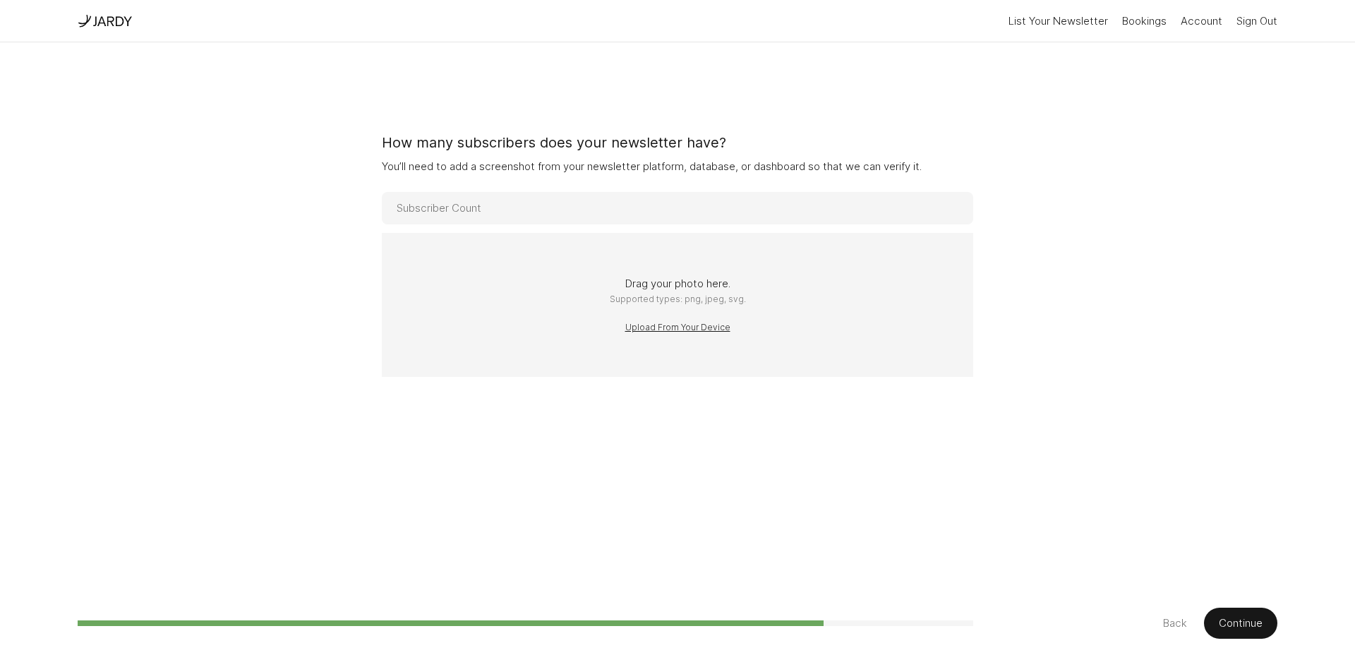
click at [513, 197] on input "number" at bounding box center [677, 208] width 591 height 32
click at [552, 210] on input "number" at bounding box center [677, 208] width 591 height 32
type input "570"
click at [636, 279] on div "Drag your photo here. Supported types: png, jpeg, svg. Upload From Your Device" at bounding box center [677, 305] width 591 height 144
click at [671, 323] on button "Upload From Your Device" at bounding box center [677, 327] width 105 height 14
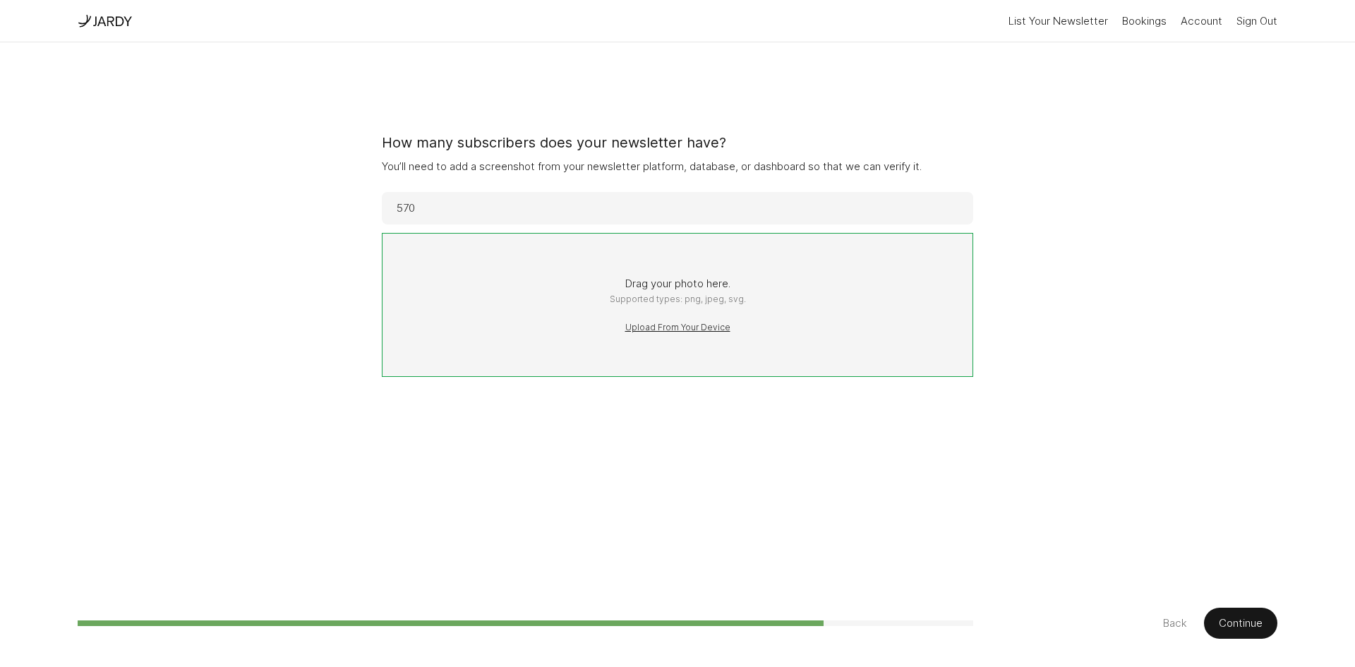
click at [689, 404] on form "How many subscribers does your newsletter have? You’ll need to add a screenshot…" at bounding box center [677, 305] width 591 height 526
click at [1249, 622] on button "Continue" at bounding box center [1240, 622] width 73 height 31
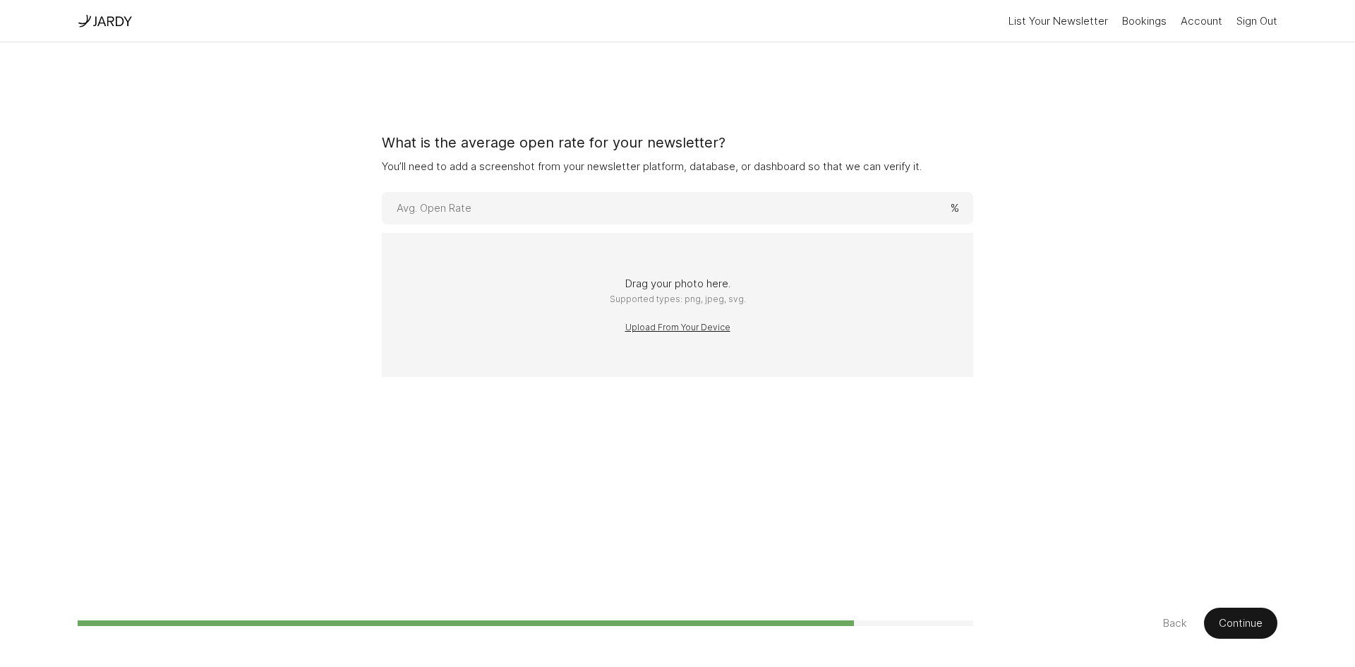
click at [1168, 619] on button "Back" at bounding box center [1175, 622] width 24 height 17
type input "570"
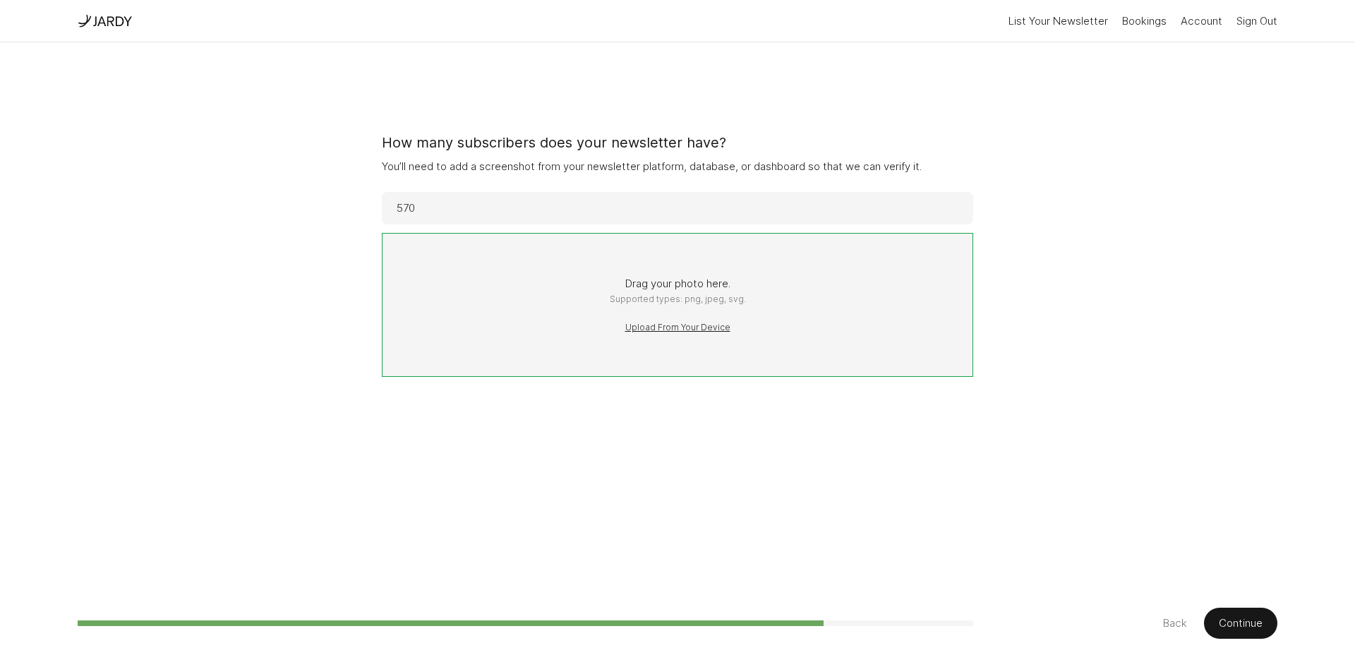
click at [1237, 620] on button "Continue" at bounding box center [1240, 622] width 73 height 31
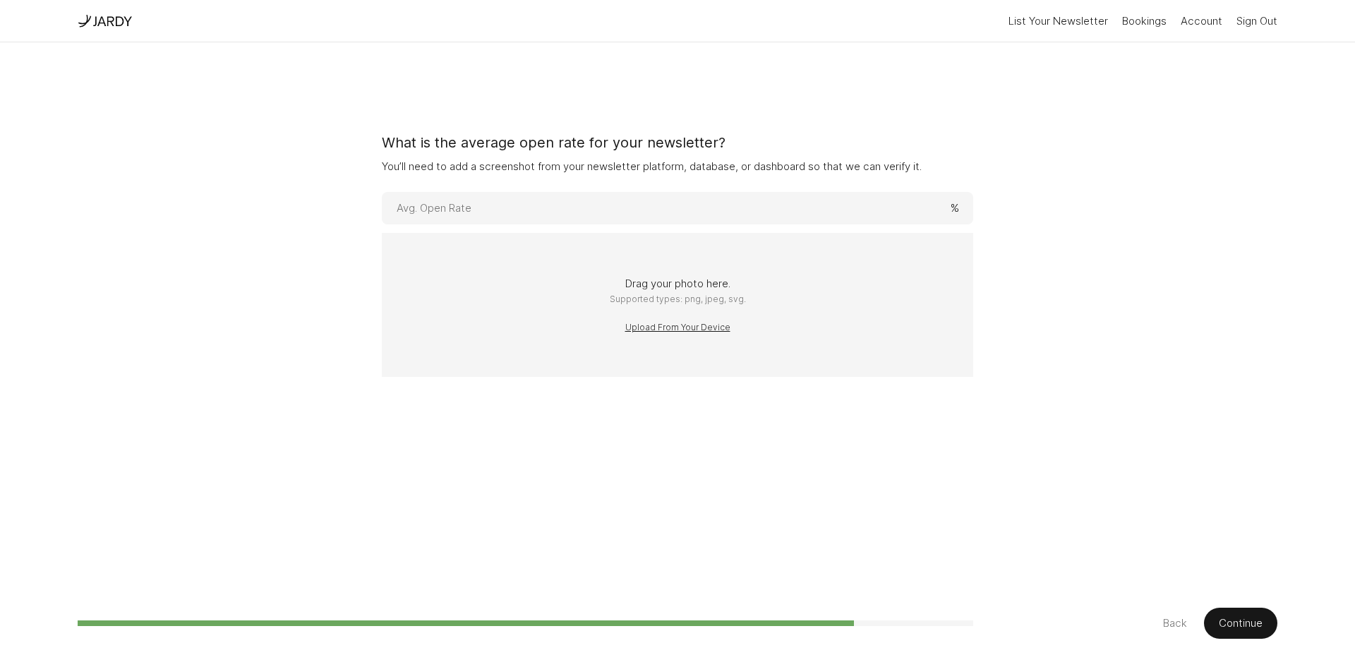
click at [697, 199] on input "number" at bounding box center [677, 208] width 591 height 32
type input "35"
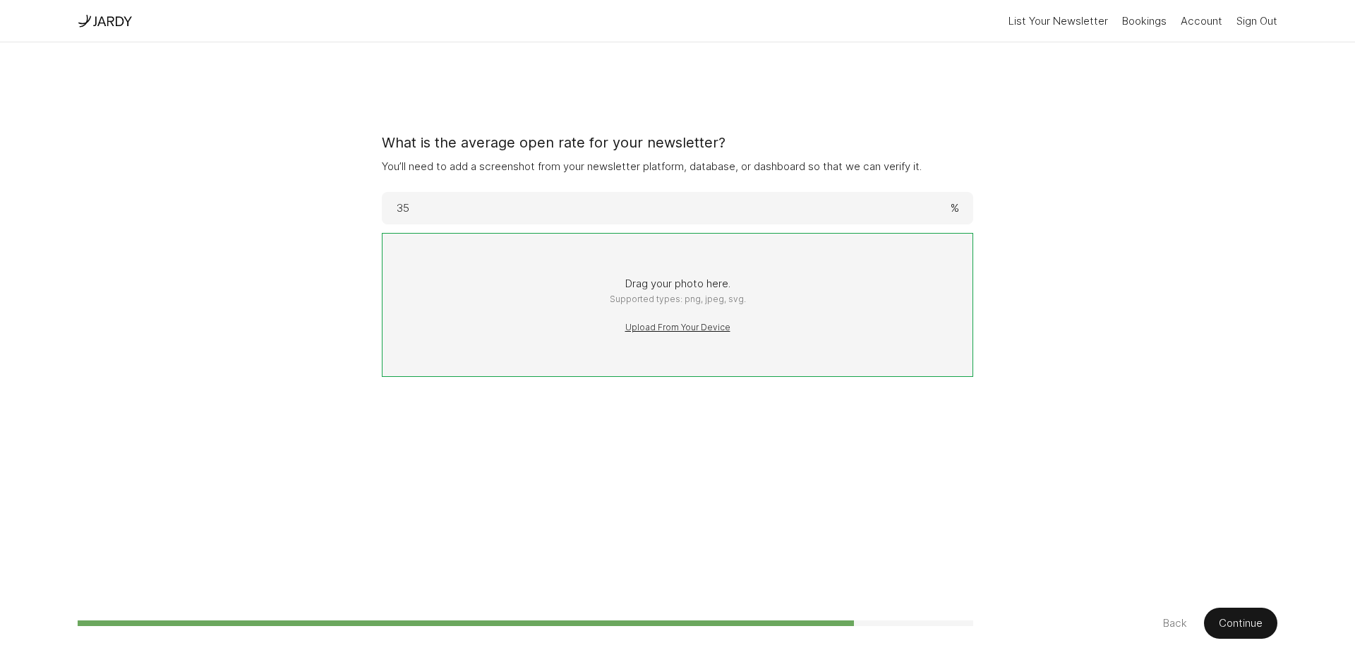
click at [1252, 632] on button "Continue" at bounding box center [1240, 622] width 73 height 31
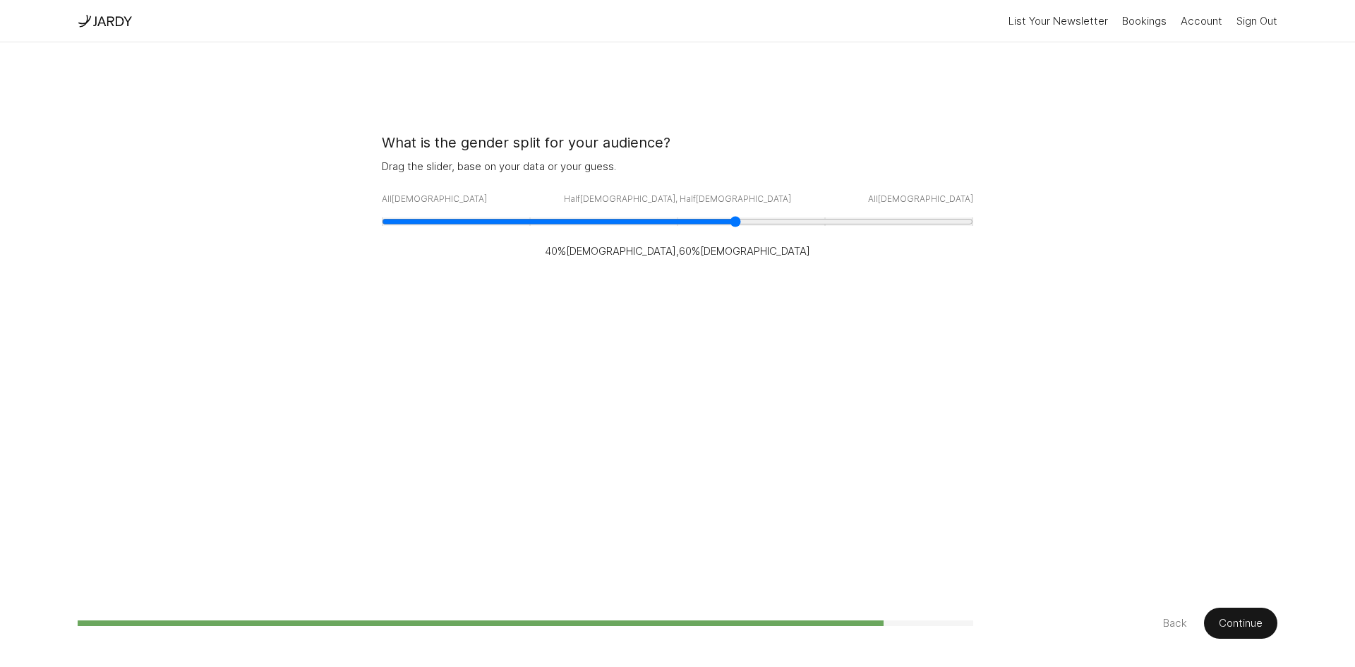
drag, startPoint x: 678, startPoint y: 222, endPoint x: 734, endPoint y: 222, distance: 56.4
type input "60"
click at [734, 222] on input "range" at bounding box center [677, 221] width 591 height 8
click at [1237, 619] on button "Continue" at bounding box center [1240, 622] width 73 height 31
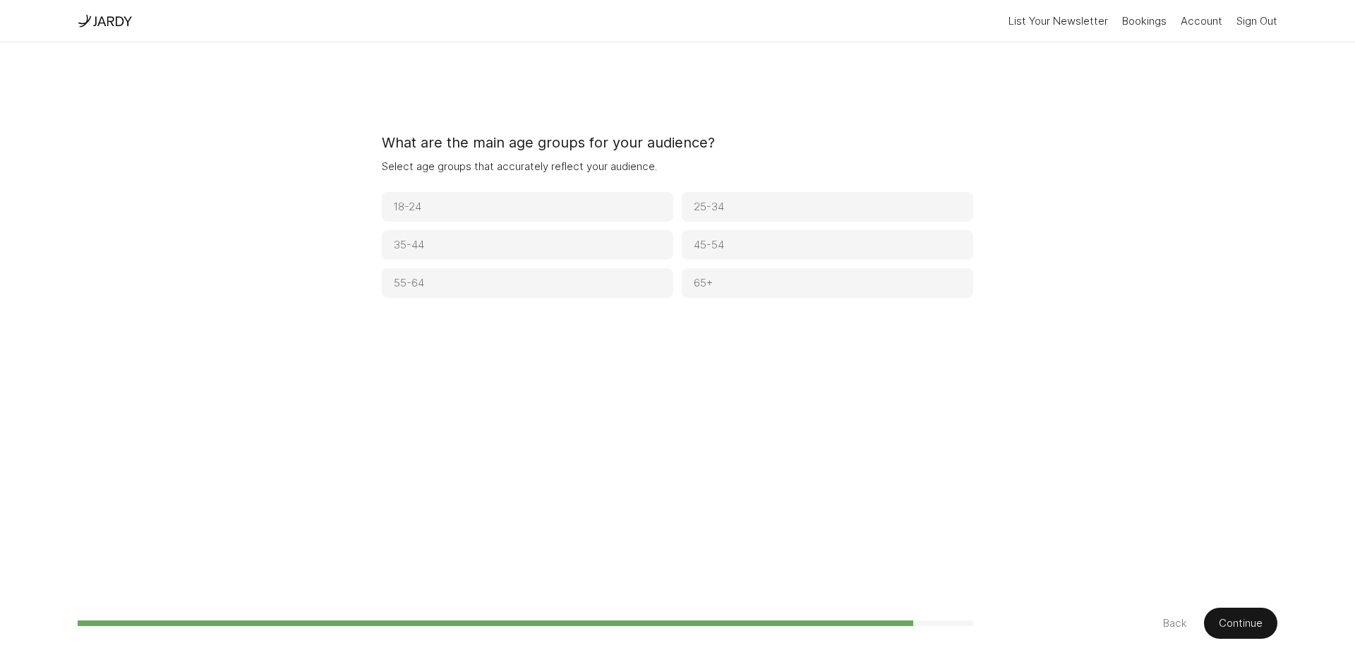
click at [738, 209] on button "25-34" at bounding box center [826, 207] width 291 height 30
click at [700, 277] on button "65+" at bounding box center [826, 283] width 291 height 30
click at [574, 236] on button "35-44" at bounding box center [527, 245] width 291 height 30
click at [728, 236] on button "45-54" at bounding box center [826, 245] width 291 height 30
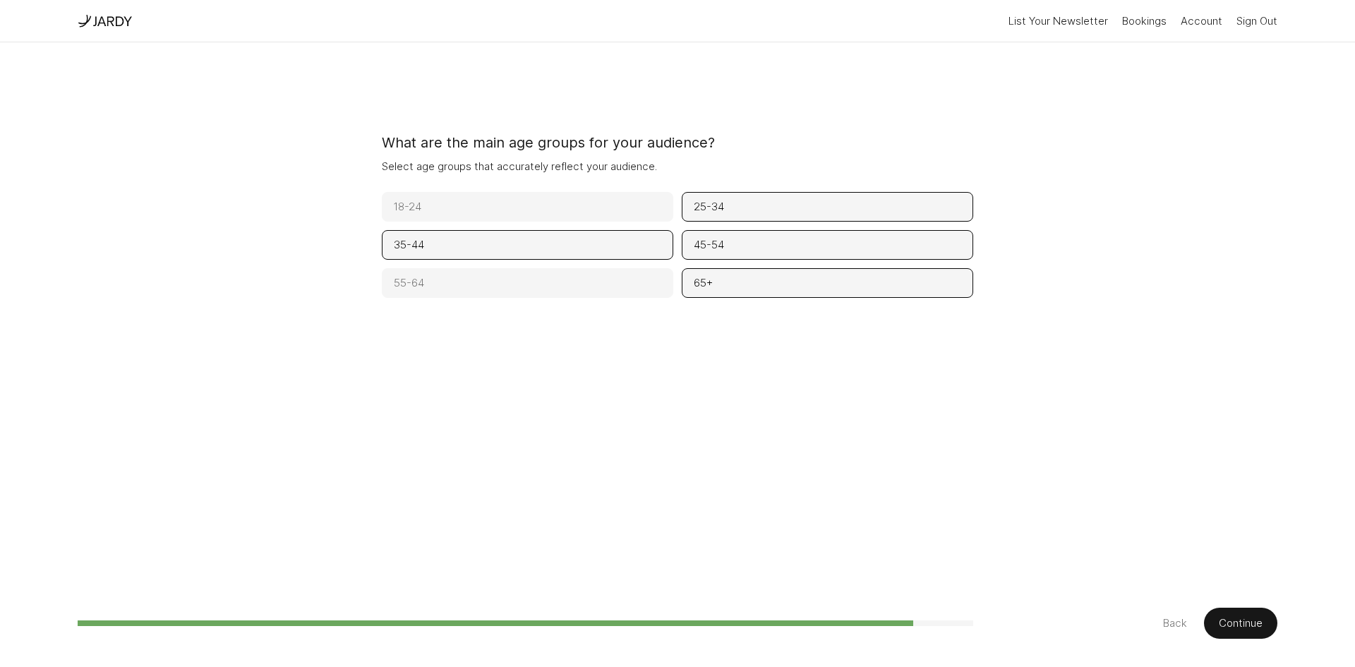
click at [600, 282] on button "55-64" at bounding box center [527, 283] width 291 height 30
click at [1260, 623] on button "Continue" at bounding box center [1240, 622] width 73 height 31
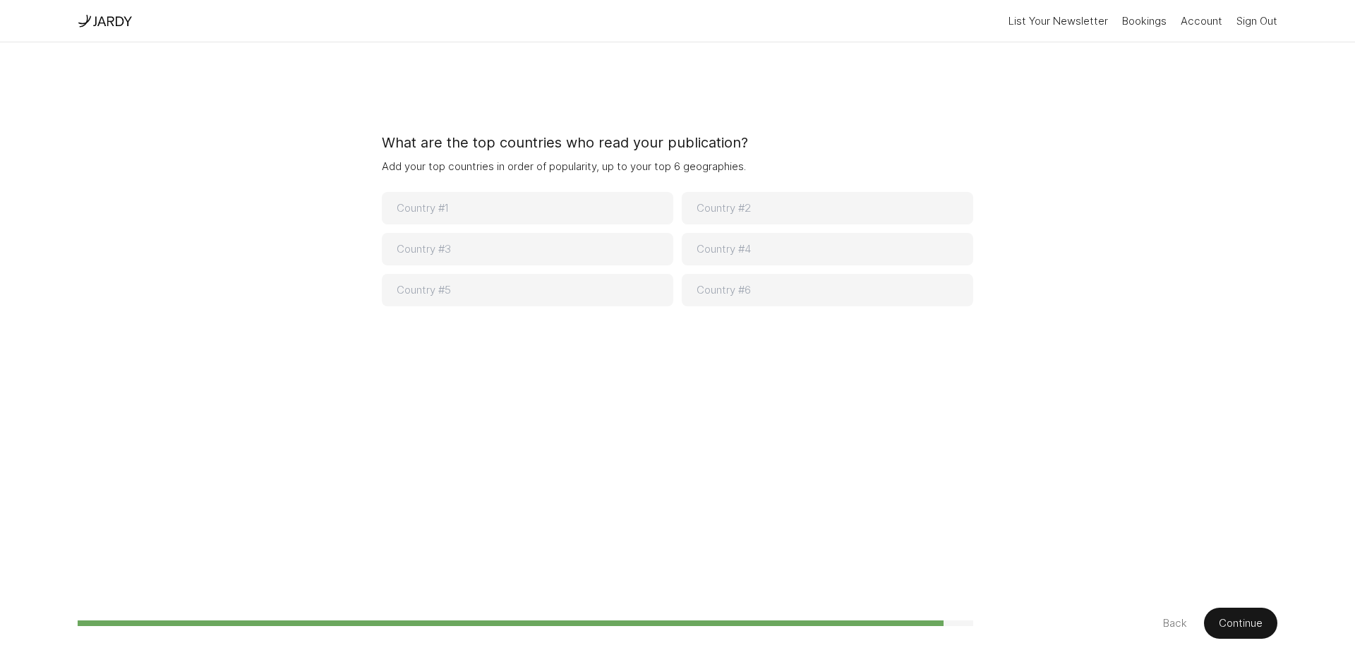
click at [491, 203] on input at bounding box center [527, 208] width 291 height 32
type input "[GEOGRAPHIC_DATA]"
click at [757, 215] on input at bounding box center [826, 208] width 291 height 32
type input "[GEOGRAPHIC_DATA]"
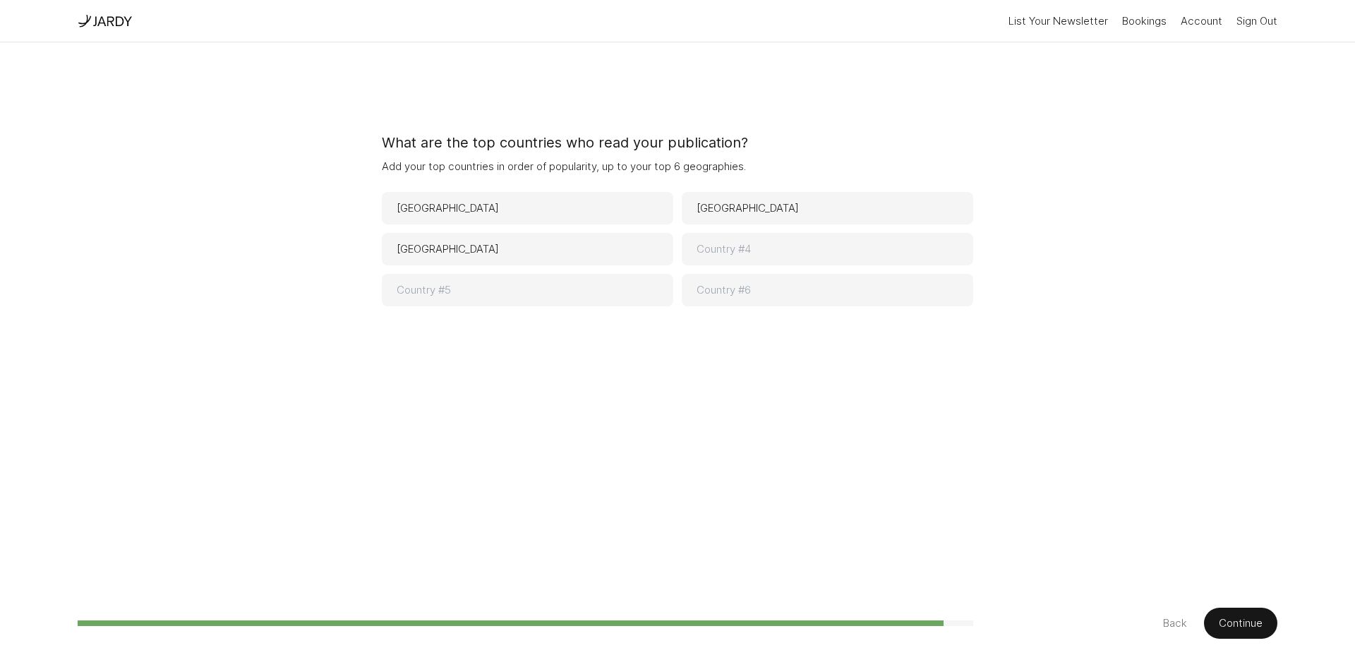
click at [746, 250] on input at bounding box center [826, 249] width 291 height 32
type input "[GEOGRAPHIC_DATA]"
click at [1041, 447] on div "What are the top countries who read your publication? Add your top countries in…" at bounding box center [677, 305] width 1199 height 526
click at [1228, 615] on button "Continue" at bounding box center [1240, 622] width 73 height 31
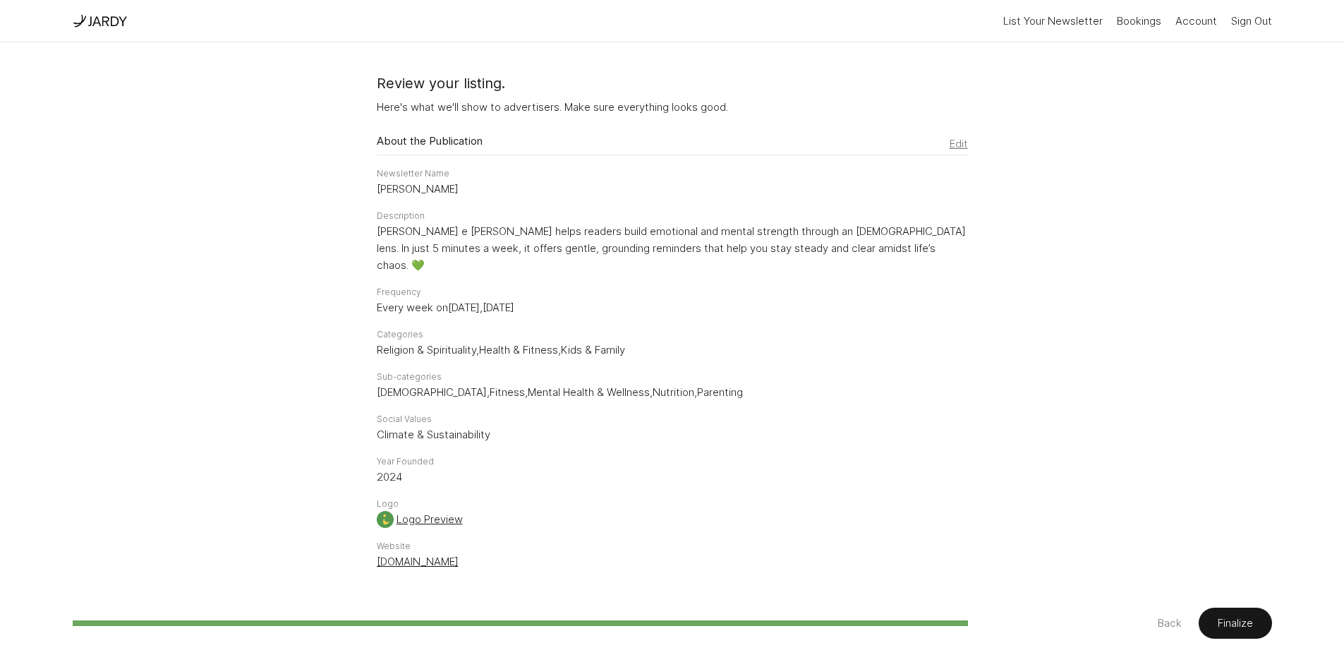
click at [1245, 615] on button "Finalize" at bounding box center [1235, 622] width 73 height 31
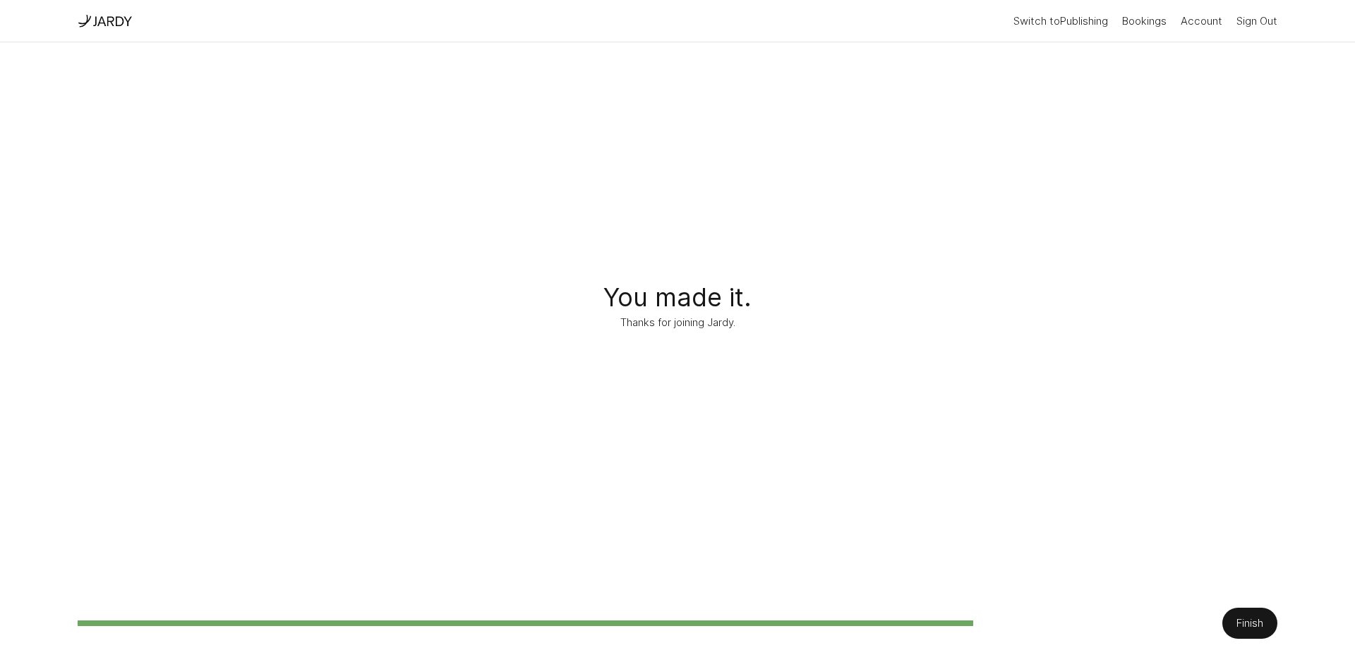
click at [1266, 617] on button "Finish" at bounding box center [1249, 622] width 55 height 31
